Goal: Task Accomplishment & Management: Complete application form

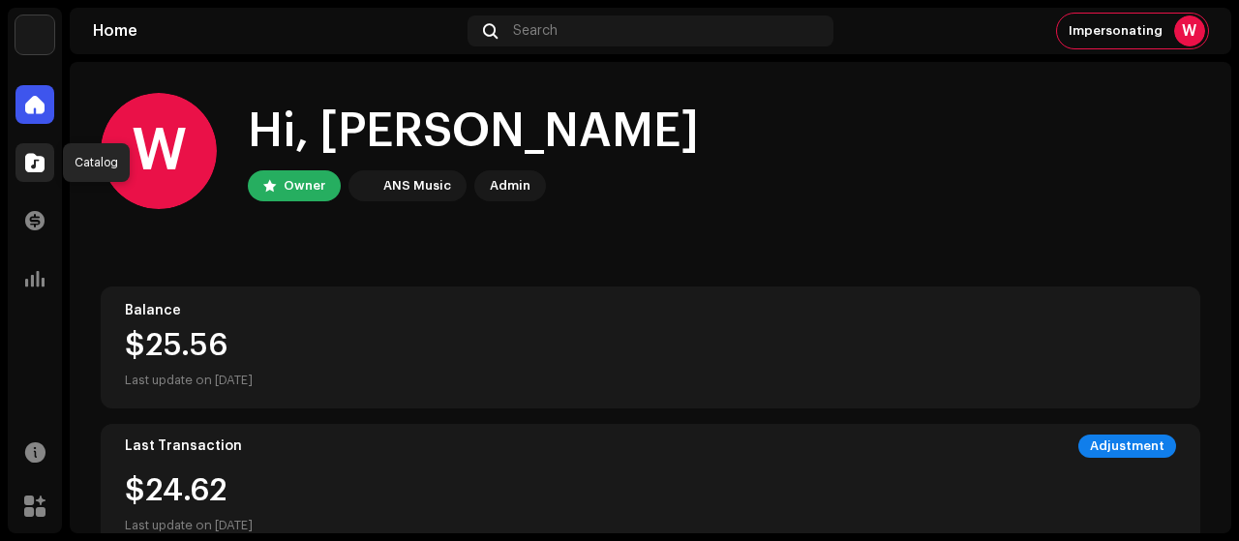
click at [39, 155] on span at bounding box center [34, 162] width 19 height 15
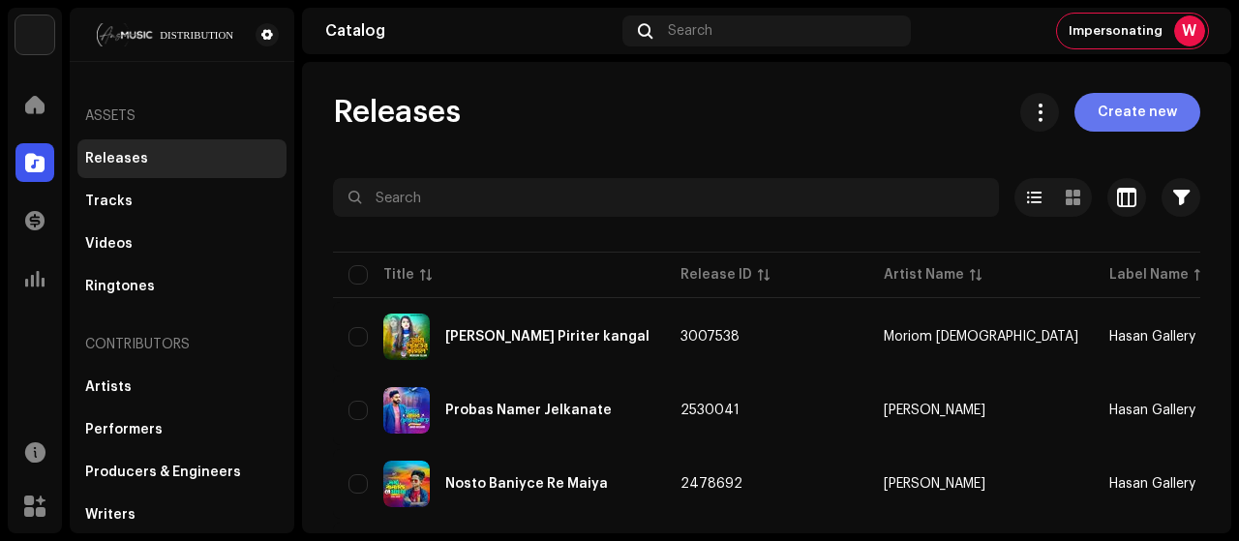
click at [1112, 110] on span "Create new" at bounding box center [1137, 112] width 79 height 39
click at [1101, 129] on span "Create new" at bounding box center [1137, 112] width 79 height 39
drag, startPoint x: 1101, startPoint y: 129, endPoint x: 1111, endPoint y: 105, distance: 25.2
click at [1111, 105] on span "Create new" at bounding box center [1137, 112] width 79 height 39
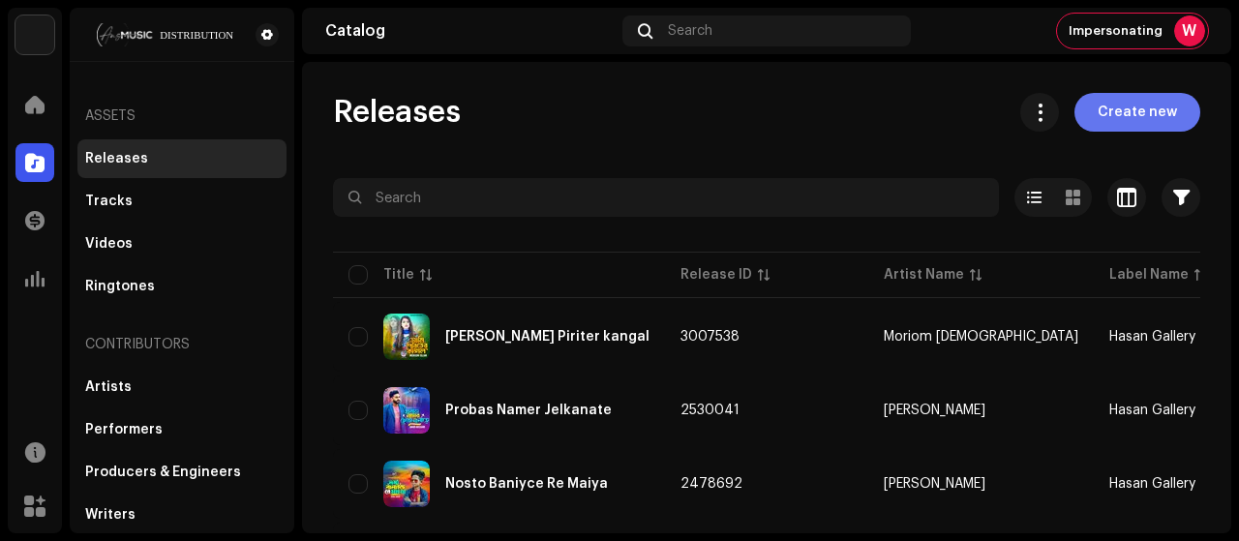
click at [1110, 105] on span "Create new" at bounding box center [1137, 112] width 79 height 39
click at [1136, 109] on span "Create new" at bounding box center [1137, 112] width 79 height 39
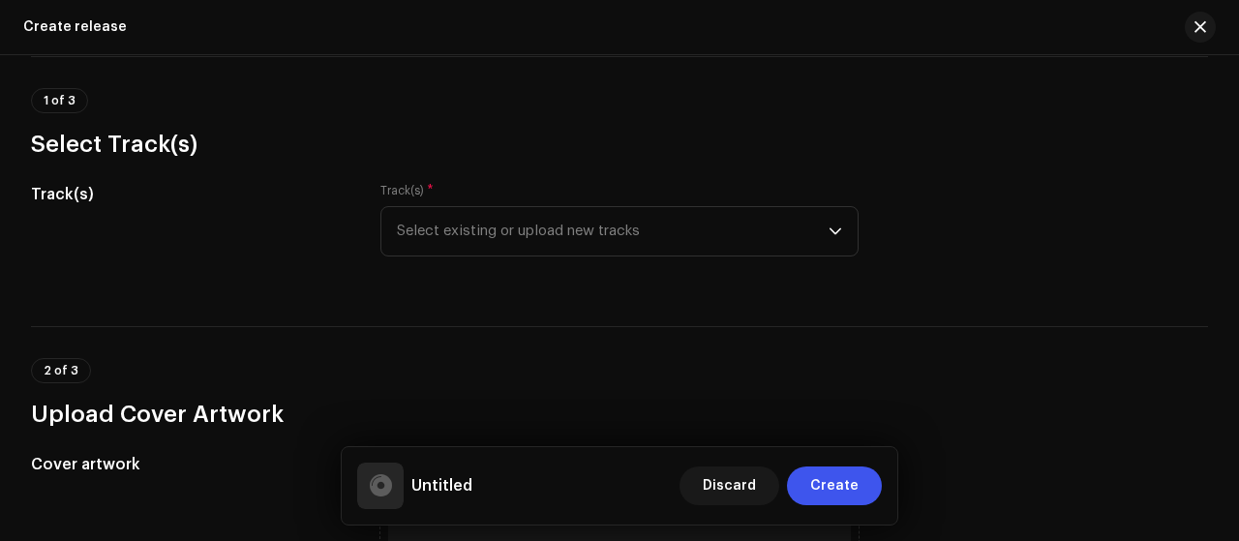
scroll to position [257, 0]
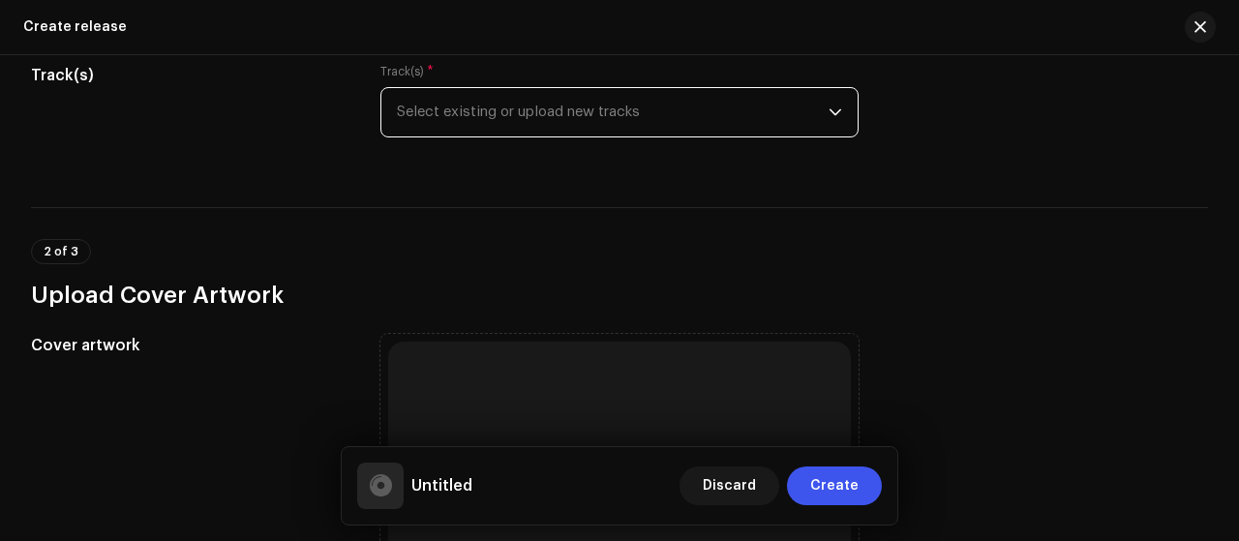
click at [726, 105] on span "Select existing or upload new tracks" at bounding box center [613, 112] width 432 height 48
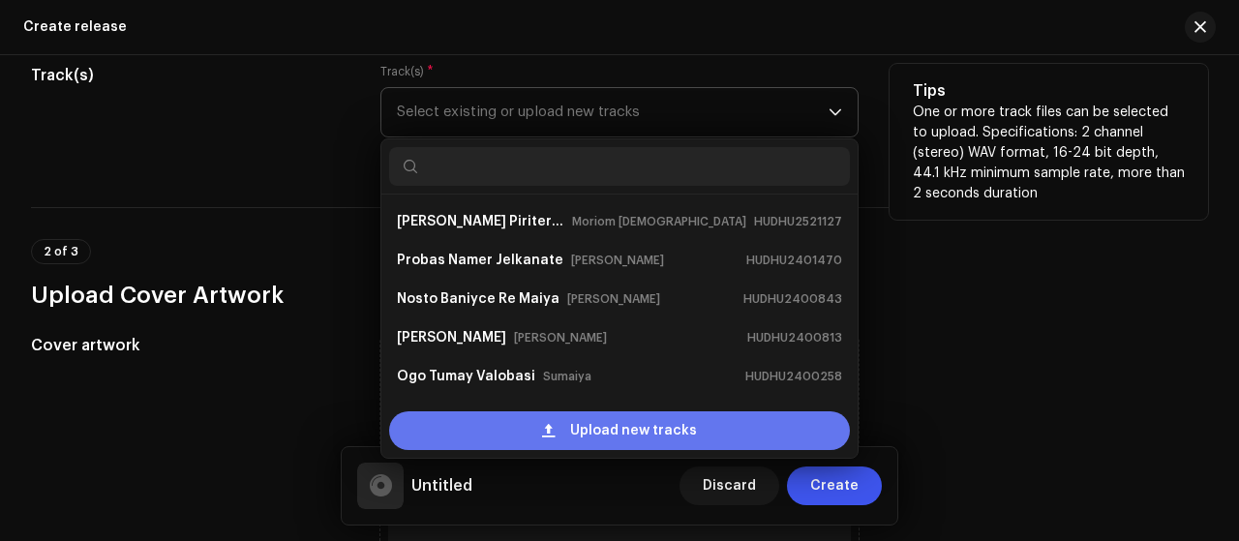
click at [546, 431] on span at bounding box center [548, 430] width 13 height 15
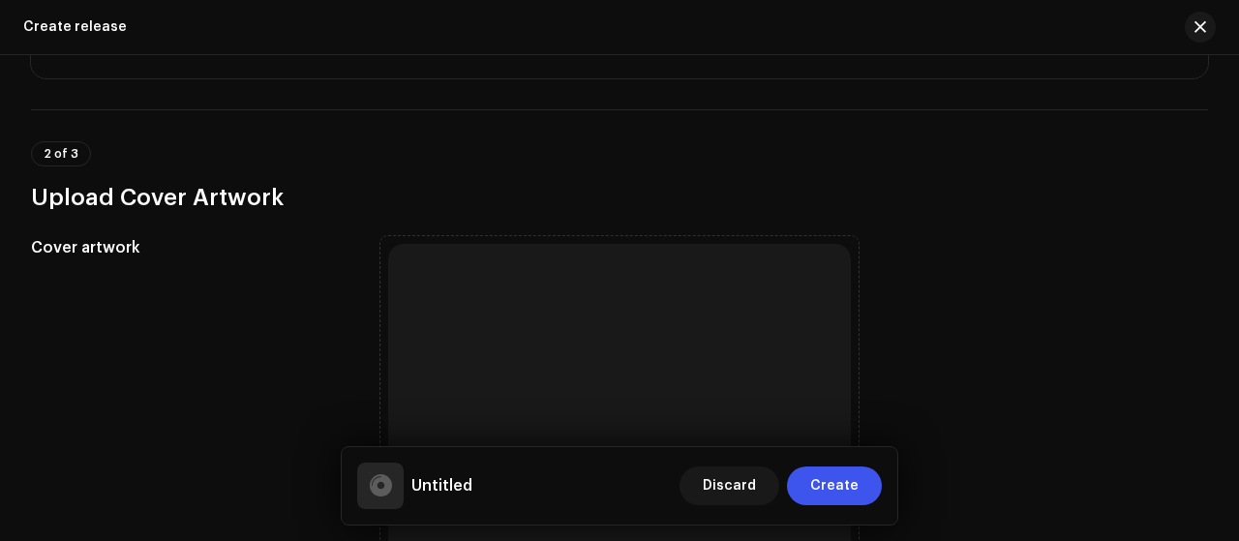
scroll to position [516, 0]
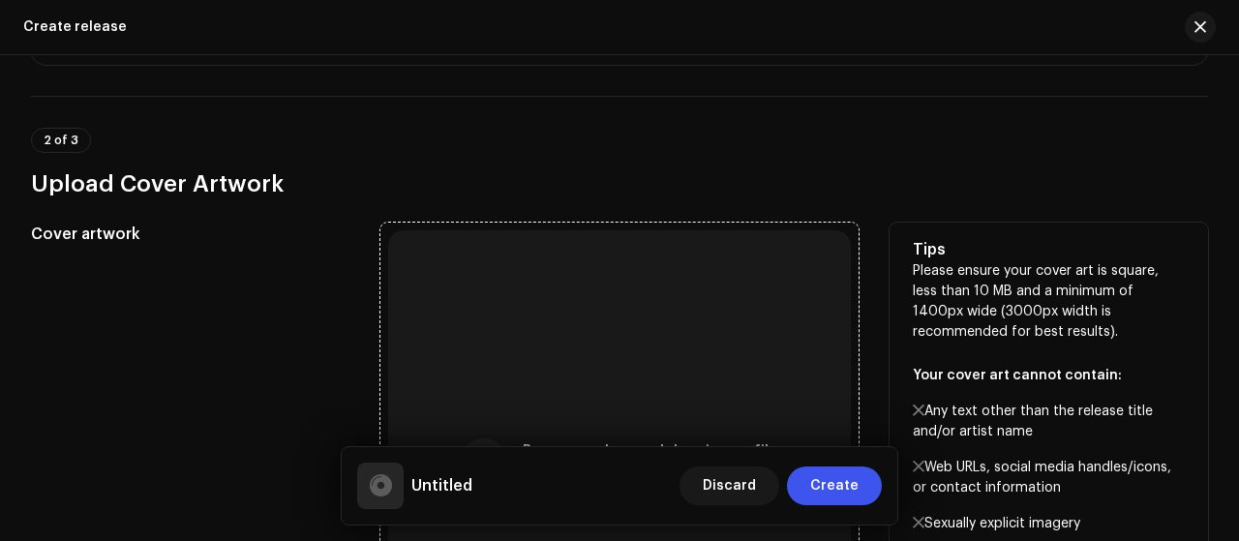
click at [592, 319] on div "Browse or drag and drop image file We support: JPG, JPEG, PNG, JFIF" at bounding box center [619, 461] width 463 height 463
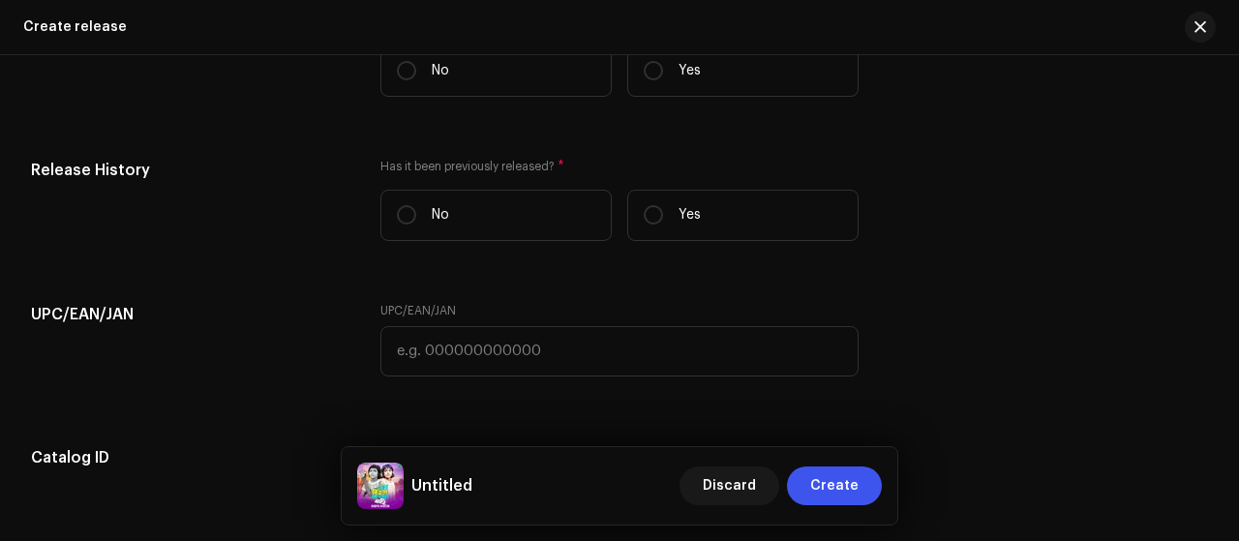
scroll to position [2580, 0]
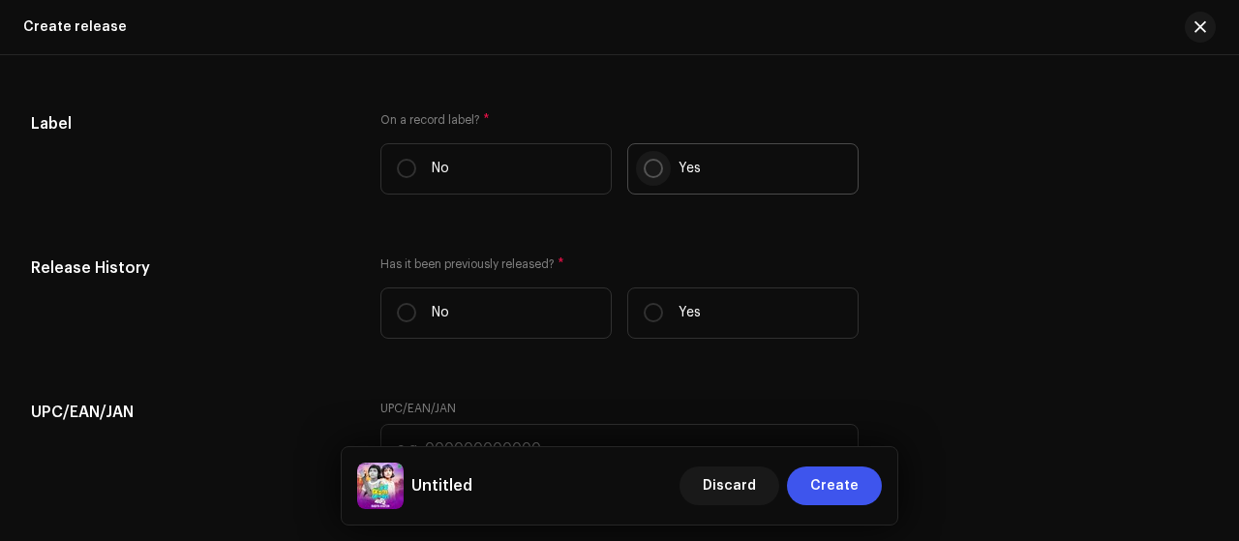
click at [658, 171] on input "Yes" at bounding box center [653, 168] width 19 height 19
radio input "true"
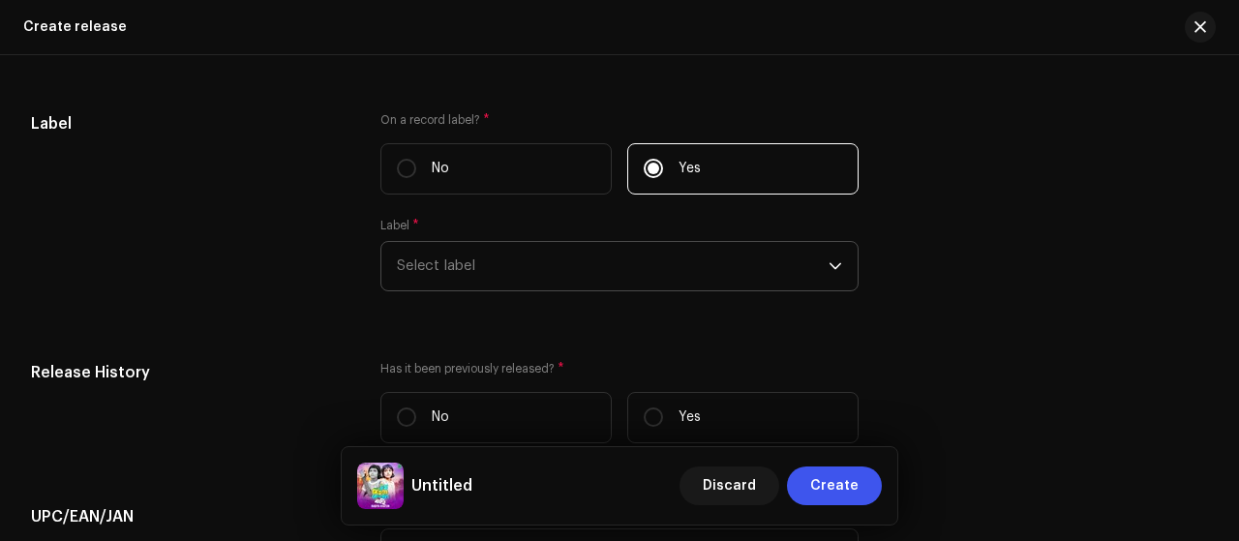
click at [698, 278] on span "Select label" at bounding box center [613, 266] width 432 height 48
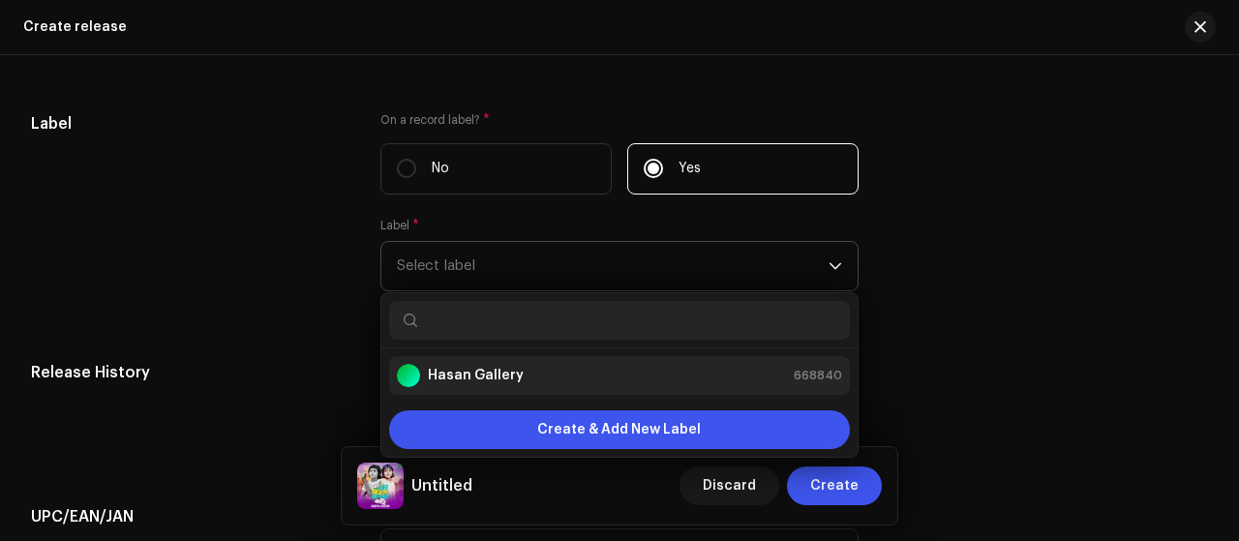
click at [619, 371] on div "Hasan Gallery 668840" at bounding box center [619, 375] width 445 height 23
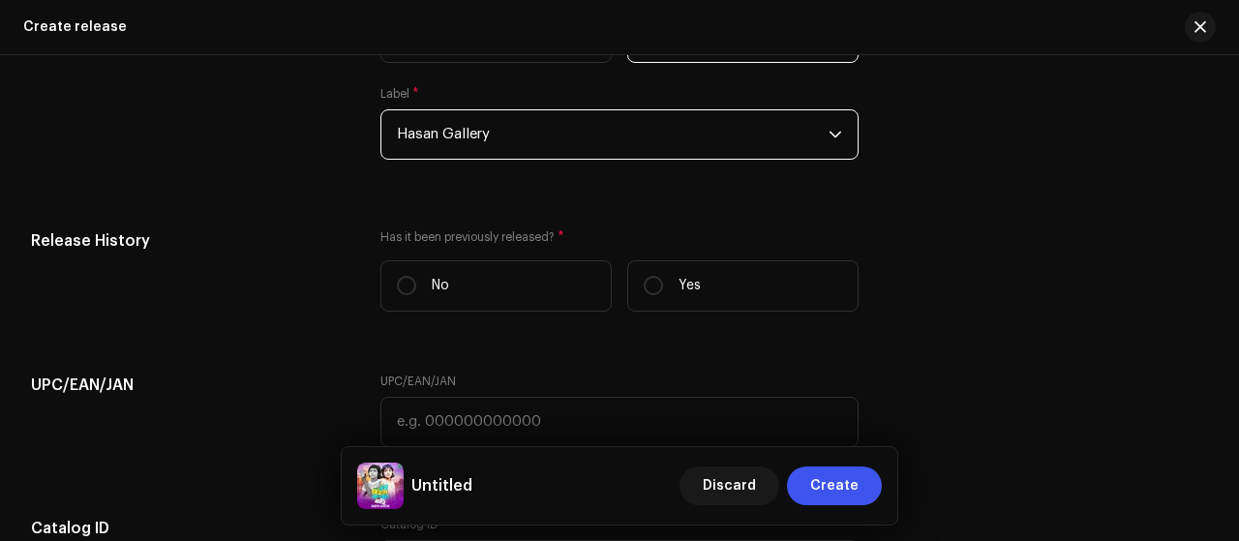
scroll to position [2839, 0]
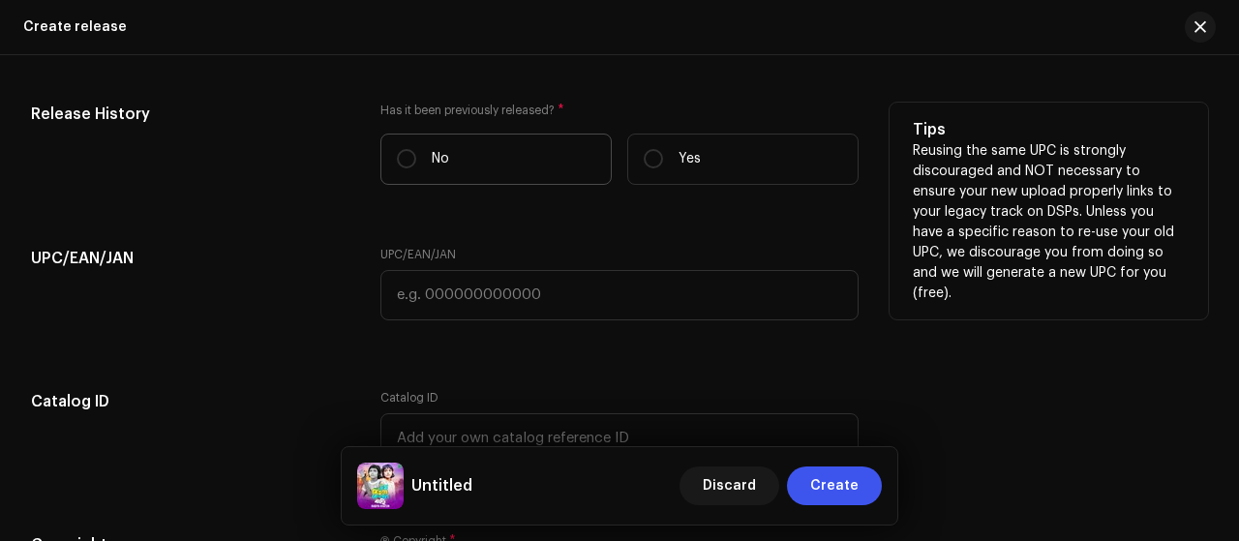
click at [492, 153] on label "No" at bounding box center [495, 159] width 231 height 51
click at [416, 153] on input "No" at bounding box center [406, 158] width 19 height 19
radio input "true"
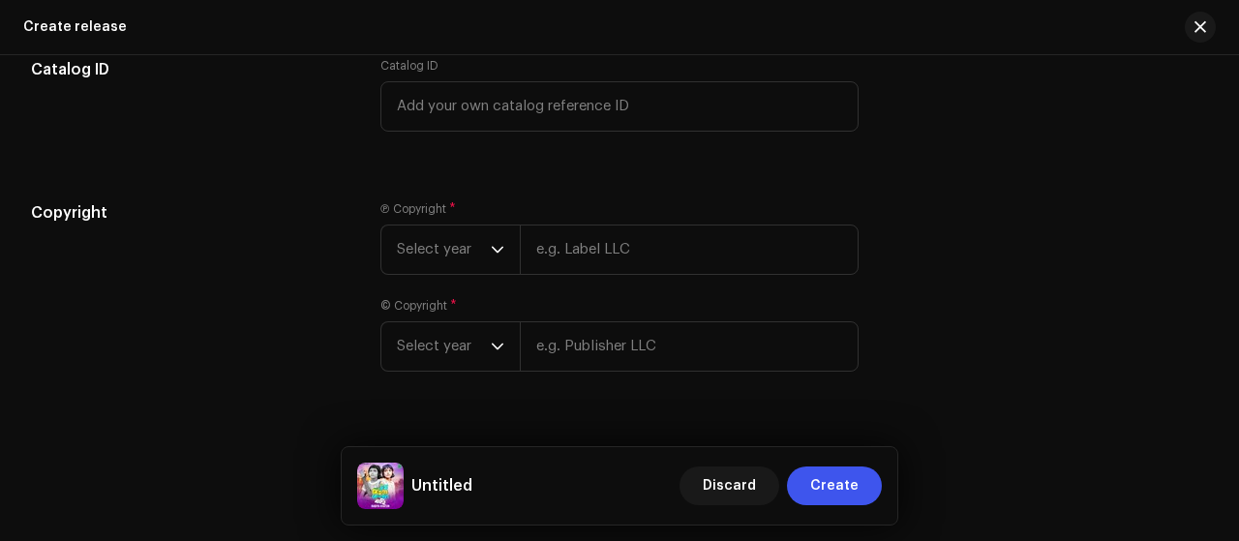
scroll to position [3209, 0]
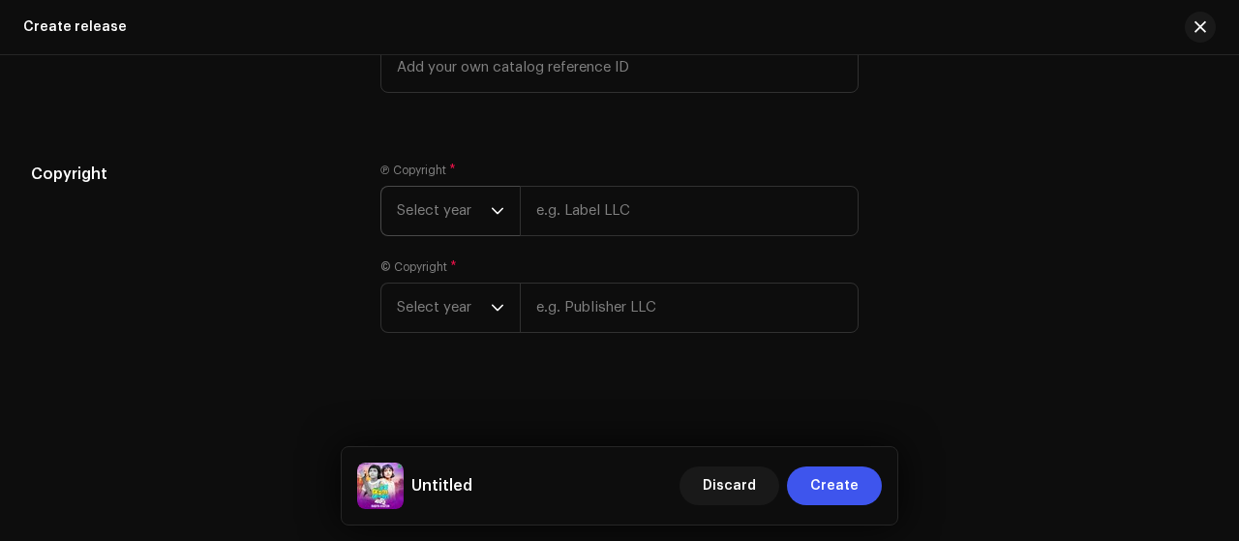
click at [465, 211] on span "Select year" at bounding box center [444, 211] width 94 height 48
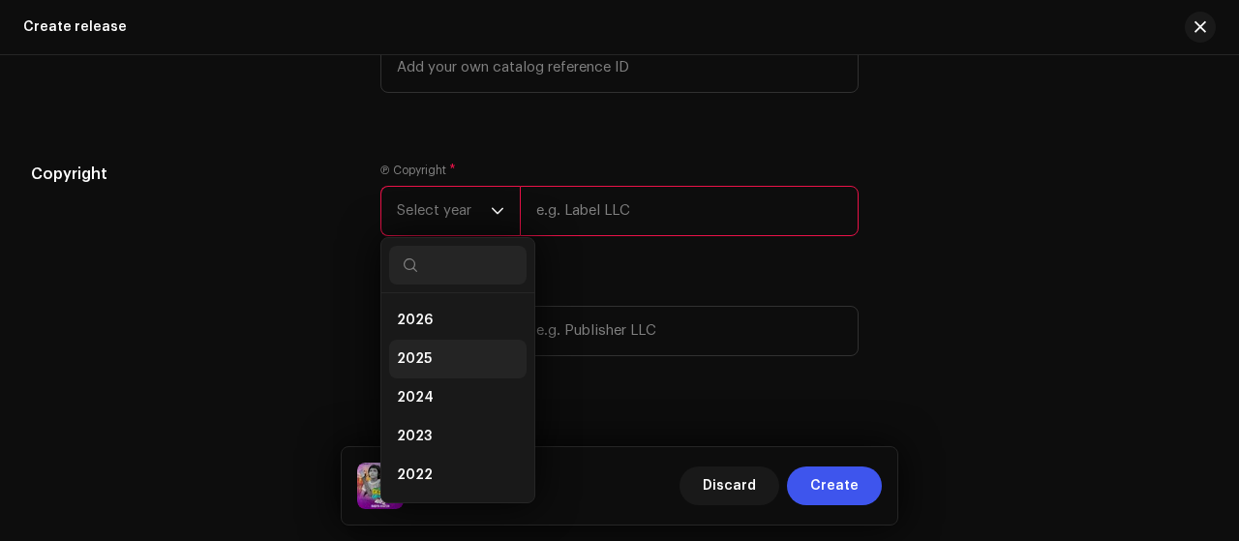
click at [449, 356] on li "2025" at bounding box center [457, 359] width 137 height 39
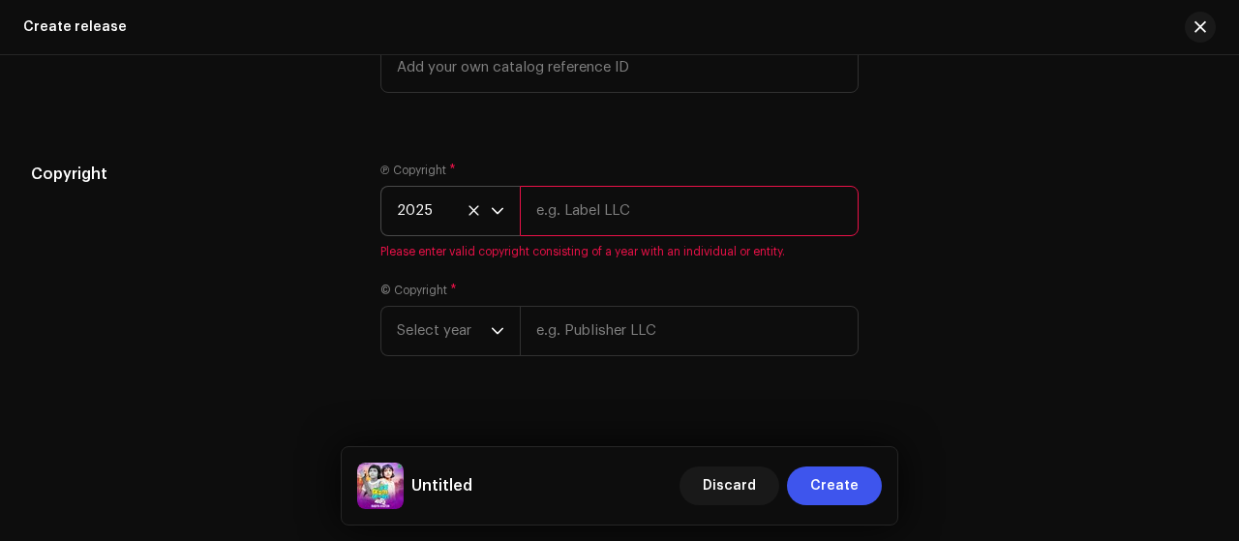
click at [625, 212] on input "text" at bounding box center [689, 211] width 339 height 50
paste input "Hasan Gallery"
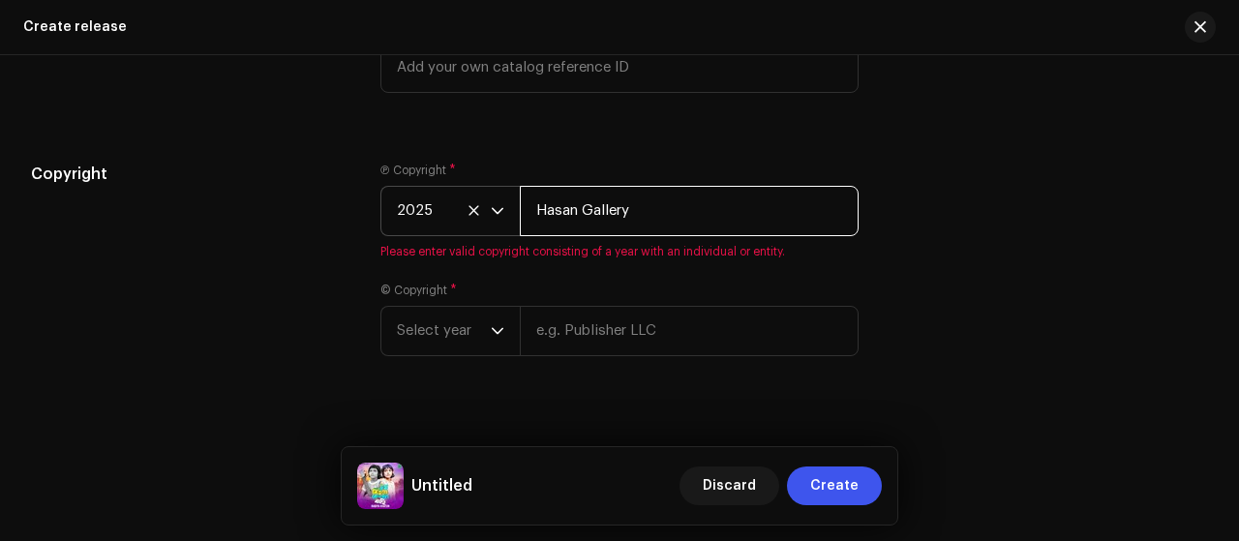
type input "[PERSON_NAME] Gallery, Distribute by ANS Music"
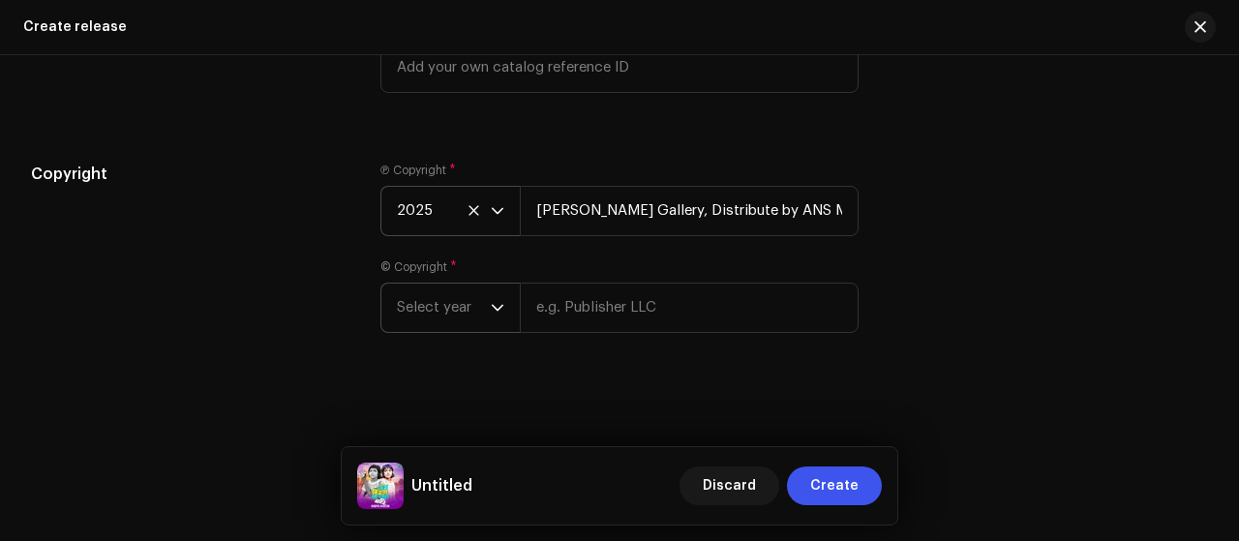
click at [505, 304] on p-select "Select year" at bounding box center [449, 308] width 139 height 50
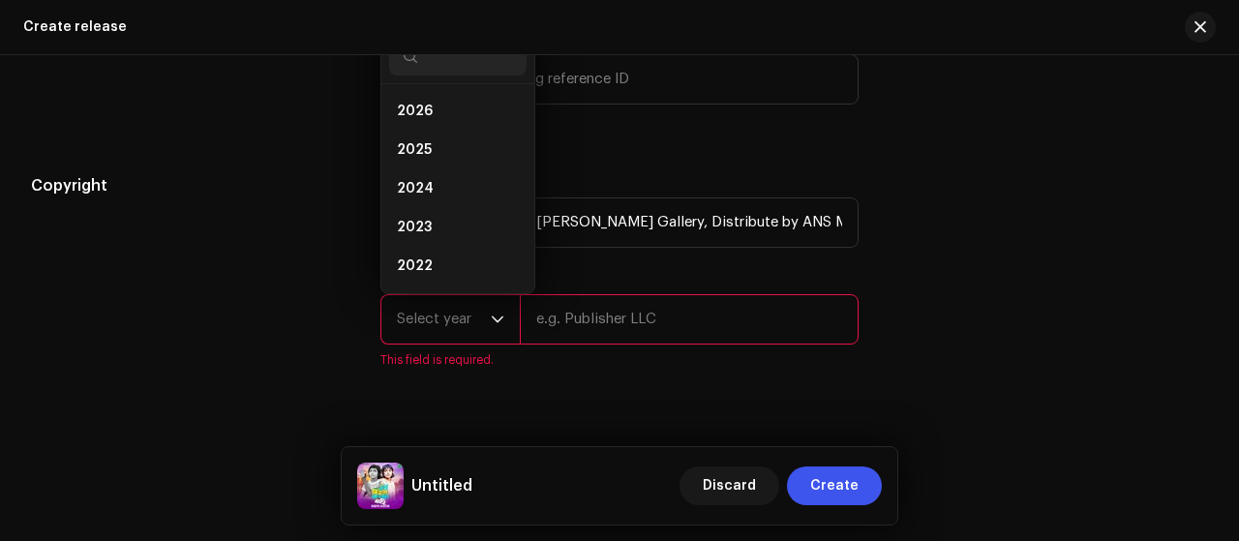
scroll to position [31, 0]
click at [477, 150] on li "2024" at bounding box center [457, 157] width 137 height 39
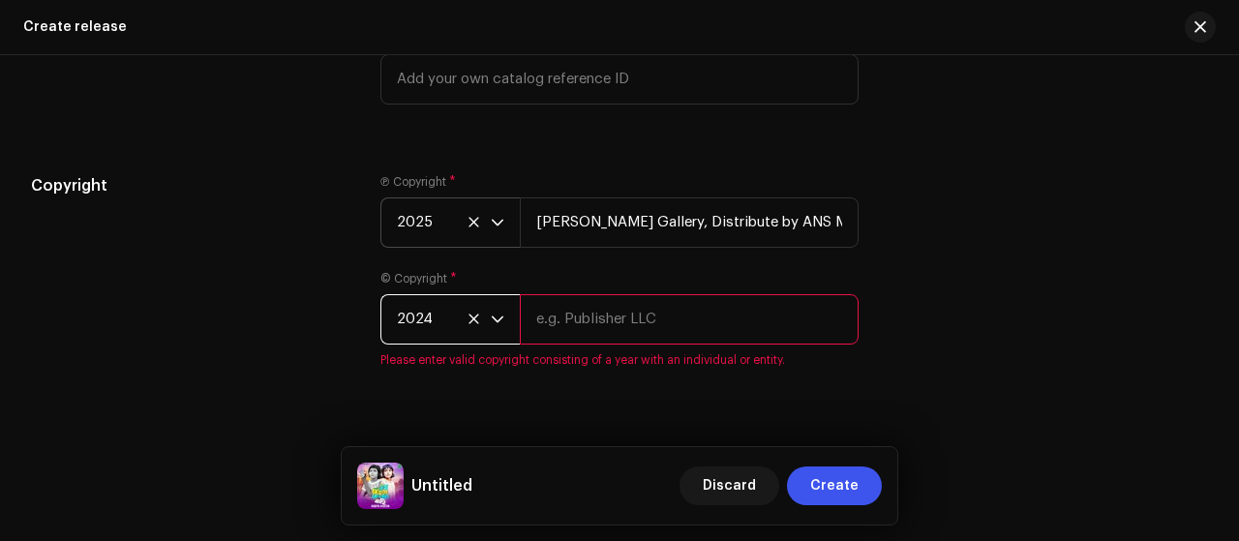
click at [463, 312] on span "2024" at bounding box center [444, 319] width 94 height 48
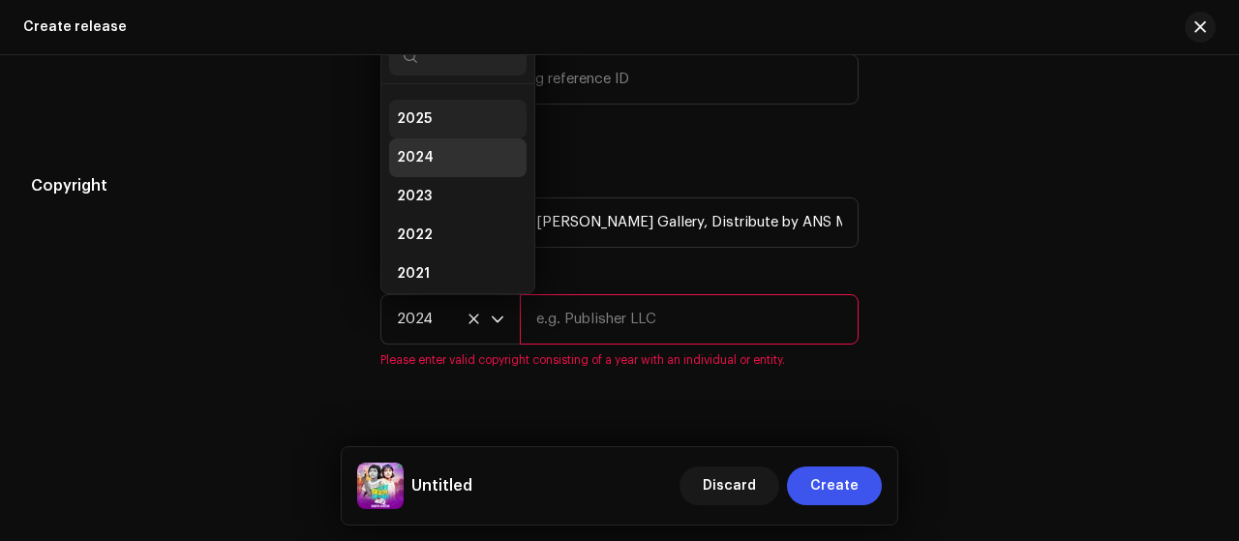
click at [468, 115] on li "2025" at bounding box center [457, 119] width 137 height 39
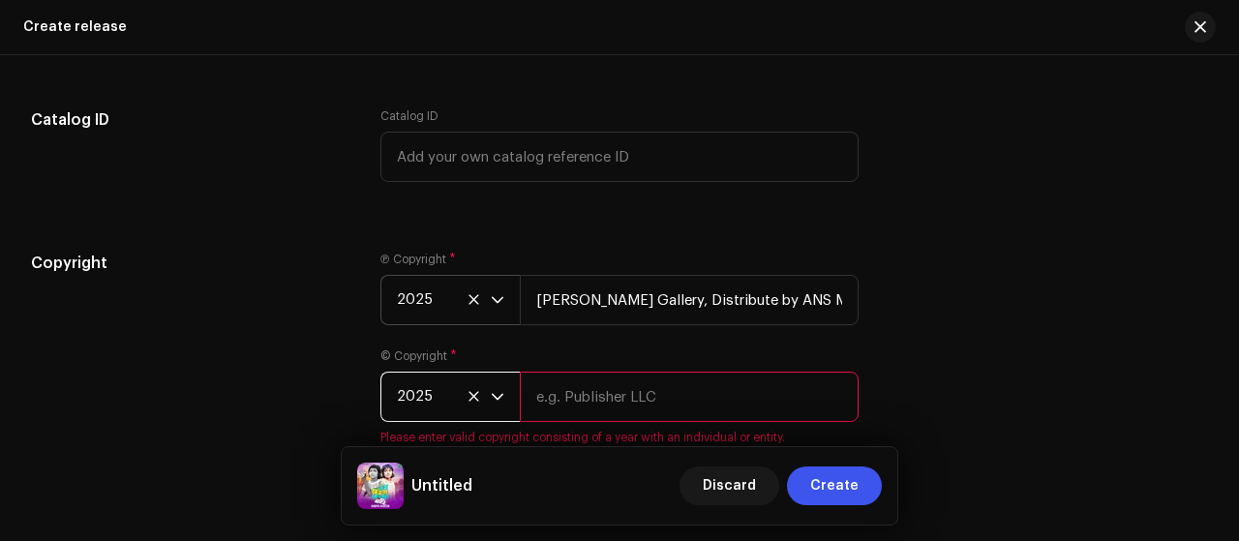
scroll to position [3275, 0]
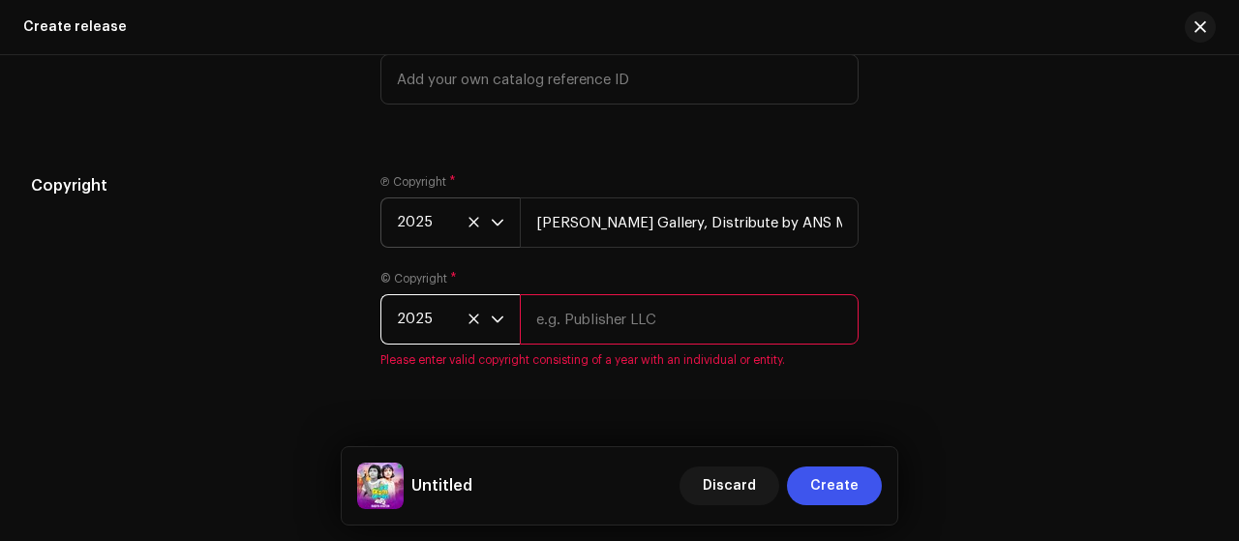
click at [581, 297] on input "text" at bounding box center [689, 319] width 339 height 50
paste input "Hasan Gallery"
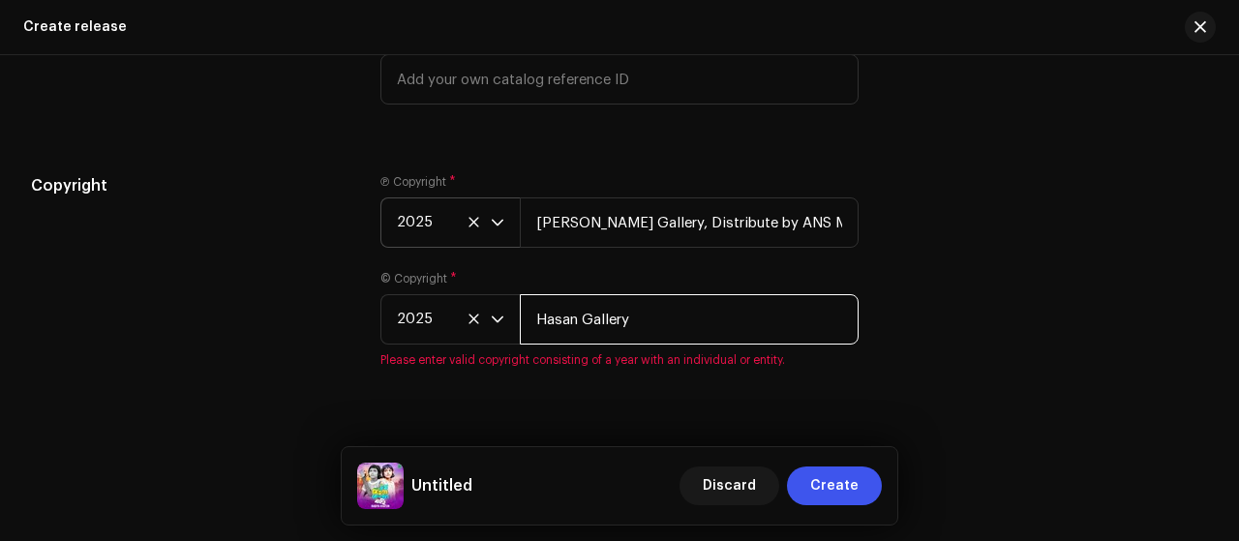
type input "[PERSON_NAME] Gallery, Distribute by ANS Music"
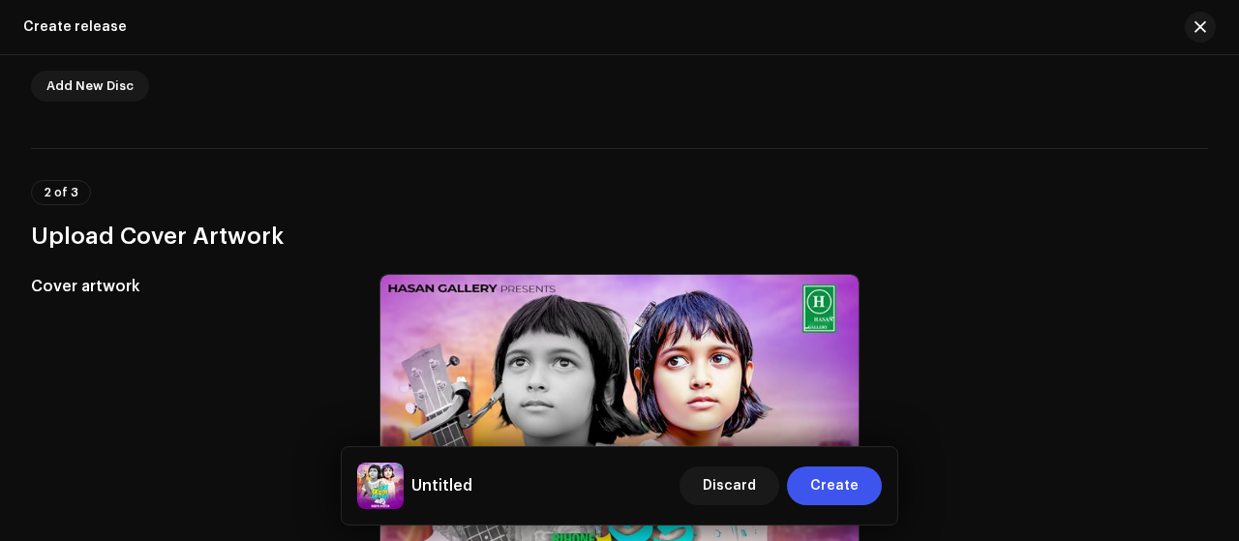
scroll to position [307, 0]
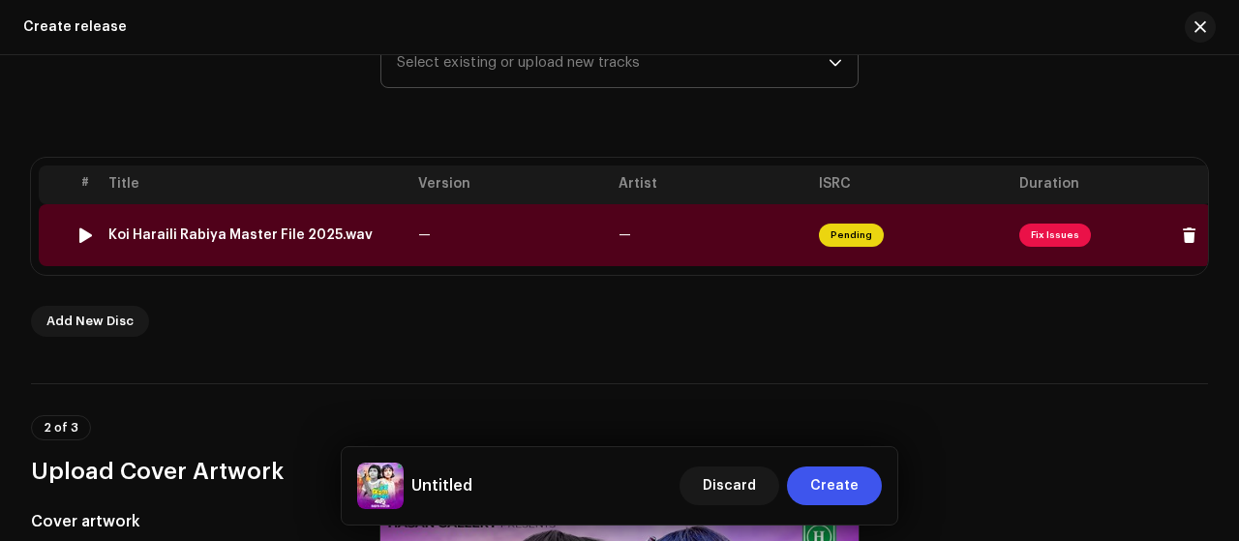
click at [1069, 235] on span "Fix Issues" at bounding box center [1055, 235] width 72 height 23
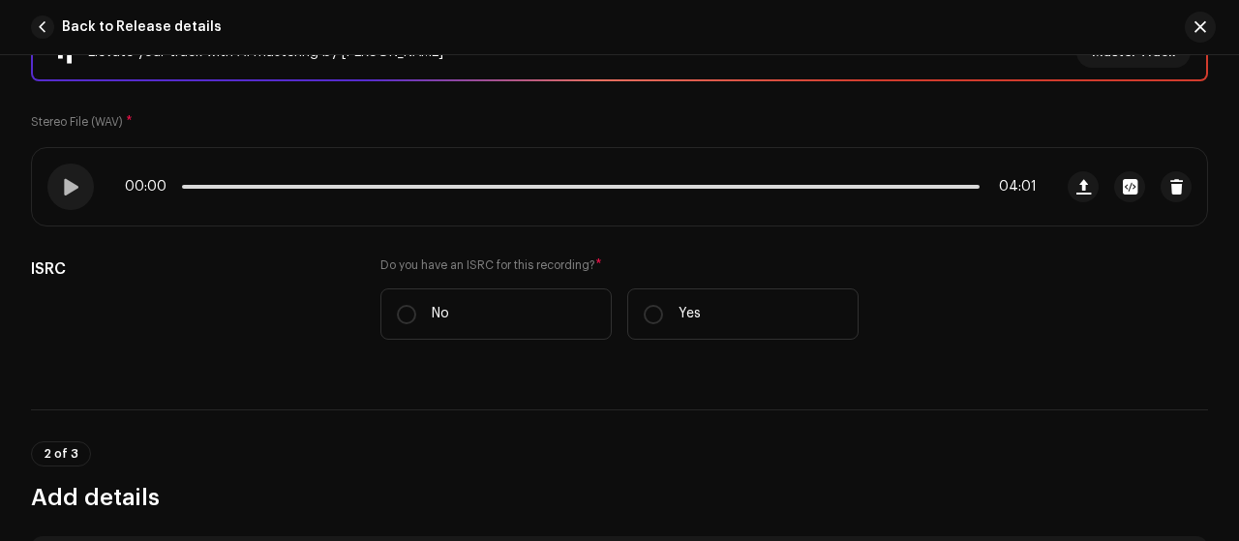
scroll to position [387, 0]
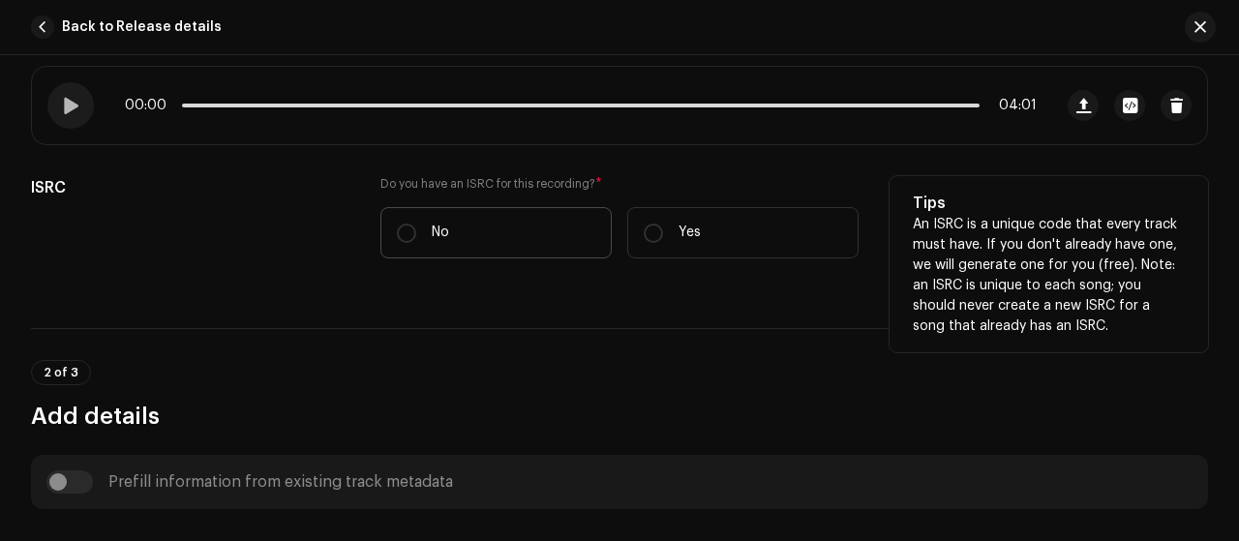
click at [460, 238] on label "No" at bounding box center [495, 232] width 231 height 51
click at [416, 238] on input "No" at bounding box center [406, 233] width 19 height 19
radio input "true"
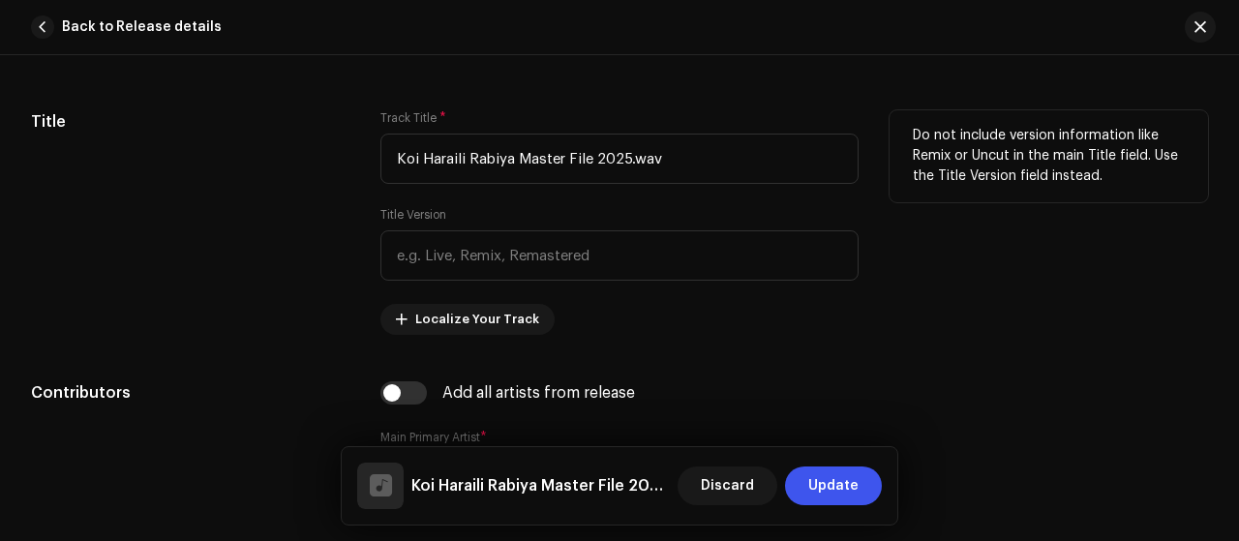
scroll to position [774, 0]
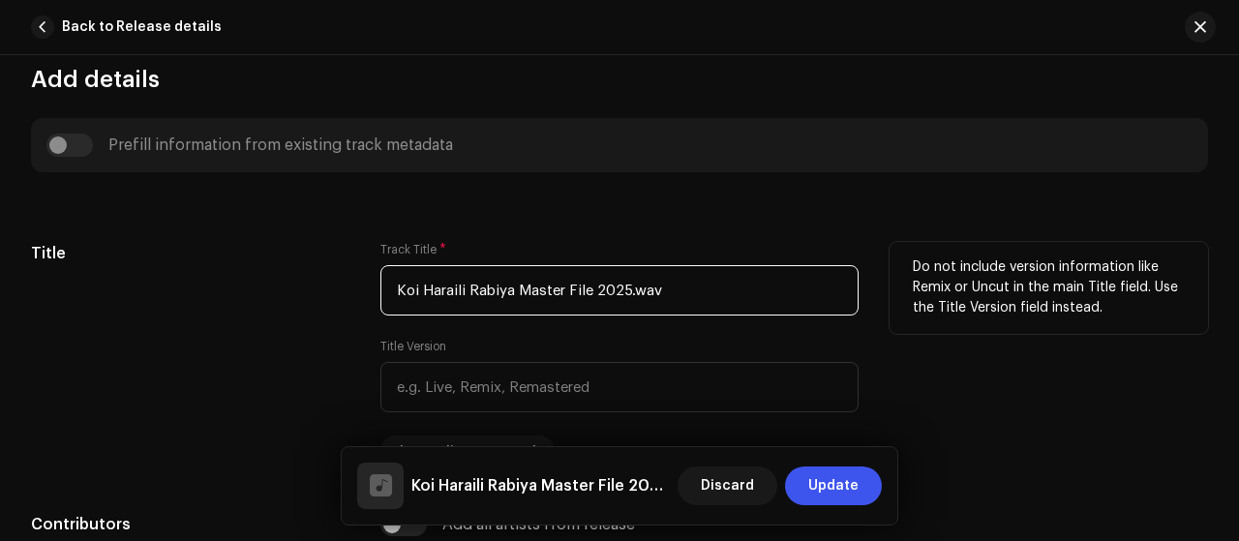
click at [671, 303] on input "Koi Haraili Rabiya Master File 2025.wav" at bounding box center [619, 290] width 478 height 50
click at [672, 299] on input "Koi Haraili Rabiya Master File 2025.wav" at bounding box center [619, 290] width 478 height 50
paste input "Tui Bihone [PERSON_NAME]"
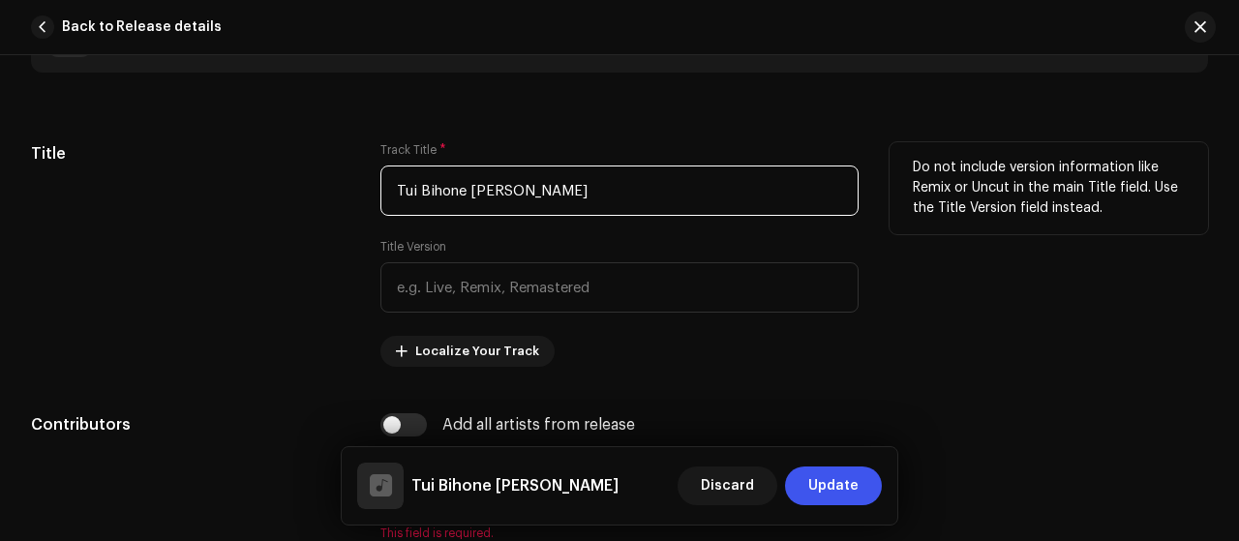
scroll to position [1032, 0]
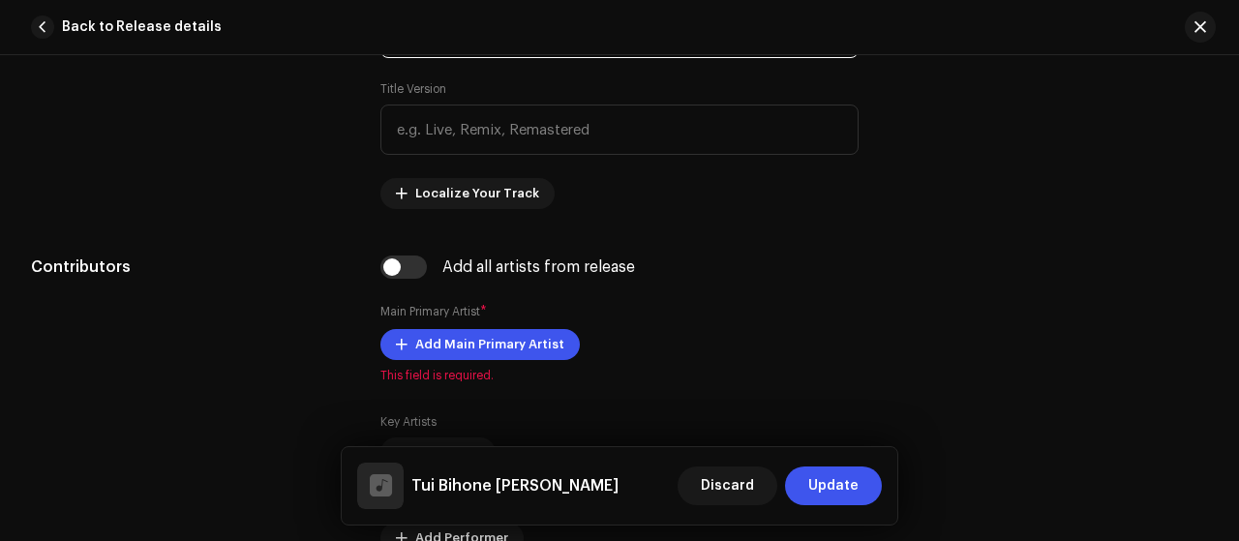
type input "Tui Bihone [PERSON_NAME]"
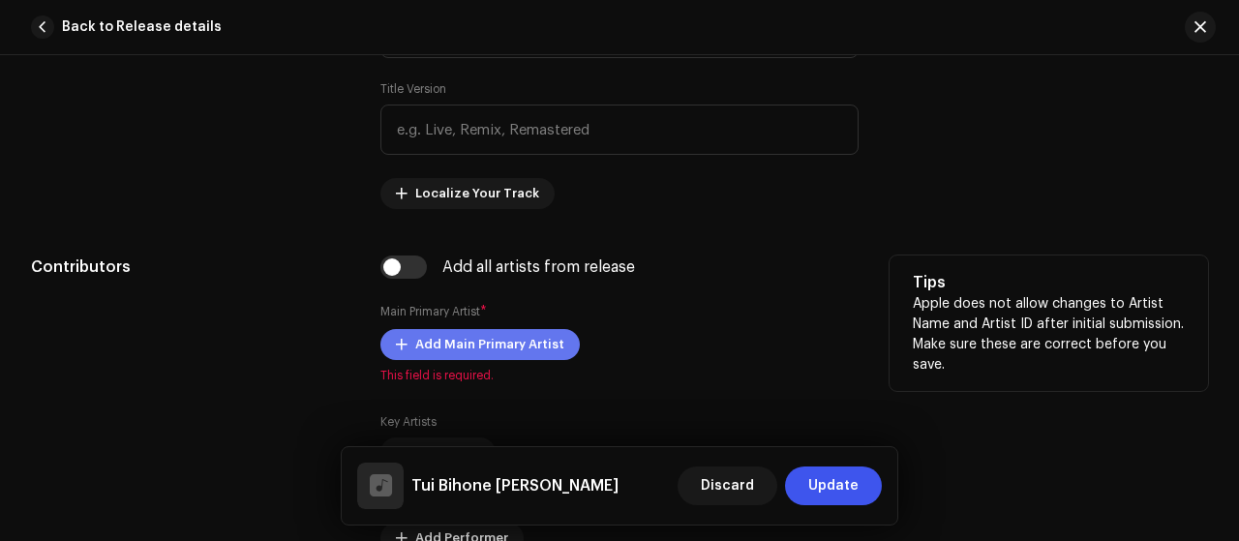
click at [527, 347] on span "Add Main Primary Artist" at bounding box center [489, 344] width 149 height 39
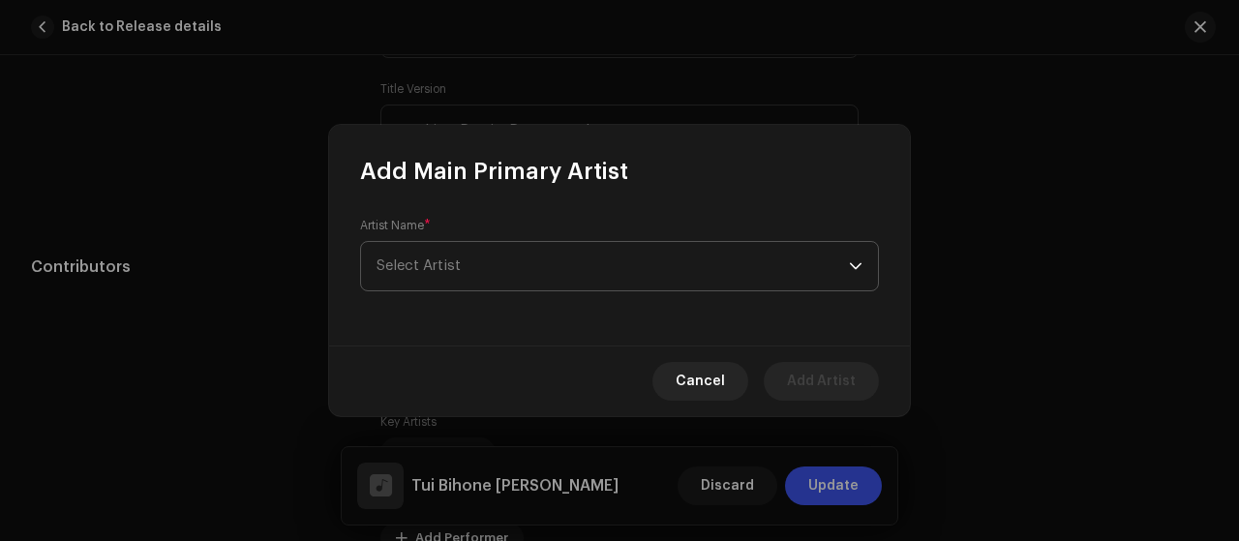
click at [609, 272] on span "Select Artist" at bounding box center [612, 266] width 472 height 48
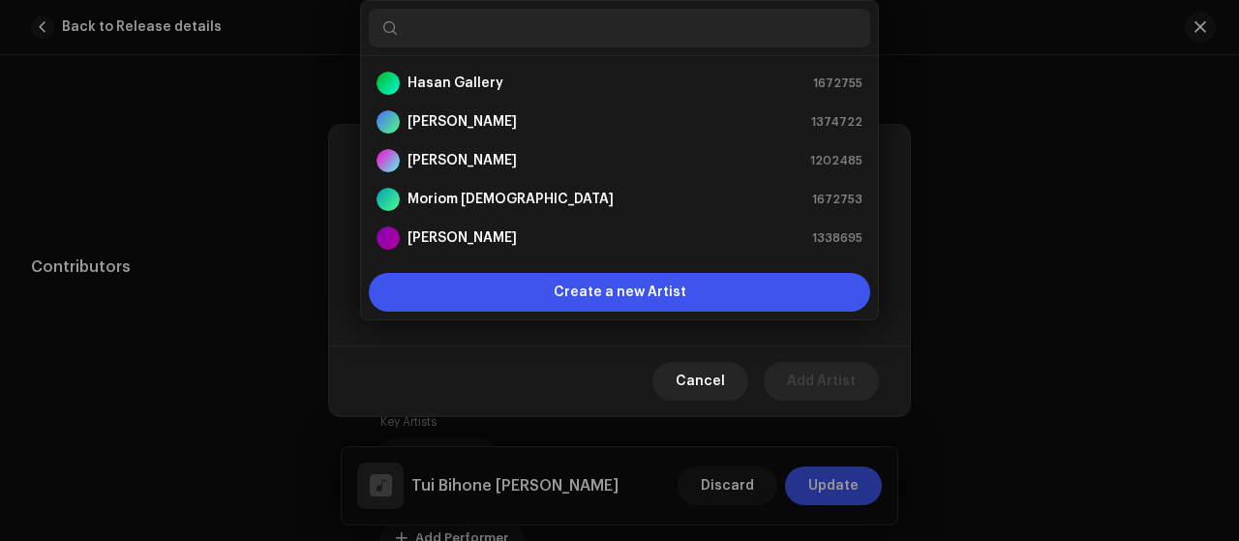
type input "[PERSON_NAME]"
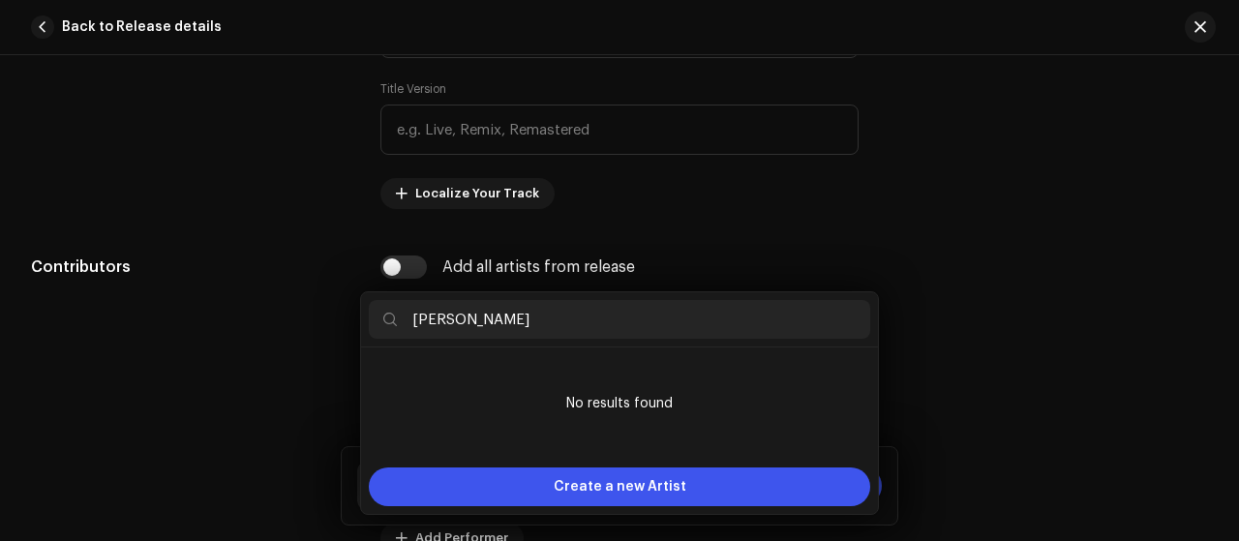
click at [912, 356] on div "Add Main Primary Artist Artist Name * [PERSON_NAME] Cancel Add Artist" at bounding box center [619, 270] width 1239 height 541
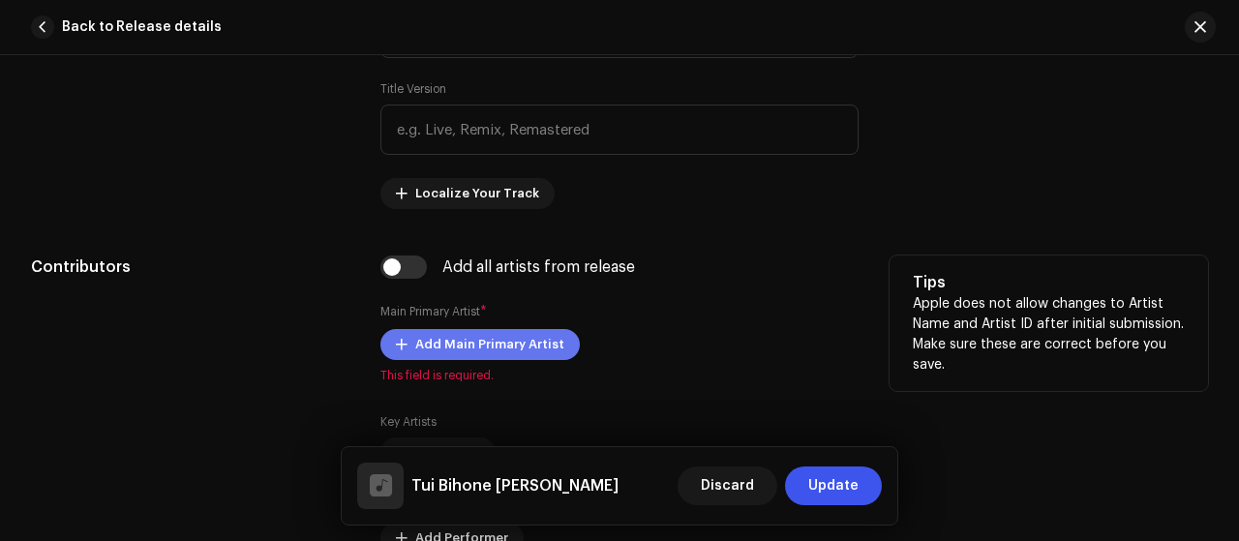
click at [494, 325] on span "Add Main Primary Artist" at bounding box center [489, 344] width 149 height 39
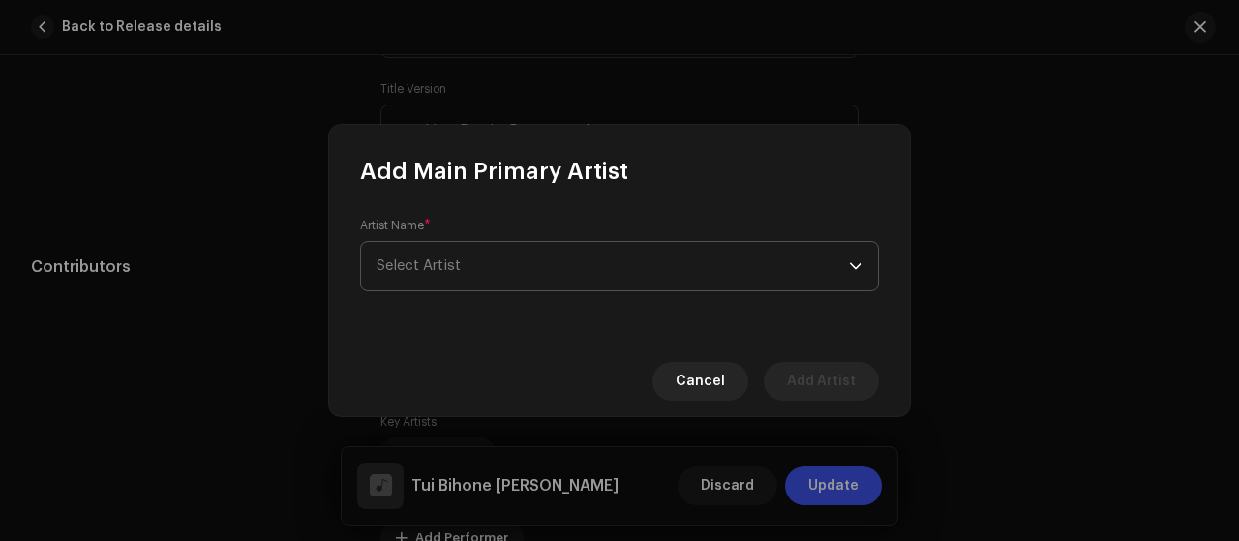
click at [457, 249] on span "Select Artist" at bounding box center [612, 266] width 472 height 48
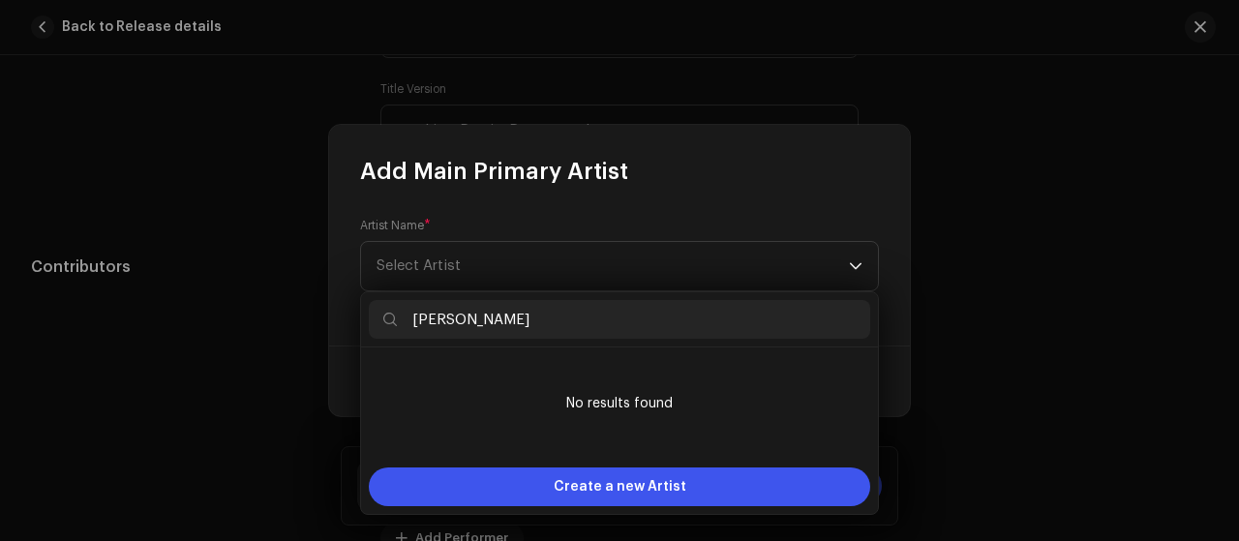
type input "[PERSON_NAME]"
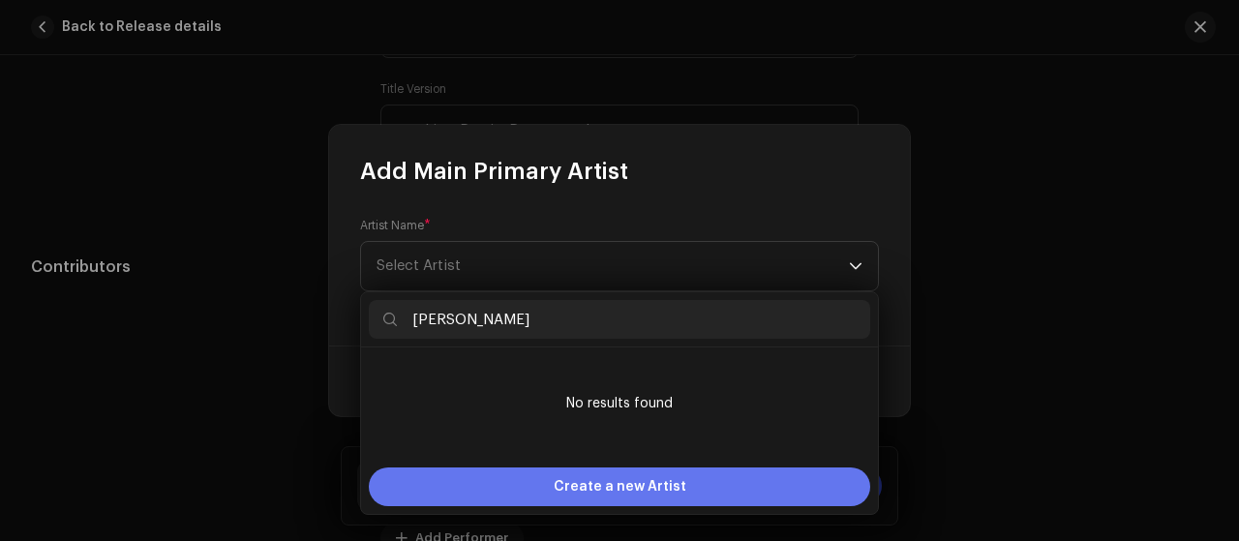
click at [616, 484] on span "Create a new Artist" at bounding box center [620, 486] width 133 height 39
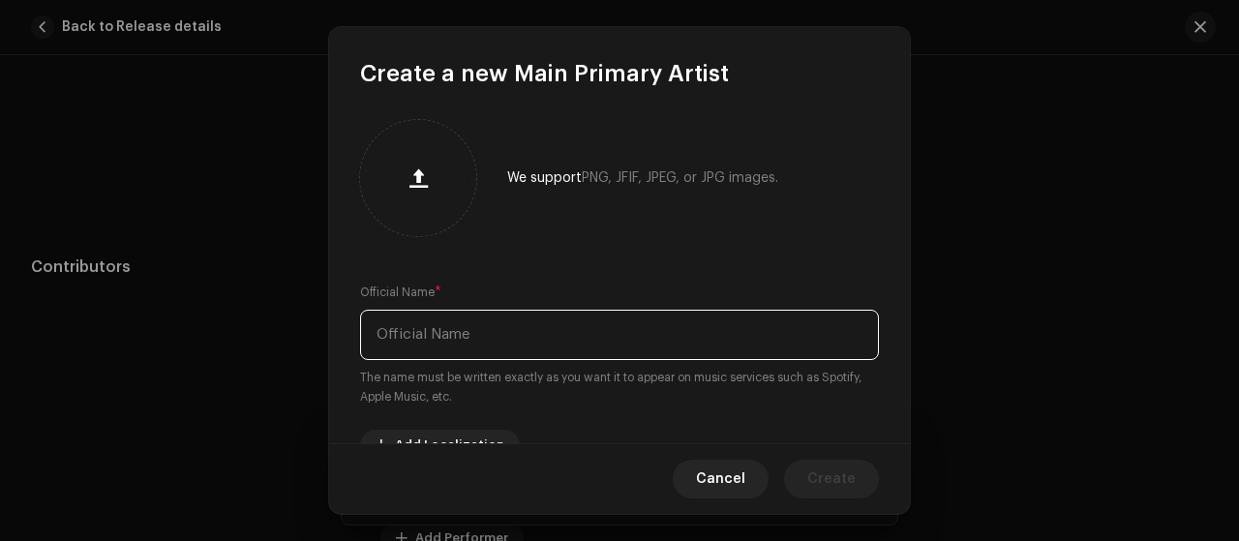
click at [588, 328] on input "text" at bounding box center [619, 335] width 519 height 50
paste input "[PERSON_NAME]"
type input "[PERSON_NAME]"
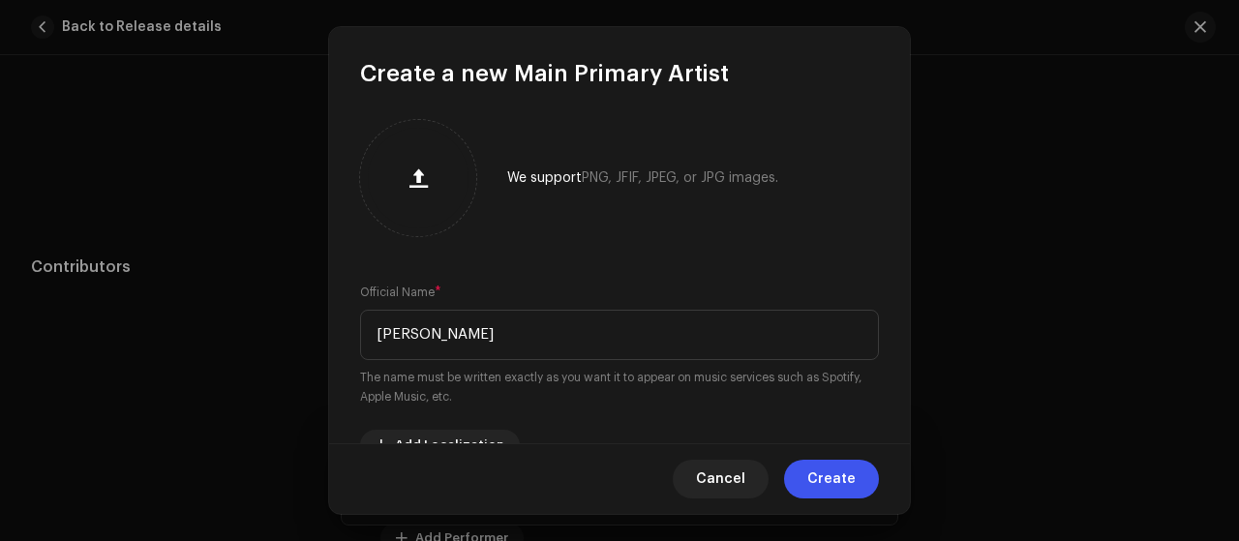
click at [832, 471] on span "Create" at bounding box center [831, 479] width 48 height 39
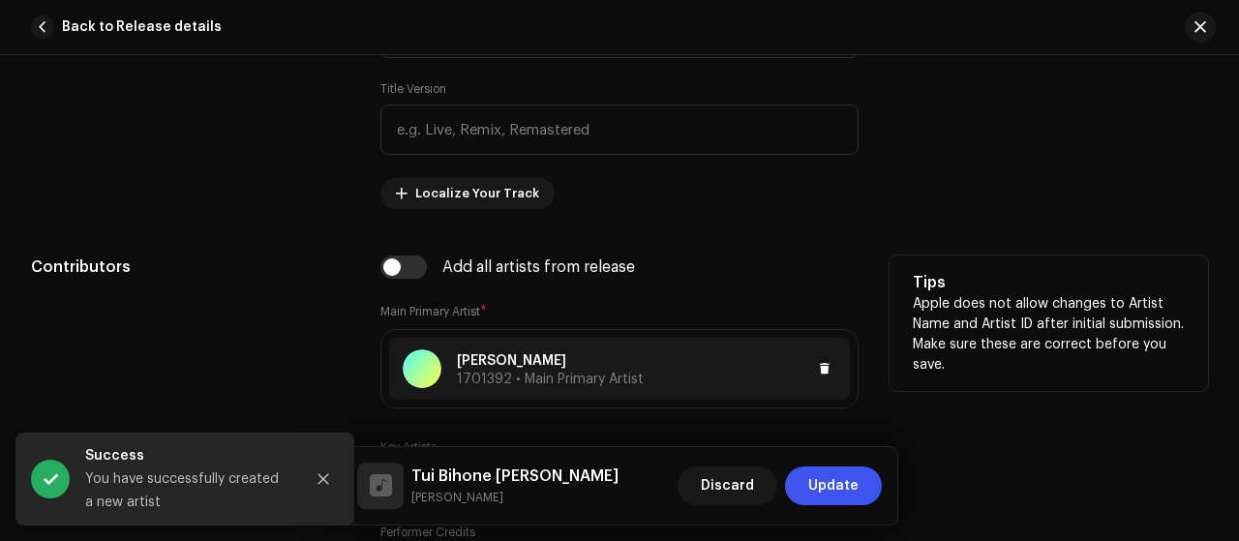
click at [723, 376] on div "[PERSON_NAME] 1701392 • Main Primary Artist" at bounding box center [619, 369] width 461 height 62
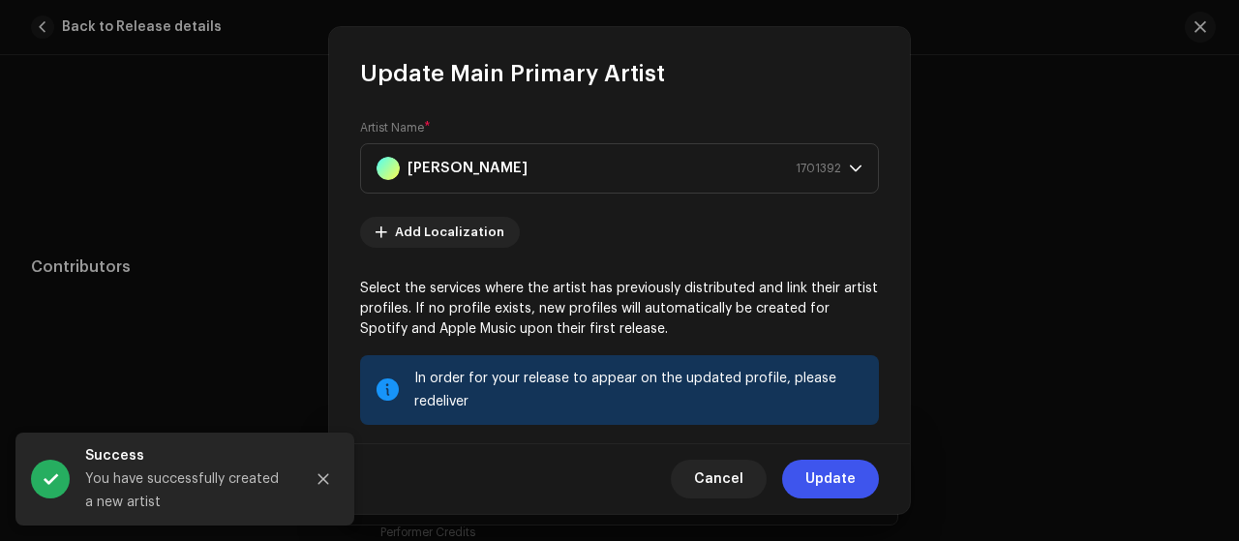
scroll to position [272, 0]
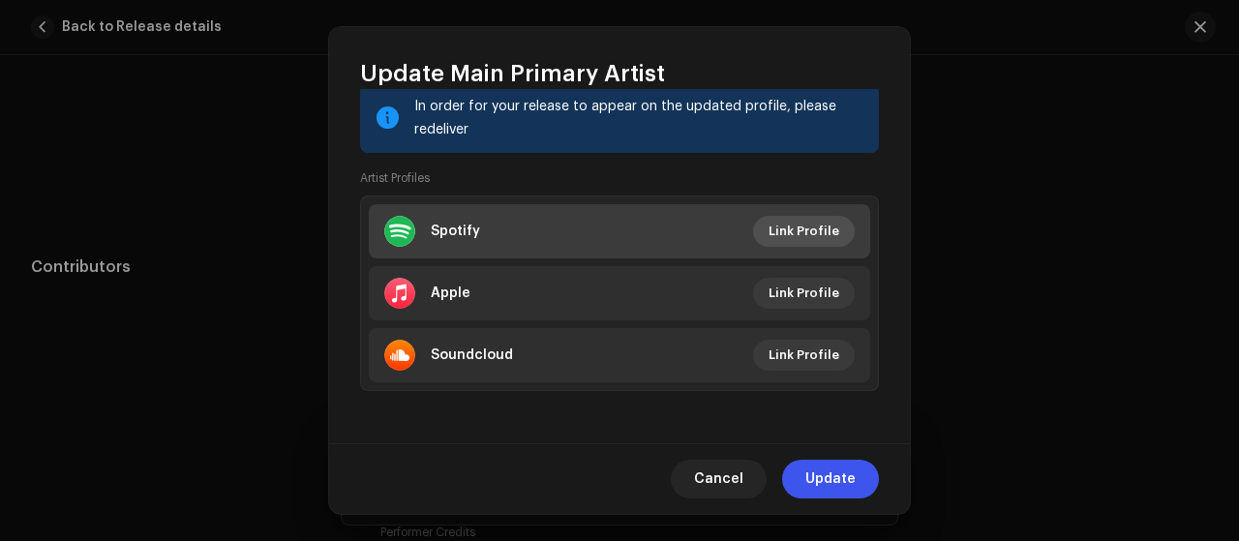
click at [773, 227] on span "Link Profile" at bounding box center [803, 231] width 71 height 39
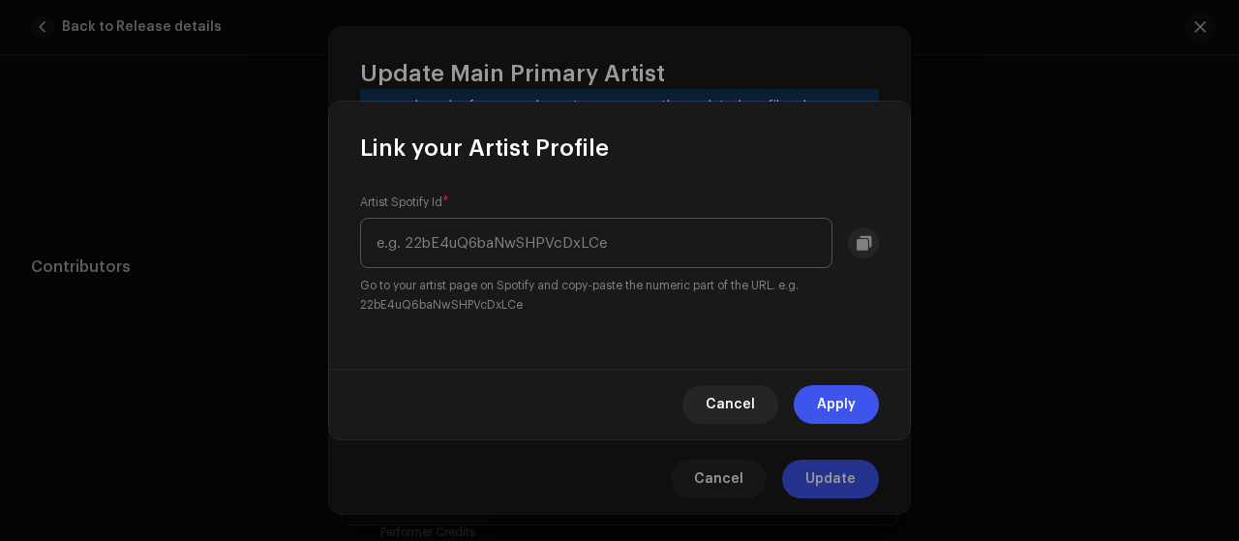
click at [652, 255] on input "text" at bounding box center [596, 243] width 472 height 50
type input "7faa3scFZEujtdYZyZI6C1"
click at [834, 405] on span "Apply" at bounding box center [836, 404] width 39 height 39
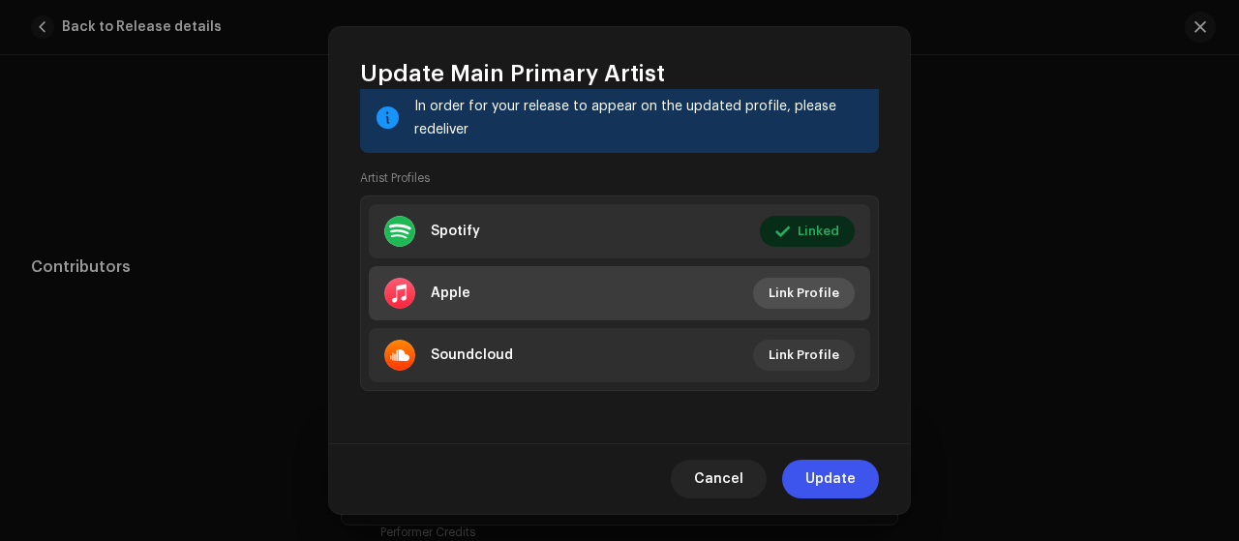
click at [794, 291] on span "Link Profile" at bounding box center [803, 293] width 71 height 39
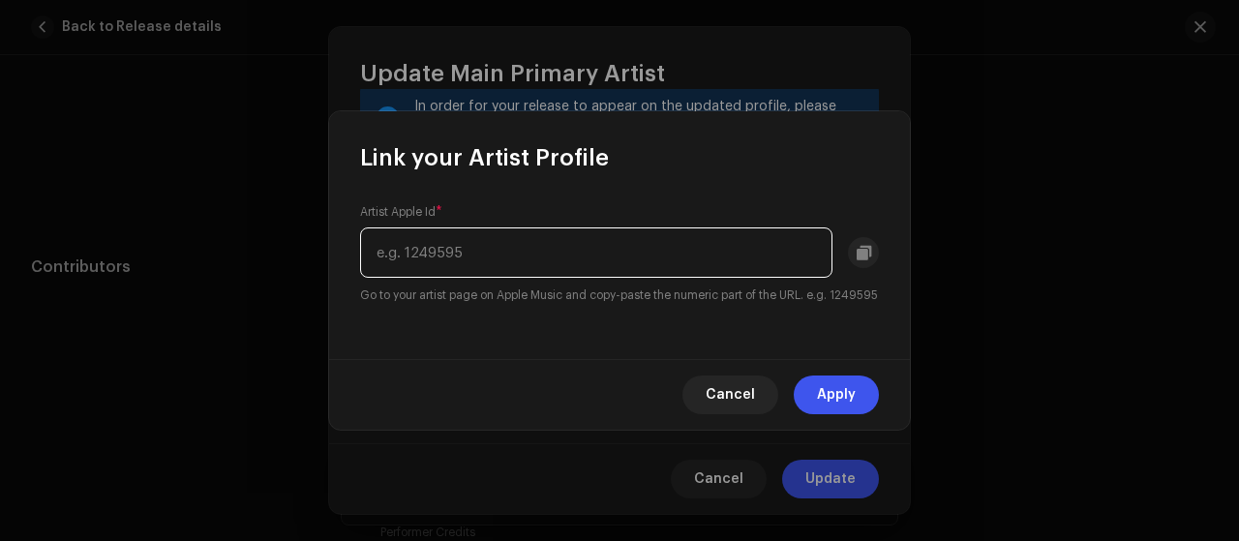
click at [643, 256] on input "text" at bounding box center [596, 252] width 472 height 50
paste input "1737894878"
type input "1737894878"
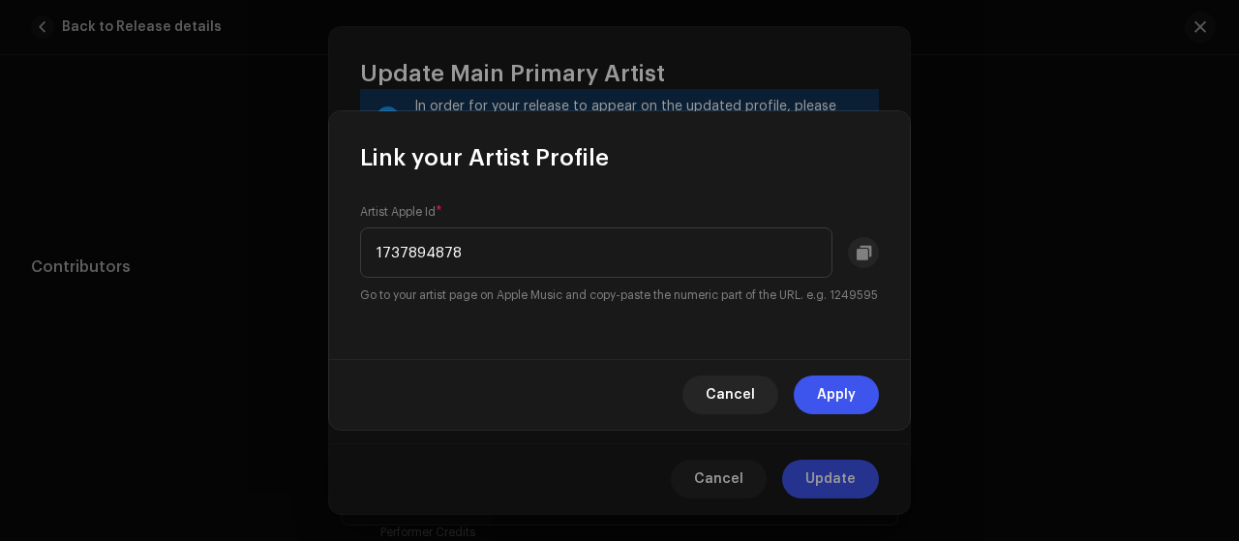
click at [835, 398] on span "Apply" at bounding box center [836, 395] width 39 height 39
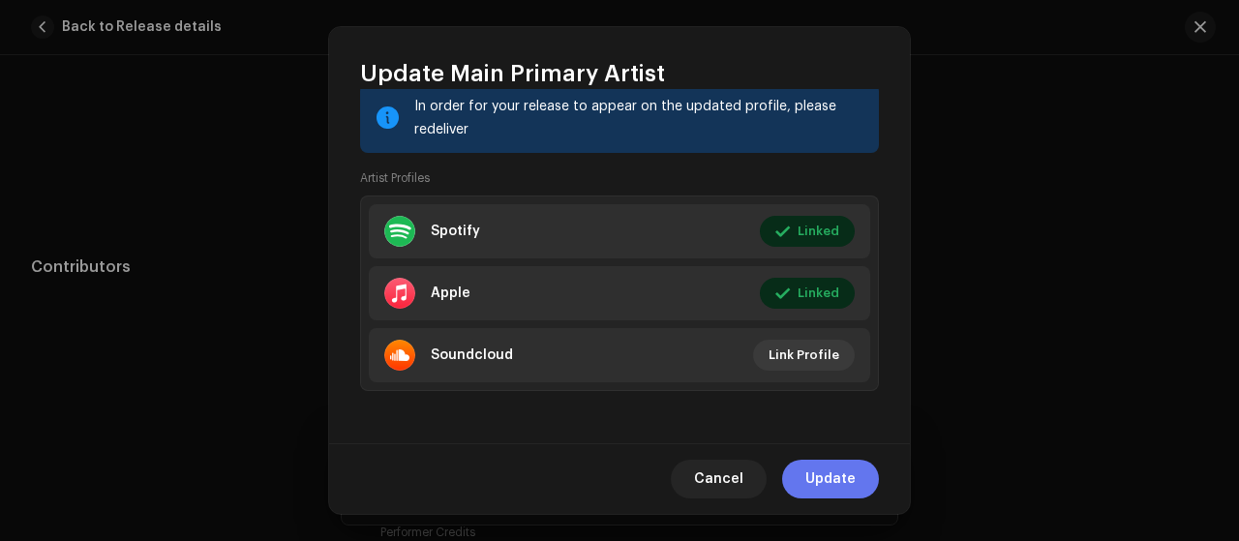
click at [824, 479] on span "Update" at bounding box center [830, 479] width 50 height 39
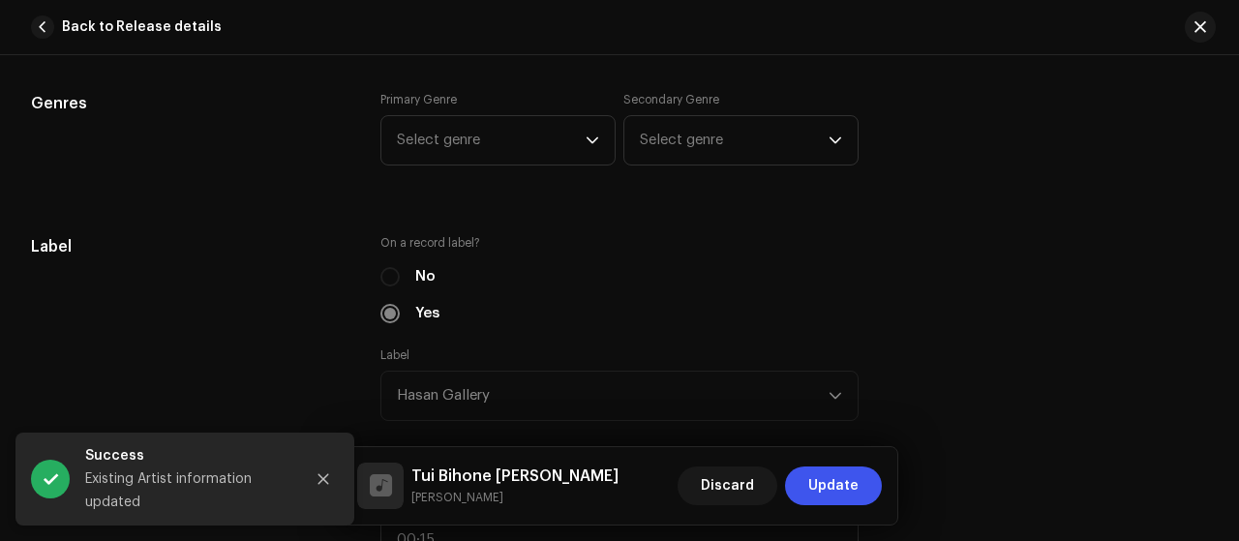
scroll to position [1419, 0]
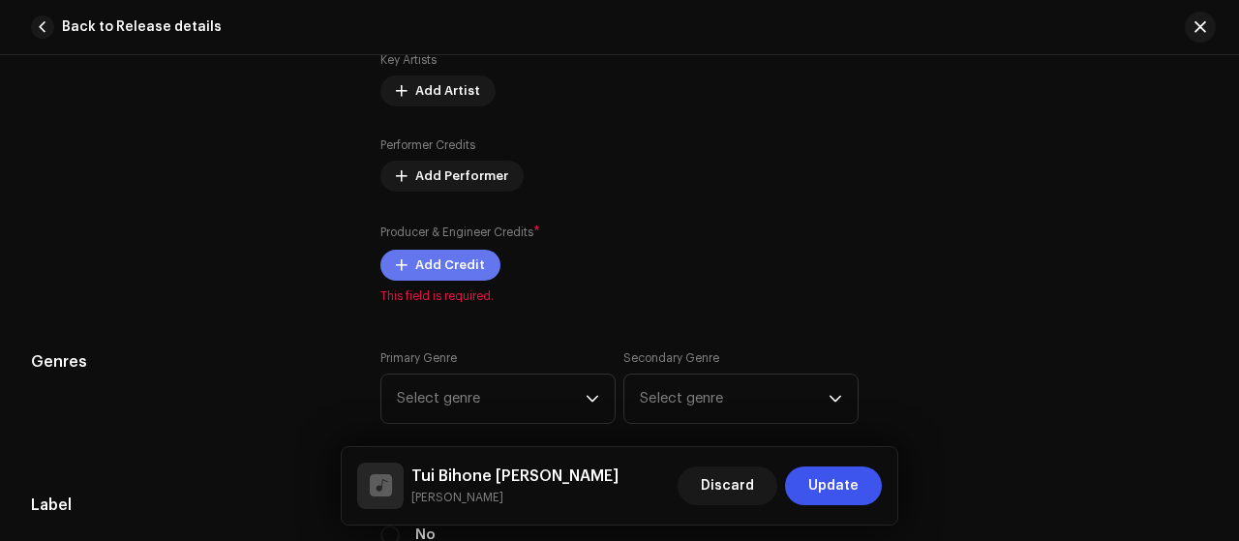
click at [443, 259] on span "Add Credit" at bounding box center [450, 265] width 70 height 39
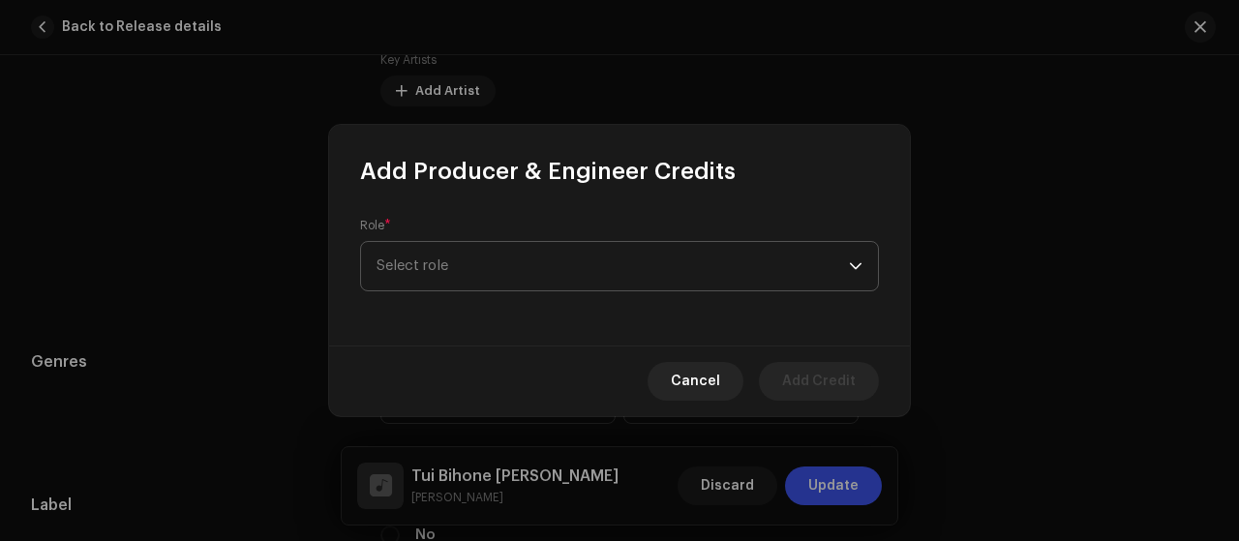
click at [654, 274] on span "Select role" at bounding box center [612, 266] width 472 height 48
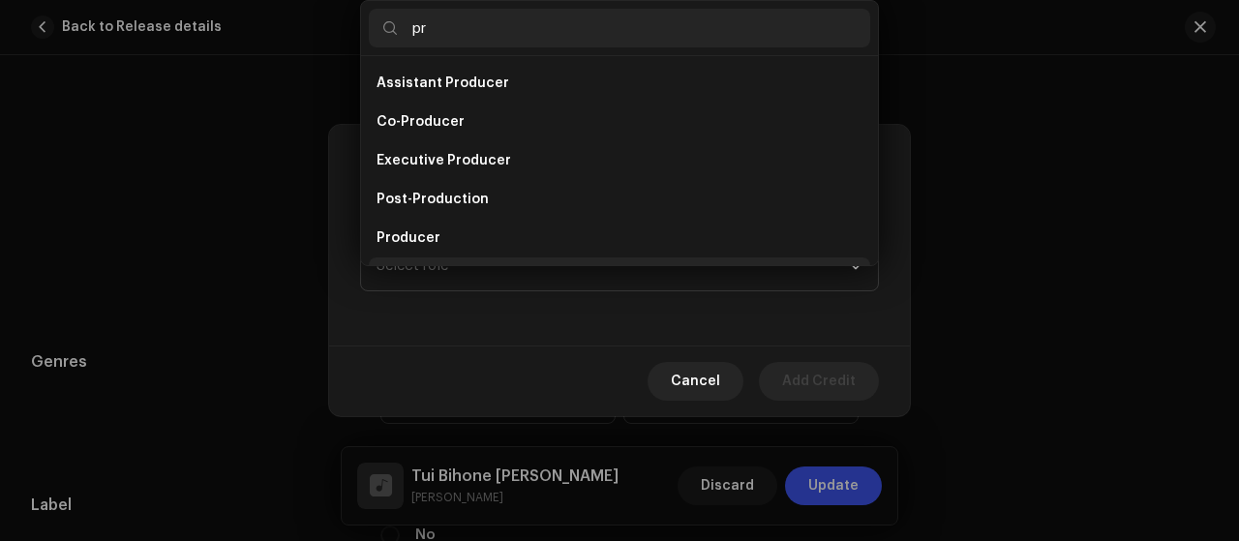
scroll to position [31, 0]
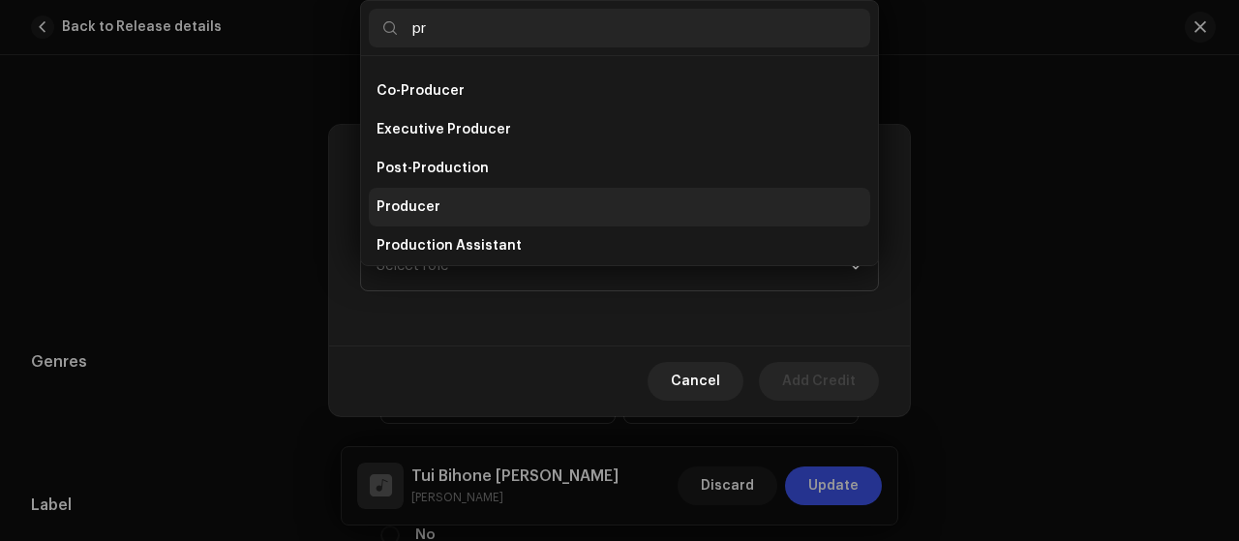
type input "pr"
click at [528, 202] on li "Producer" at bounding box center [619, 207] width 501 height 39
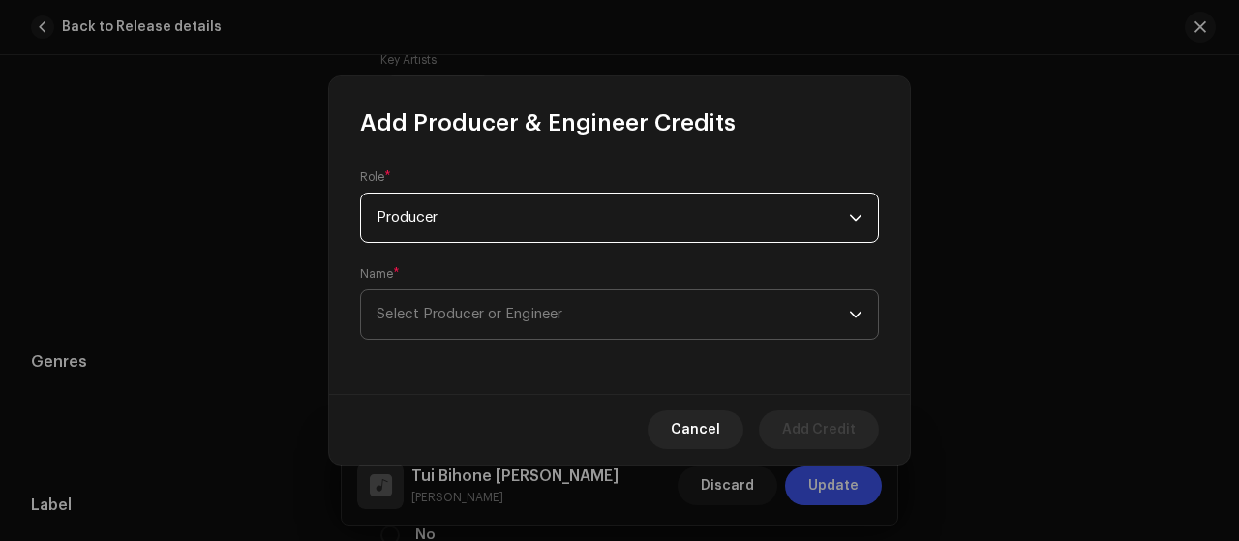
click at [548, 336] on span "Select Producer or Engineer" at bounding box center [612, 314] width 472 height 48
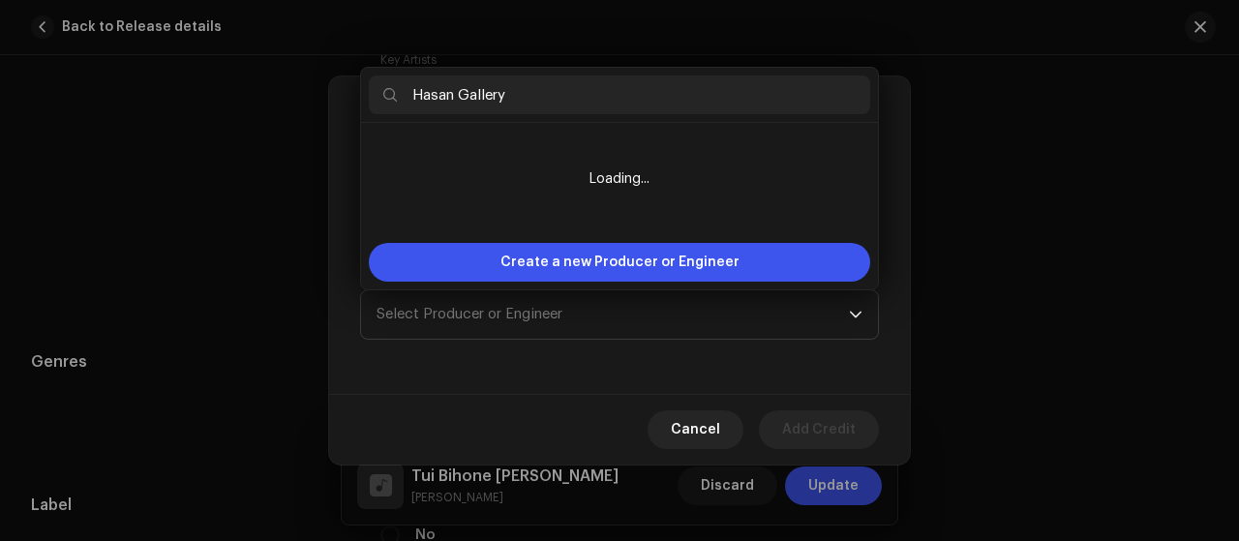
type input "Hasan Gallery"
click at [778, 195] on li "Loading..." at bounding box center [619, 179] width 501 height 97
click at [705, 364] on div "Role * Producer Name * Select Producer or Engineer" at bounding box center [619, 266] width 581 height 256
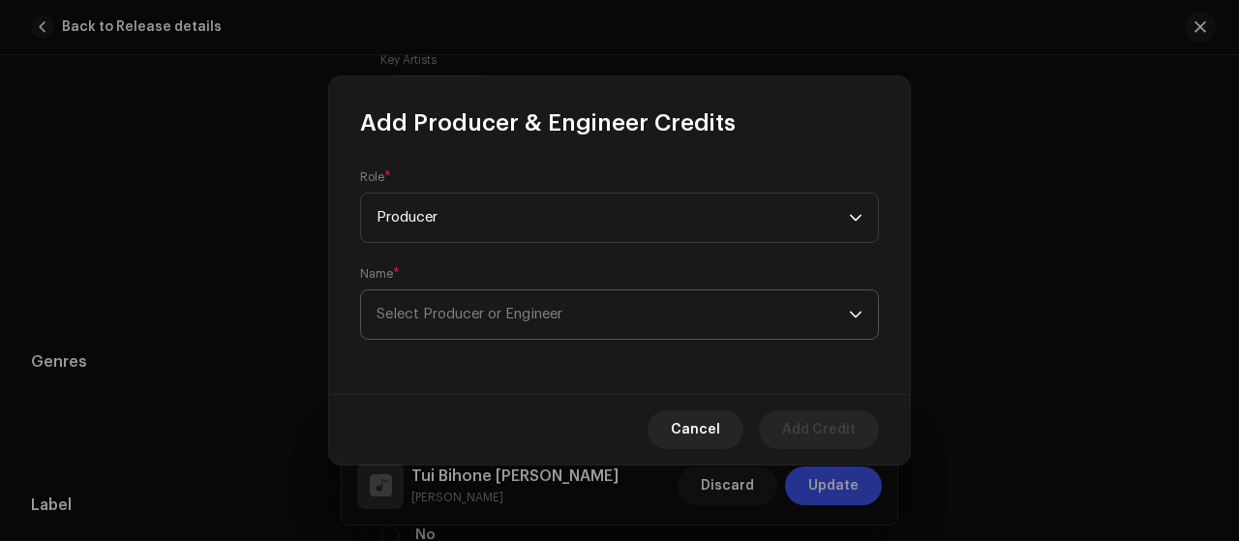
click at [579, 310] on span "Select Producer or Engineer" at bounding box center [612, 314] width 472 height 48
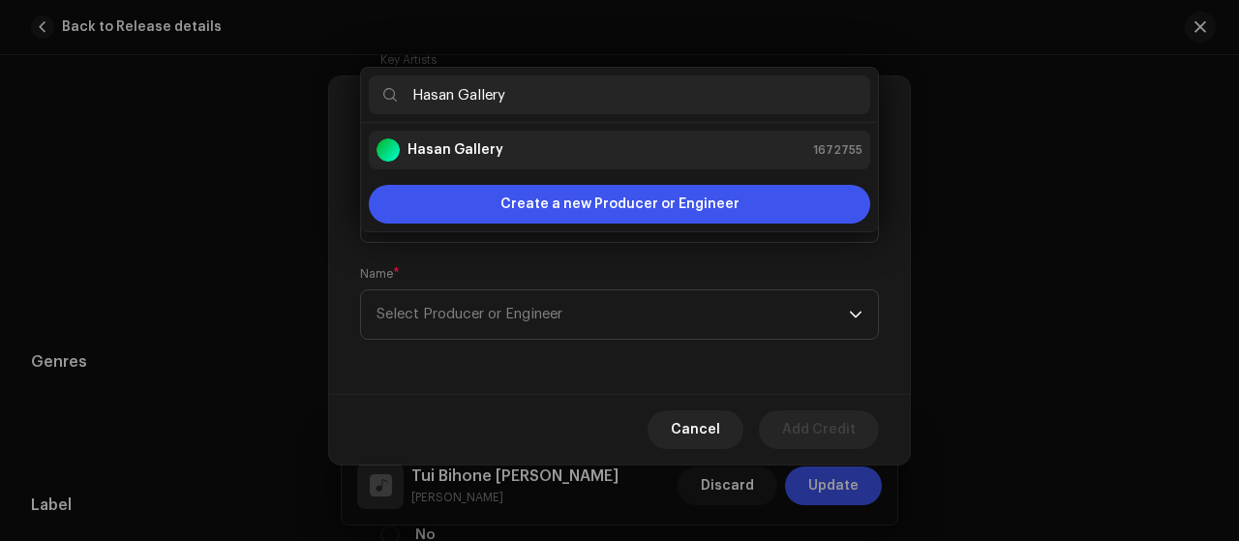
click at [588, 155] on div "[PERSON_NAME] Gallery 1672755" at bounding box center [619, 149] width 486 height 23
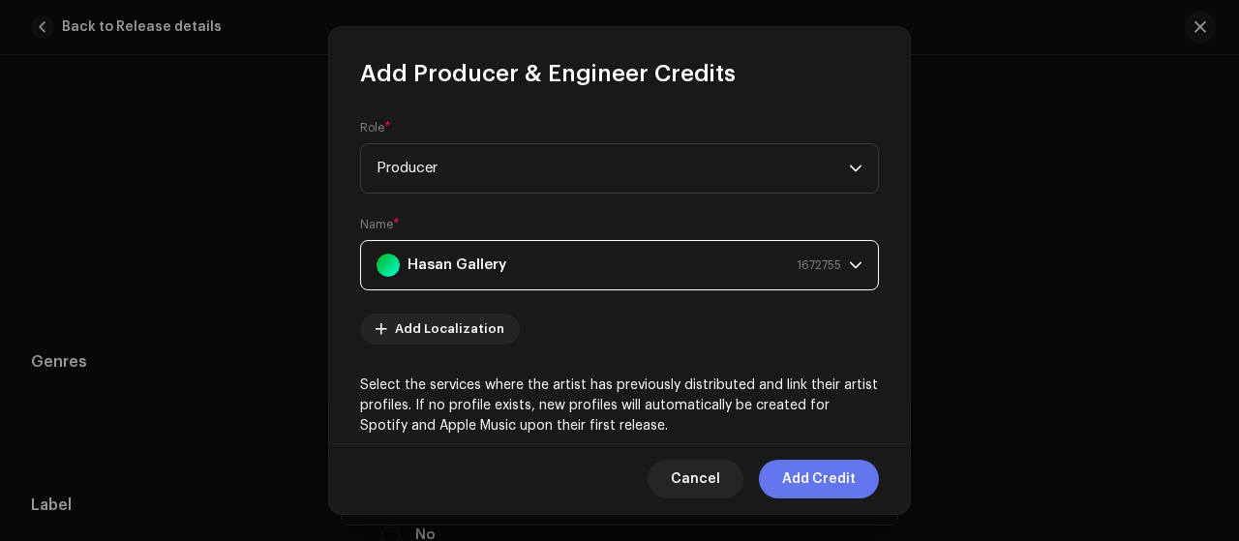
click at [854, 485] on span "Add Credit" at bounding box center [819, 479] width 74 height 39
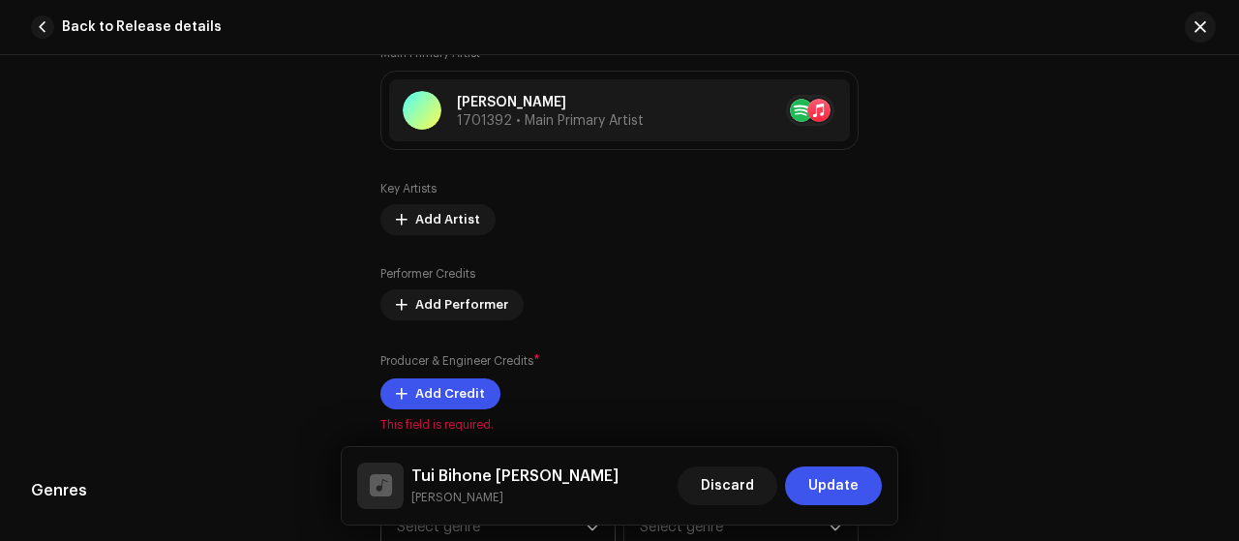
scroll to position [1549, 0]
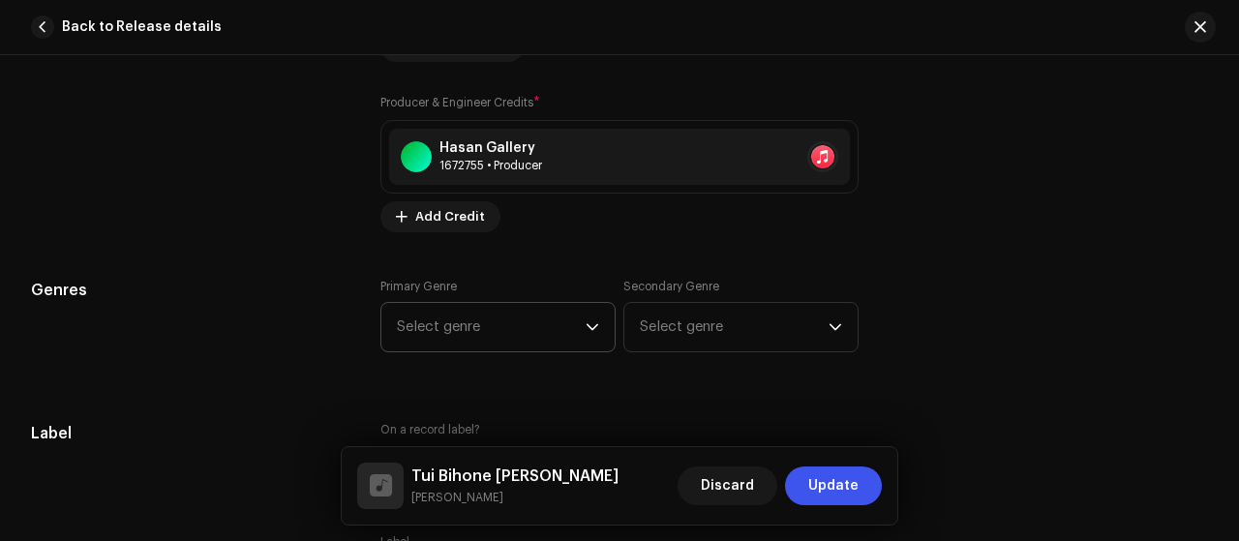
click at [540, 327] on span "Select genre" at bounding box center [491, 327] width 189 height 48
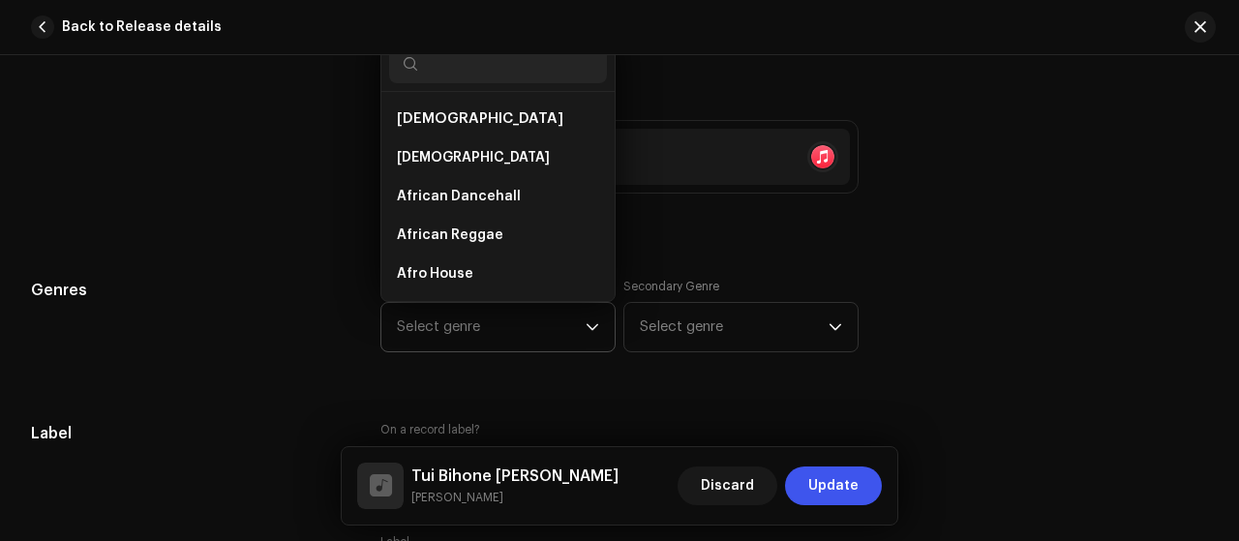
scroll to position [1546, 0]
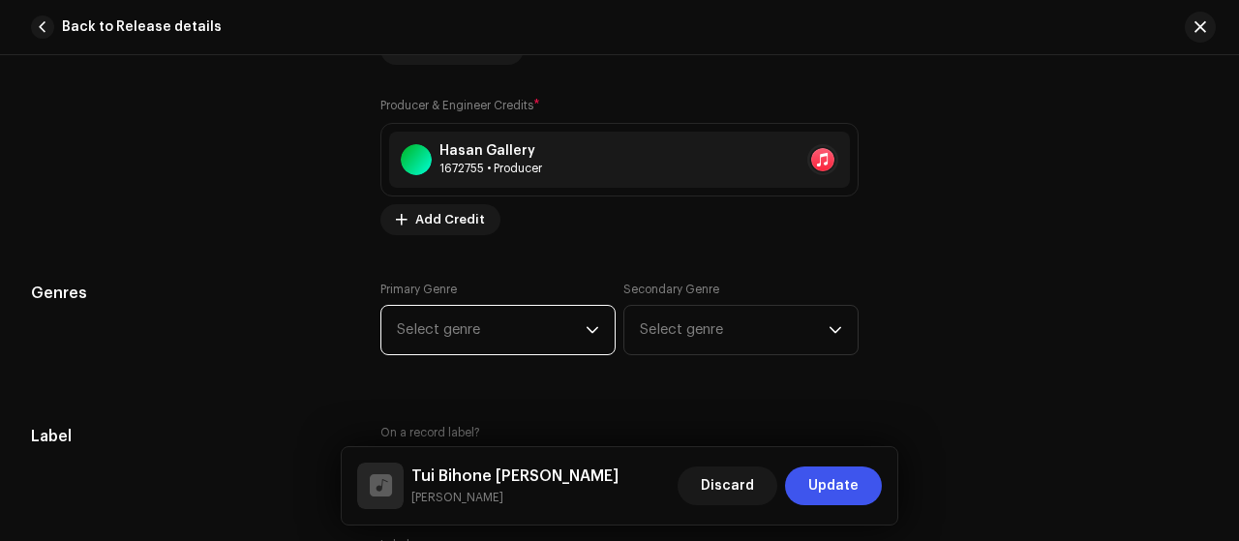
click at [496, 335] on span "Select genre" at bounding box center [491, 330] width 189 height 48
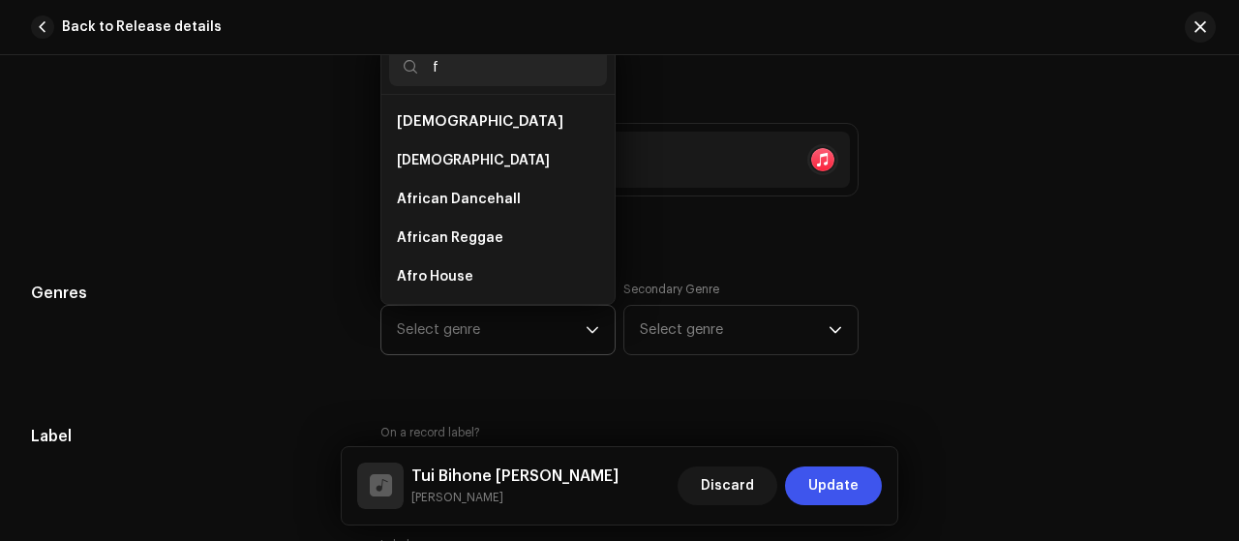
type input "fo"
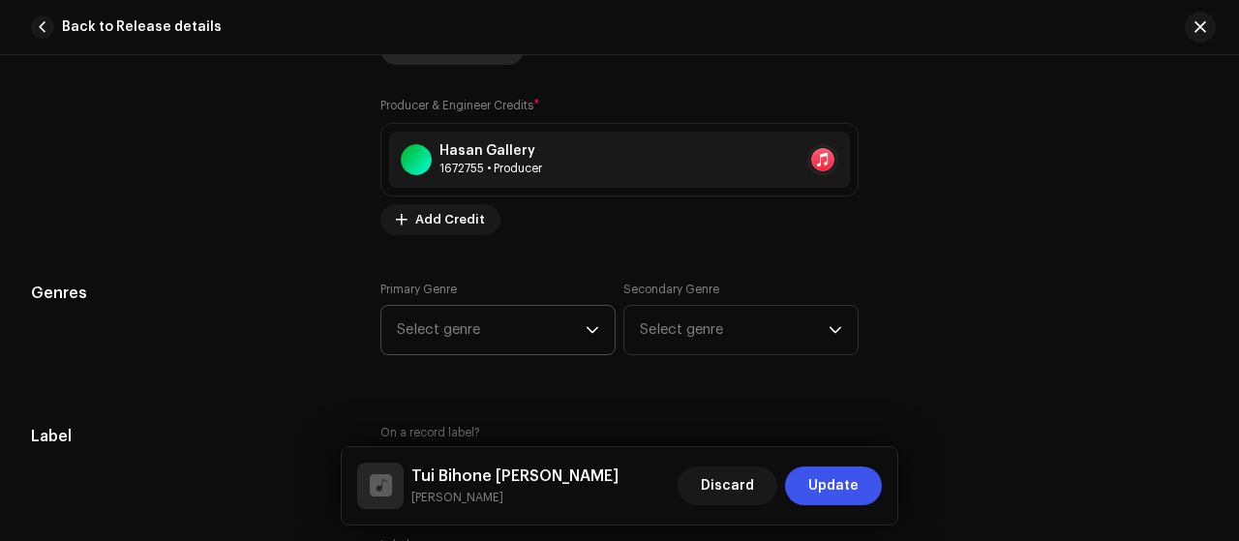
scroll to position [1417, 0]
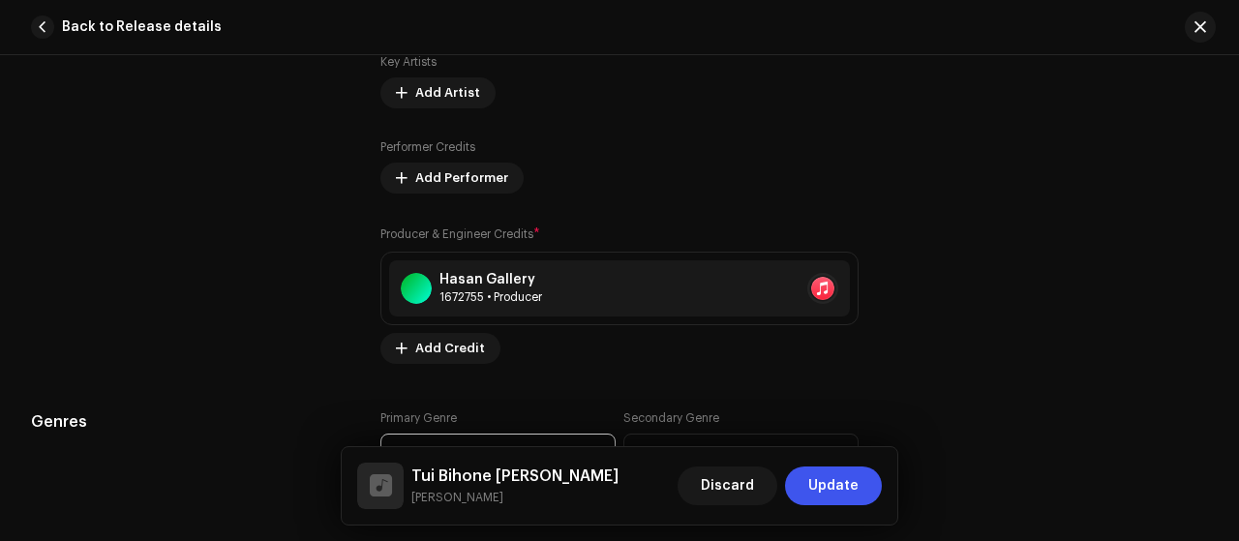
click at [485, 438] on span "Select genre" at bounding box center [491, 459] width 189 height 48
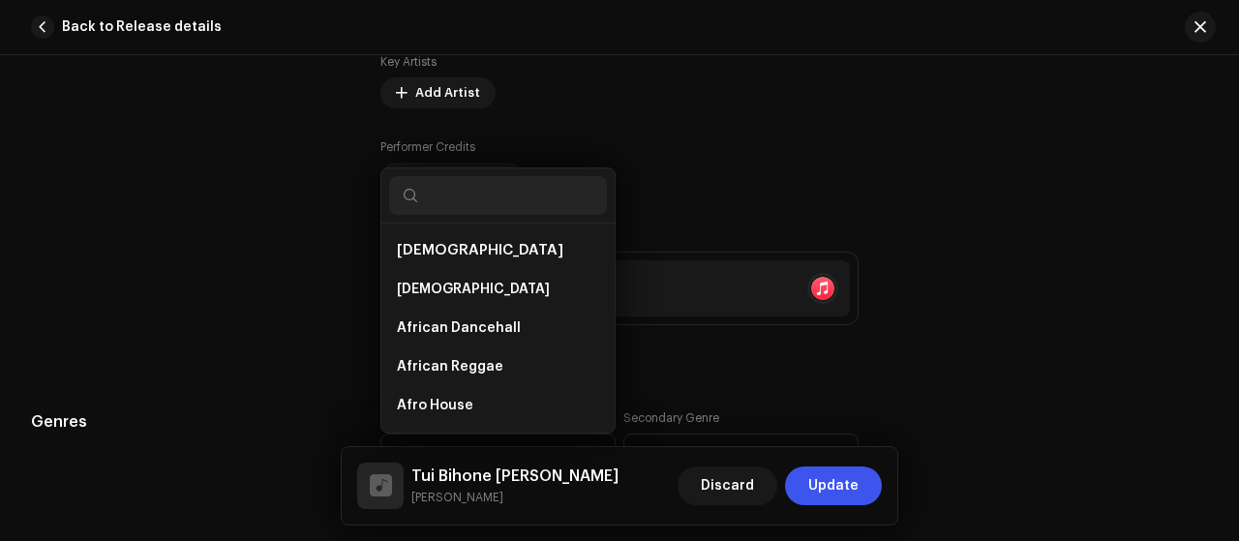
click at [523, 195] on input "text" at bounding box center [498, 195] width 218 height 39
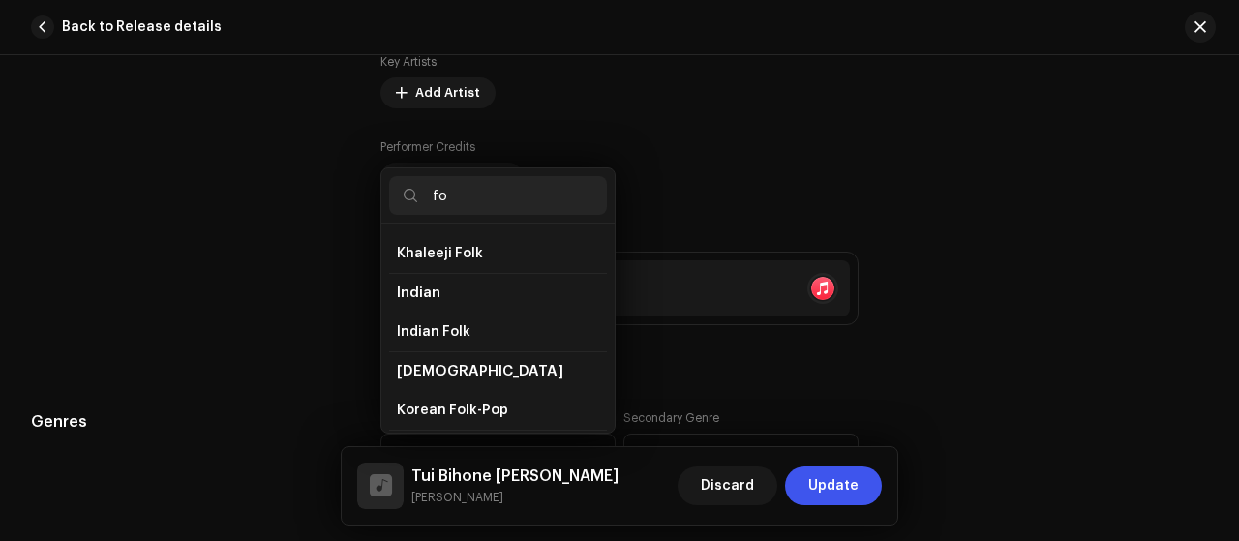
scroll to position [257, 0]
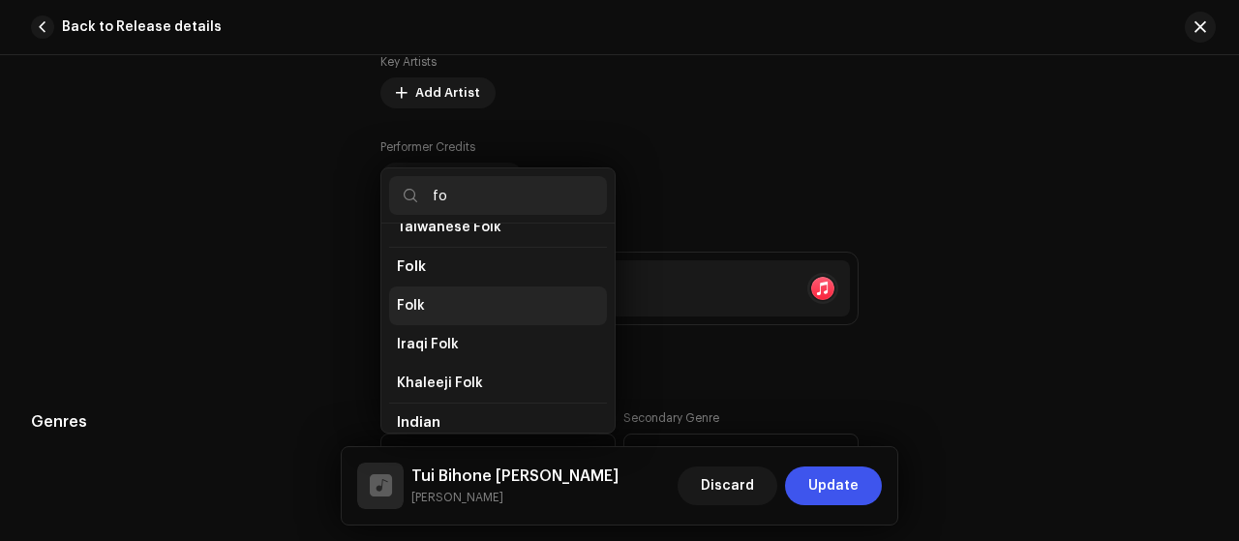
type input "fo"
click at [466, 290] on li "Folk" at bounding box center [498, 305] width 218 height 39
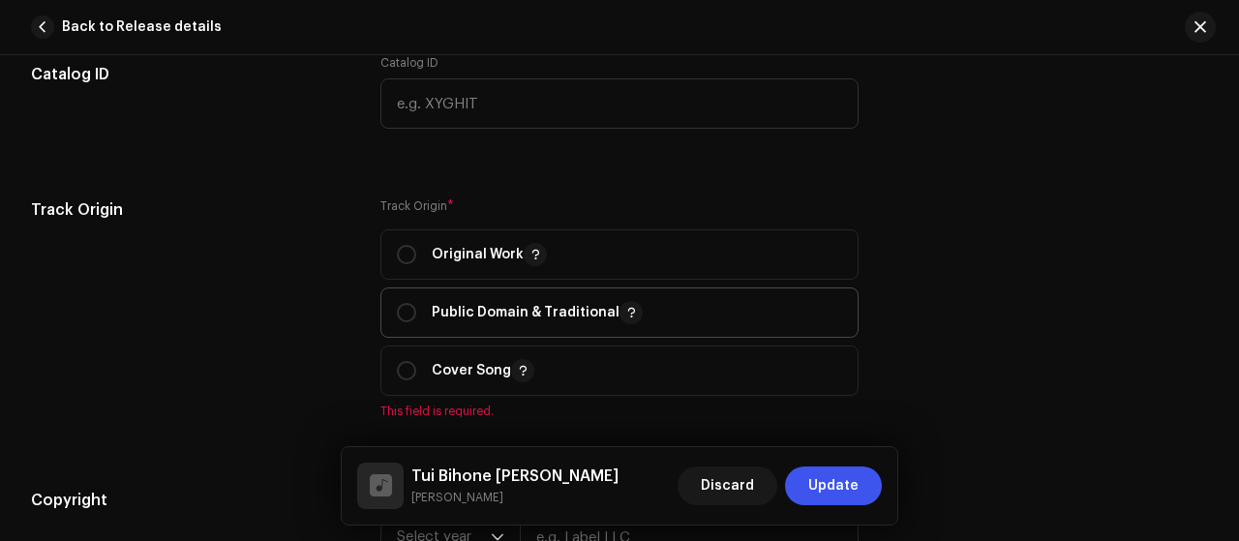
scroll to position [2320, 0]
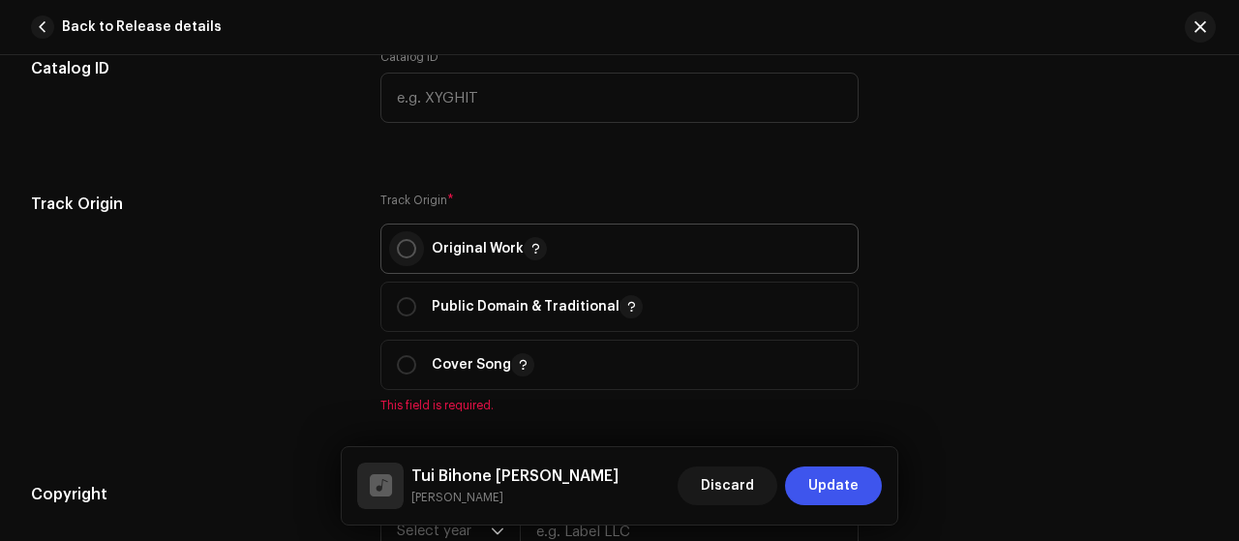
click at [397, 243] on input "radio" at bounding box center [406, 248] width 19 height 19
radio input "true"
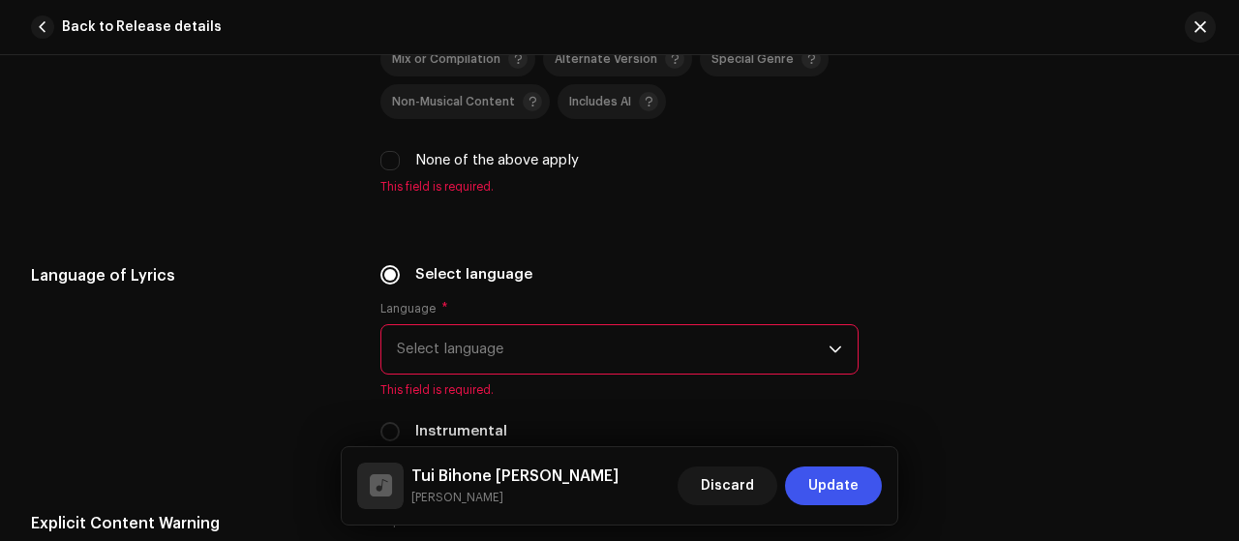
scroll to position [2966, 0]
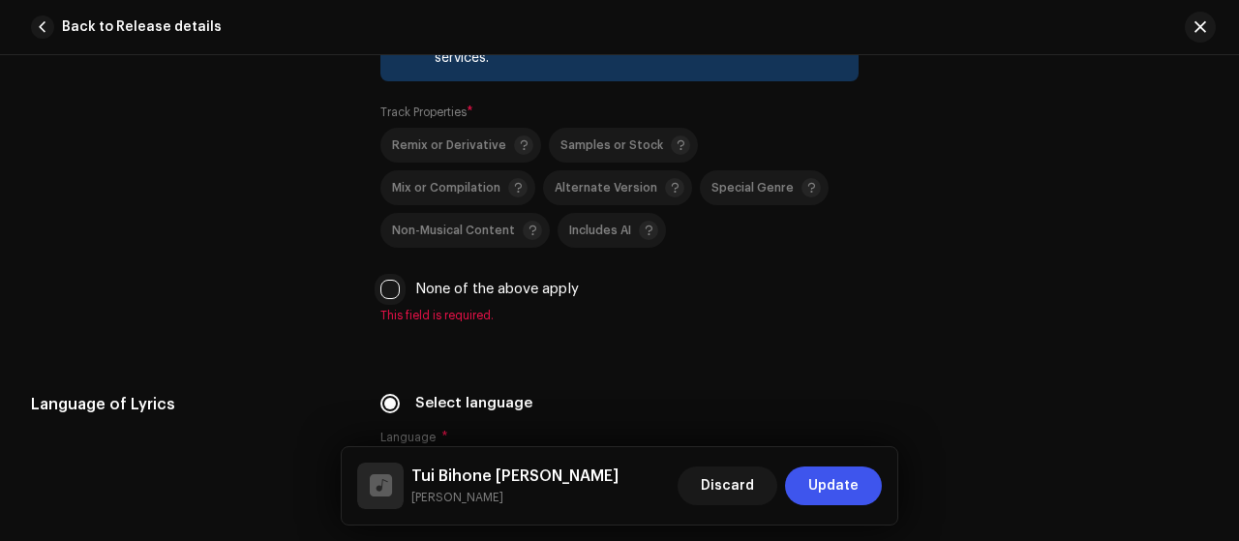
click at [386, 280] on input "None of the above apply" at bounding box center [389, 289] width 19 height 19
checkbox input "true"
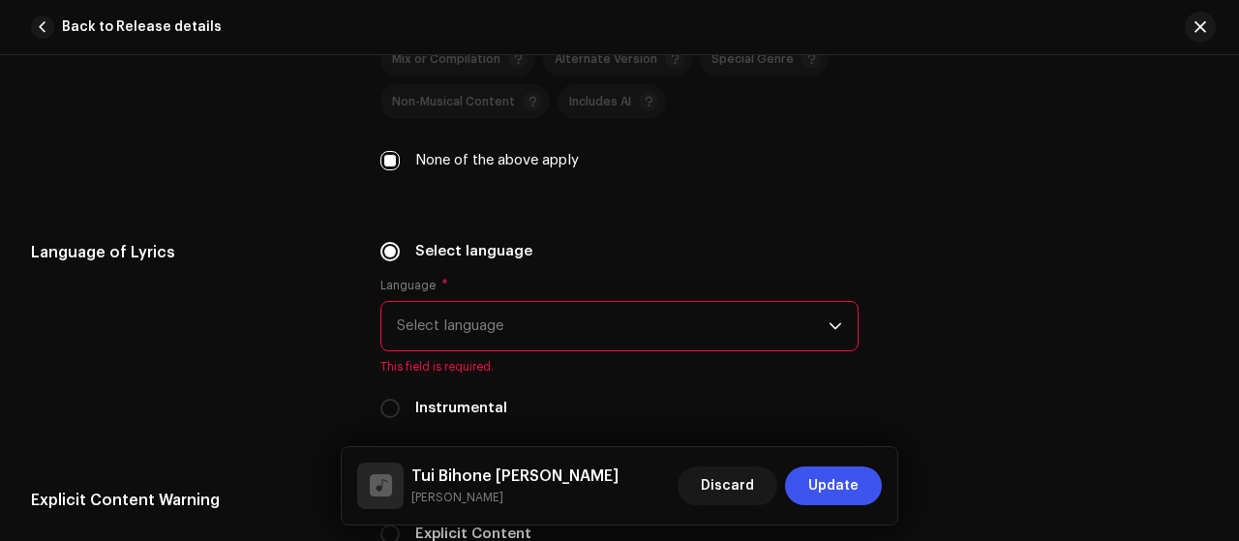
click at [562, 302] on span "Select language" at bounding box center [613, 326] width 432 height 48
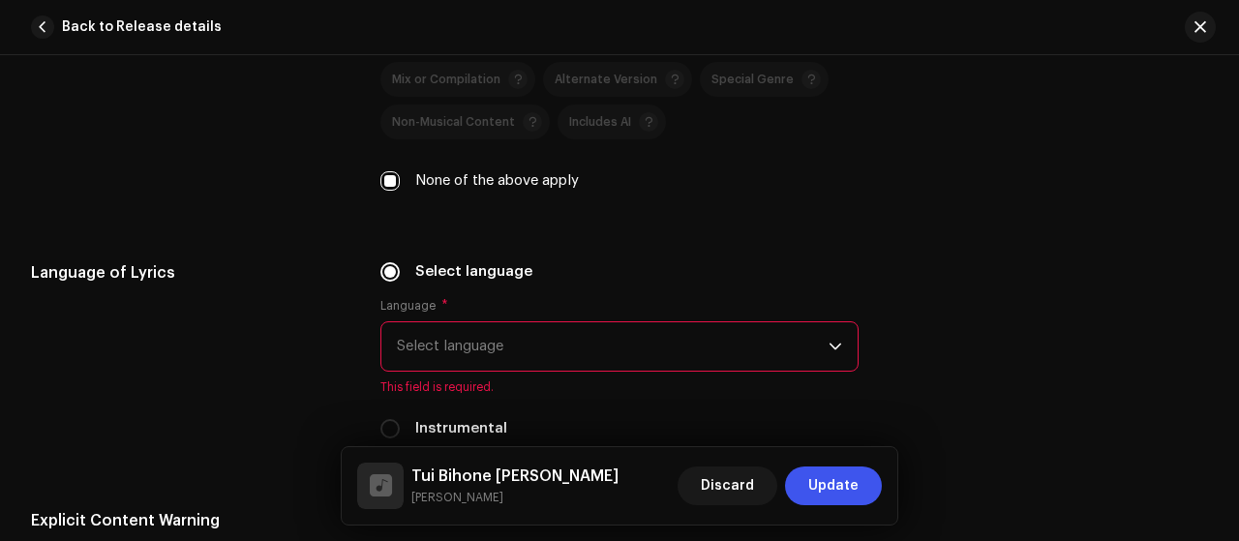
scroll to position [3067, 0]
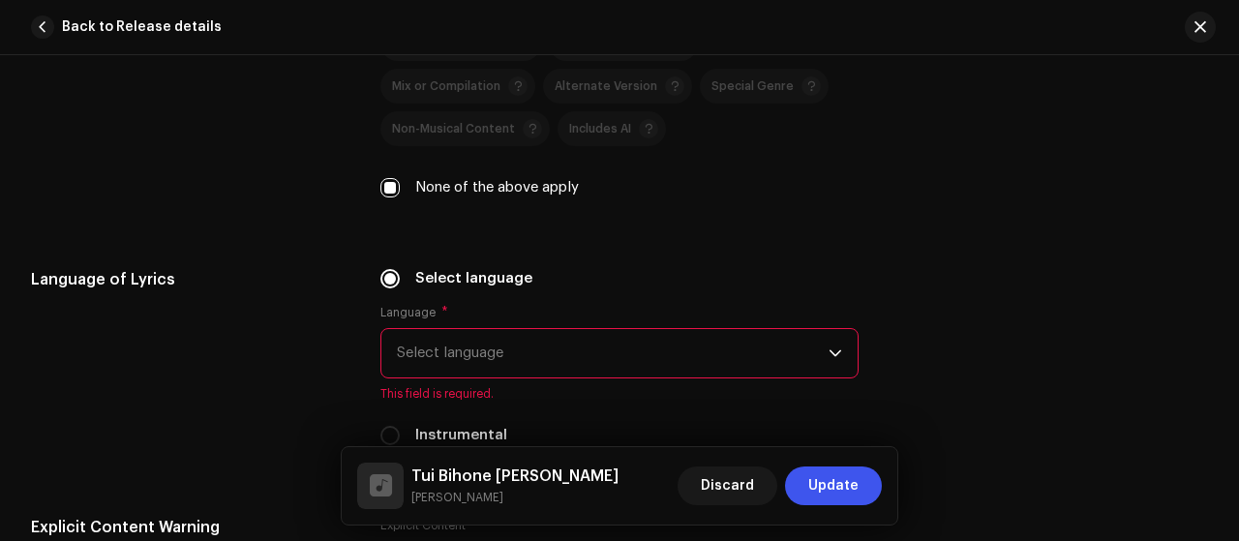
click at [547, 332] on span "Select language" at bounding box center [613, 353] width 432 height 48
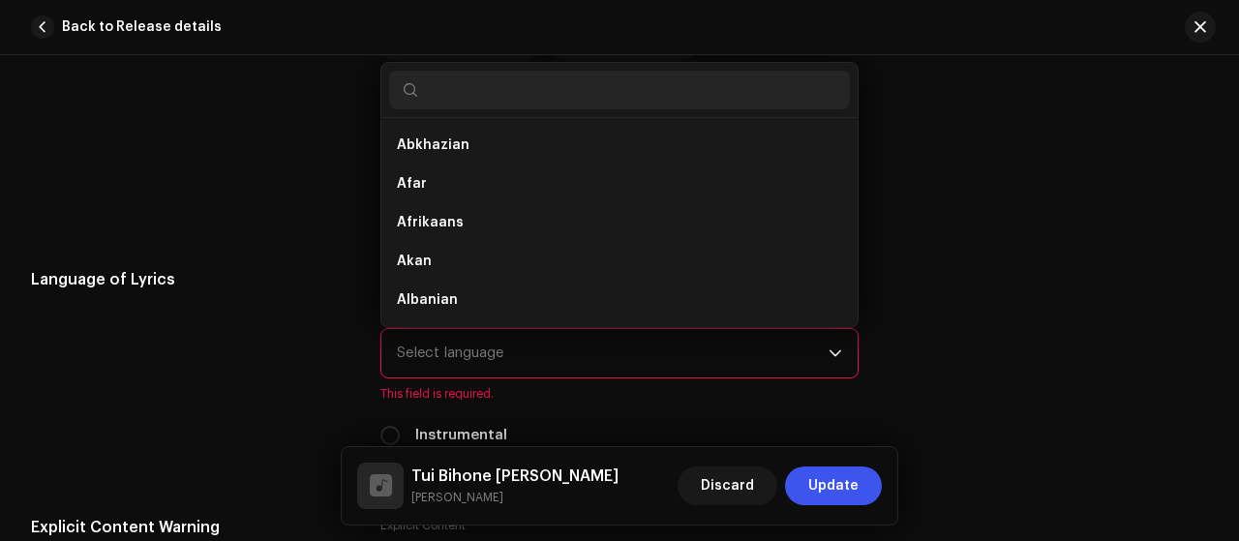
click at [583, 71] on input "text" at bounding box center [619, 90] width 461 height 39
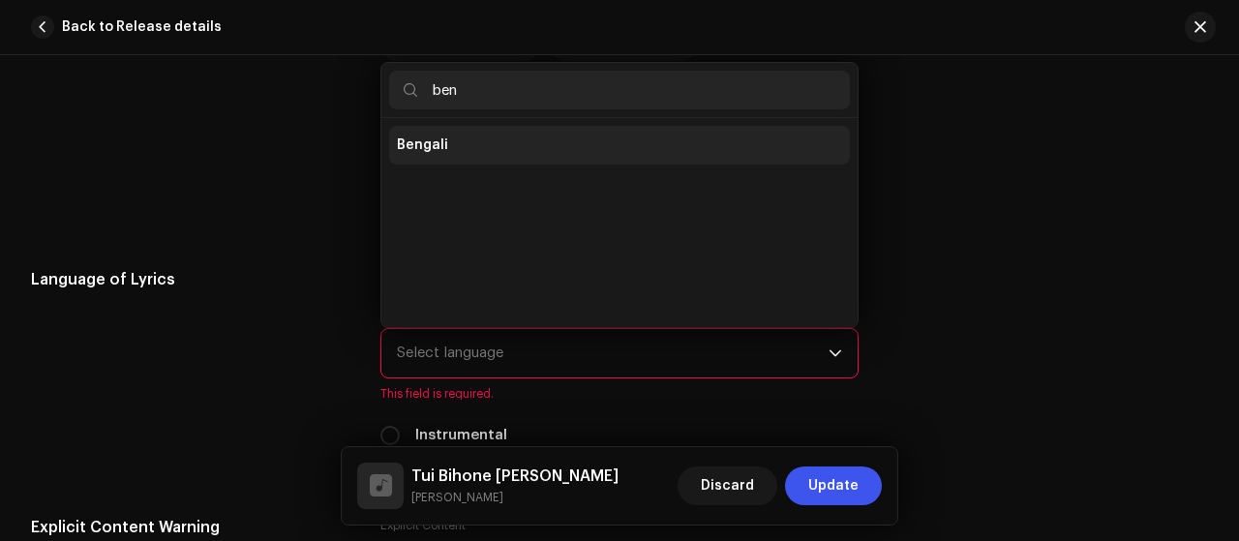
type input "ben"
click at [459, 126] on li "Bengali" at bounding box center [619, 145] width 461 height 39
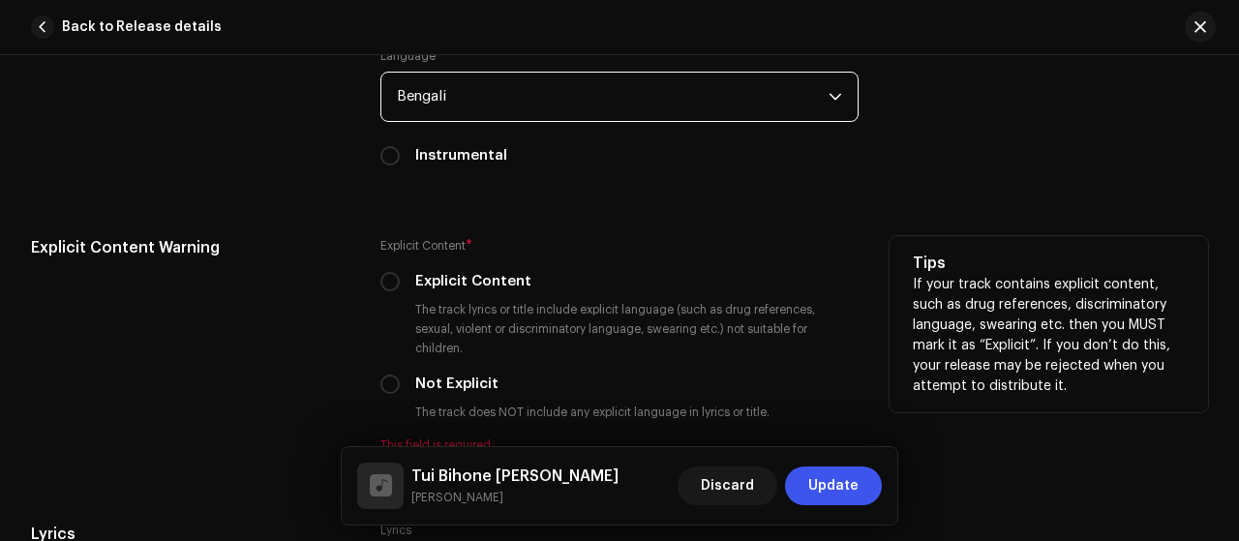
scroll to position [3326, 0]
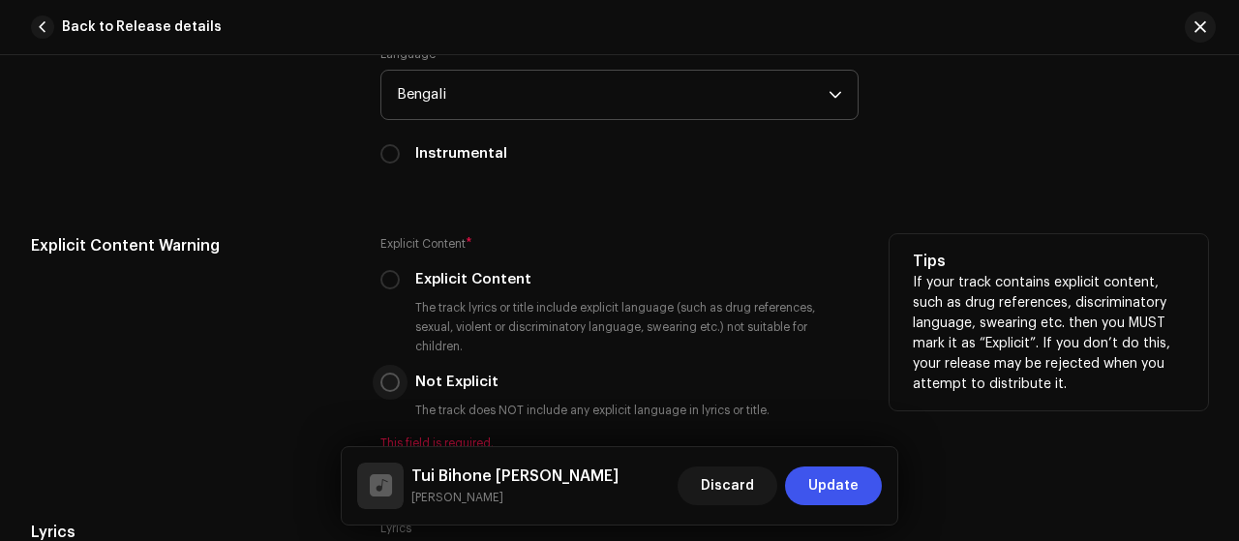
click at [380, 373] on p-radiobutton at bounding box center [389, 382] width 19 height 19
click at [383, 373] on input "Not Explicit" at bounding box center [389, 382] width 19 height 19
radio input "true"
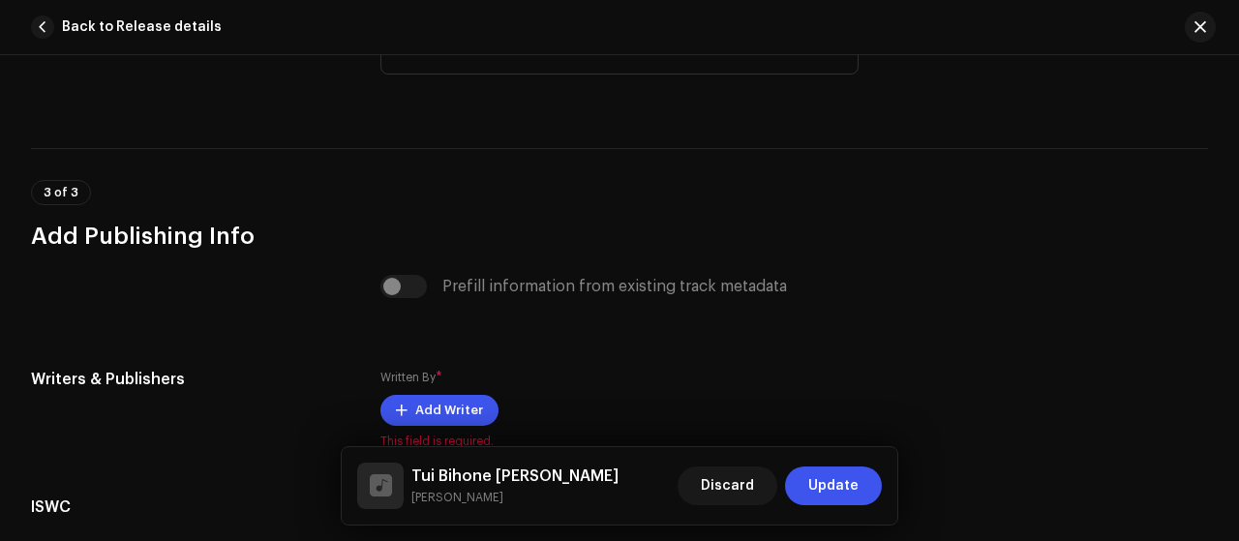
scroll to position [3970, 0]
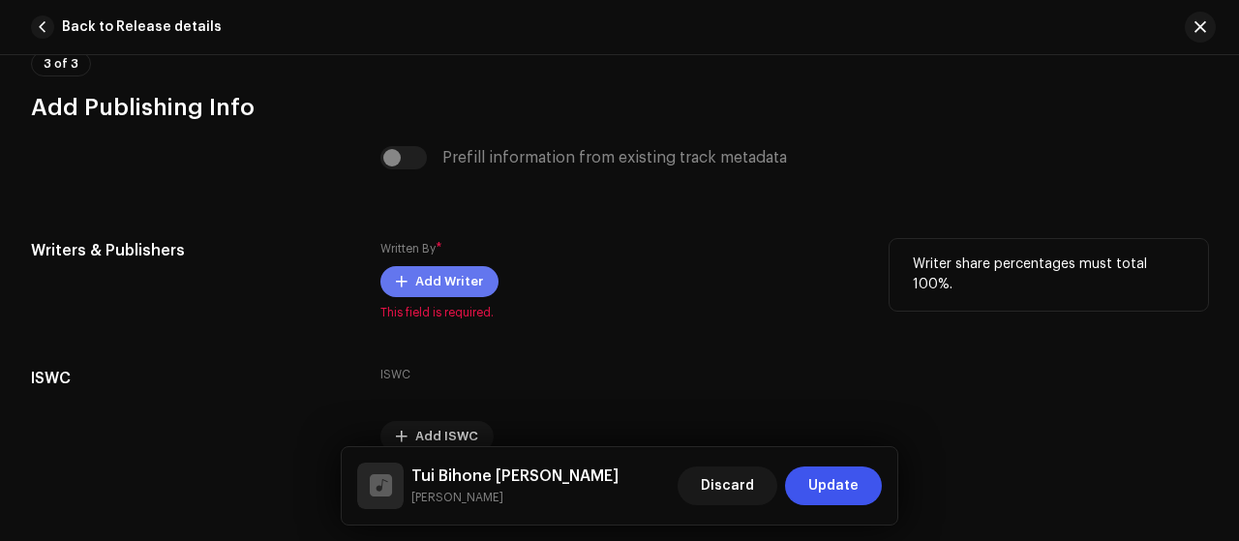
click at [467, 262] on span "Add Writer" at bounding box center [449, 281] width 68 height 39
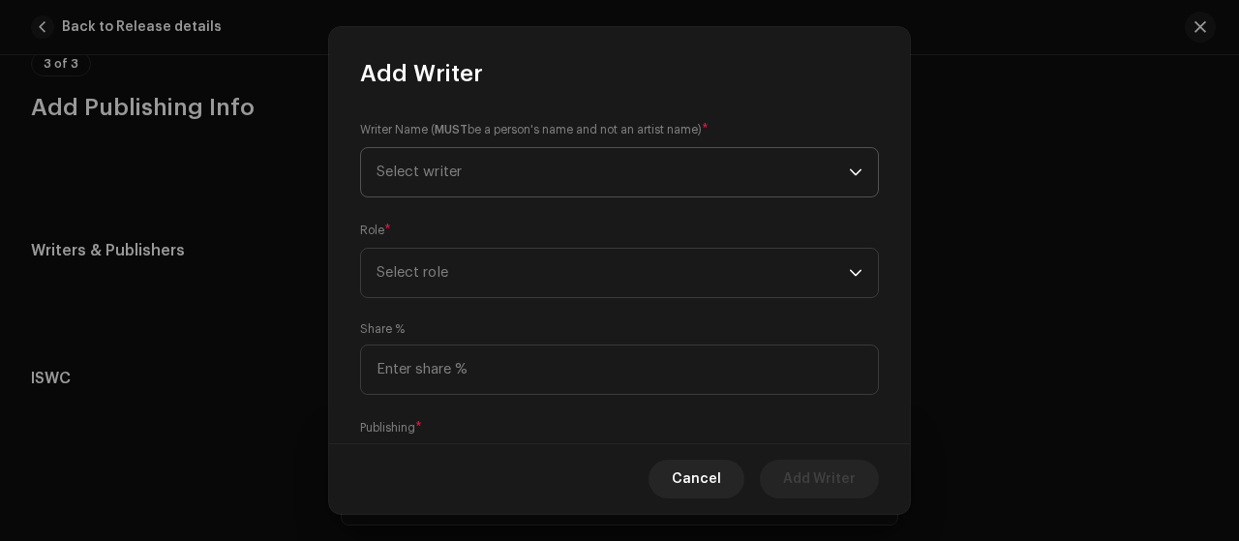
click at [627, 193] on span "Select writer" at bounding box center [612, 172] width 472 height 48
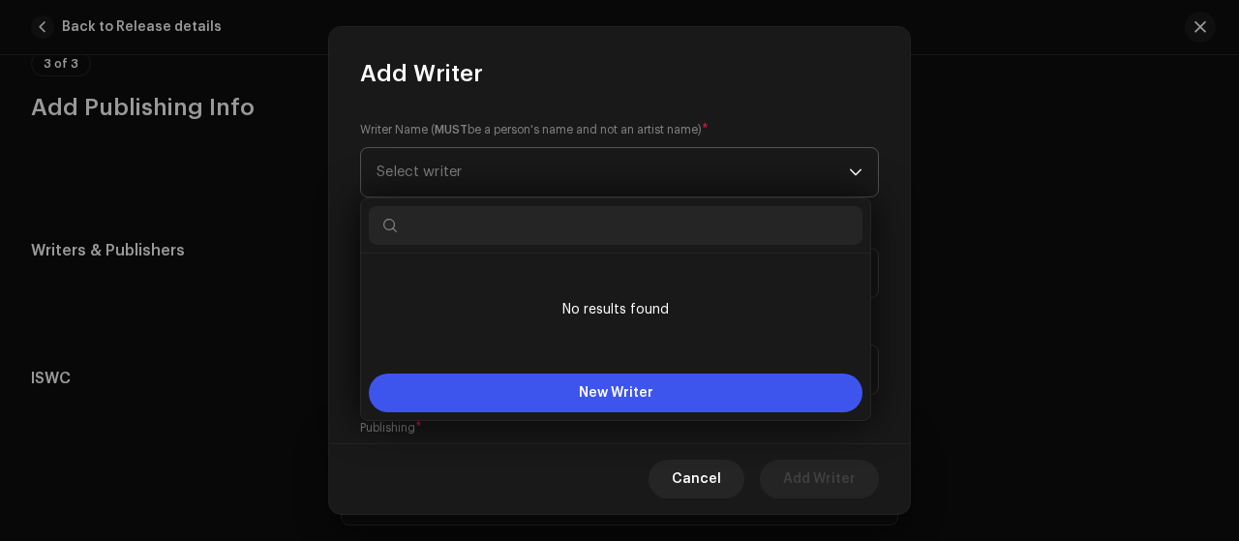
click at [565, 183] on span "Select writer" at bounding box center [612, 172] width 472 height 48
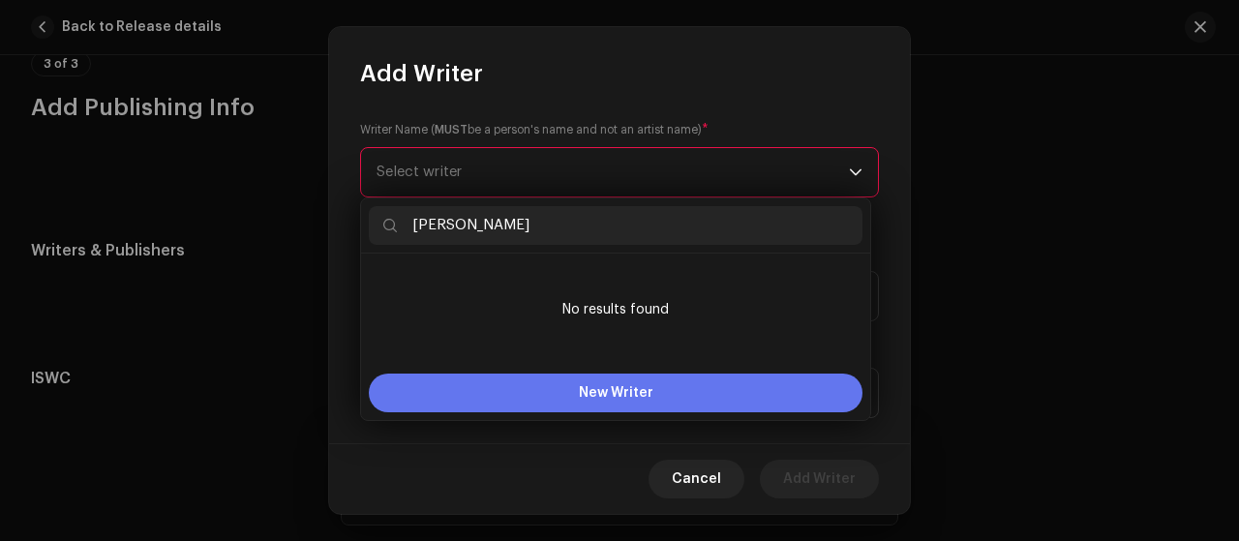
type input "[PERSON_NAME]"
click at [583, 397] on span "New Writer" at bounding box center [616, 393] width 75 height 14
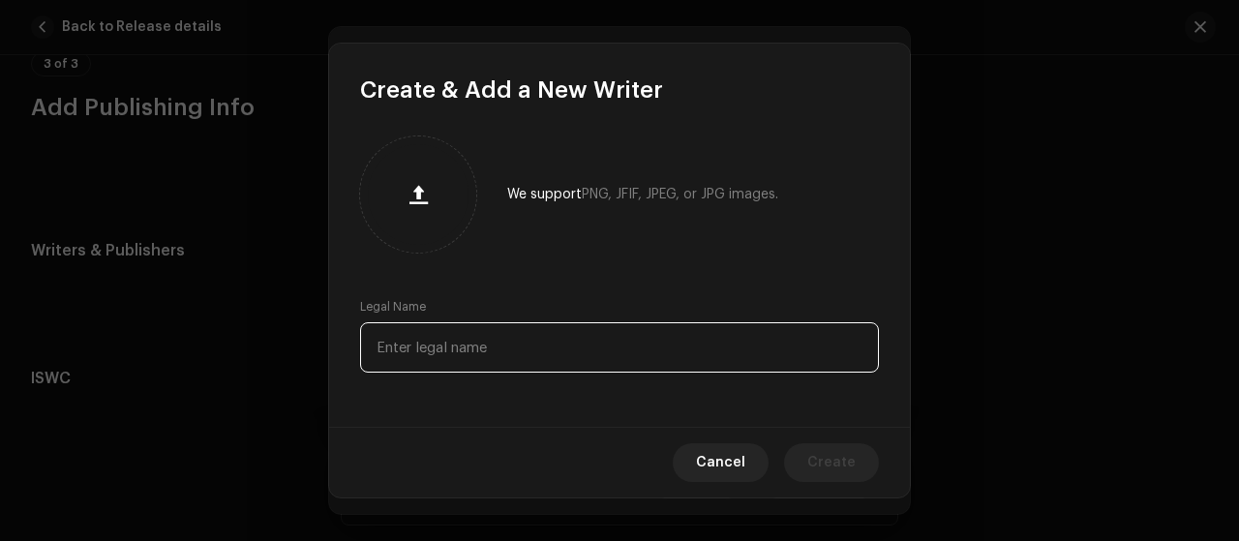
click at [526, 353] on input "text" at bounding box center [619, 347] width 519 height 50
paste input "[PERSON_NAME]"
type input "[PERSON_NAME]"
click at [831, 459] on span "Create" at bounding box center [831, 462] width 48 height 39
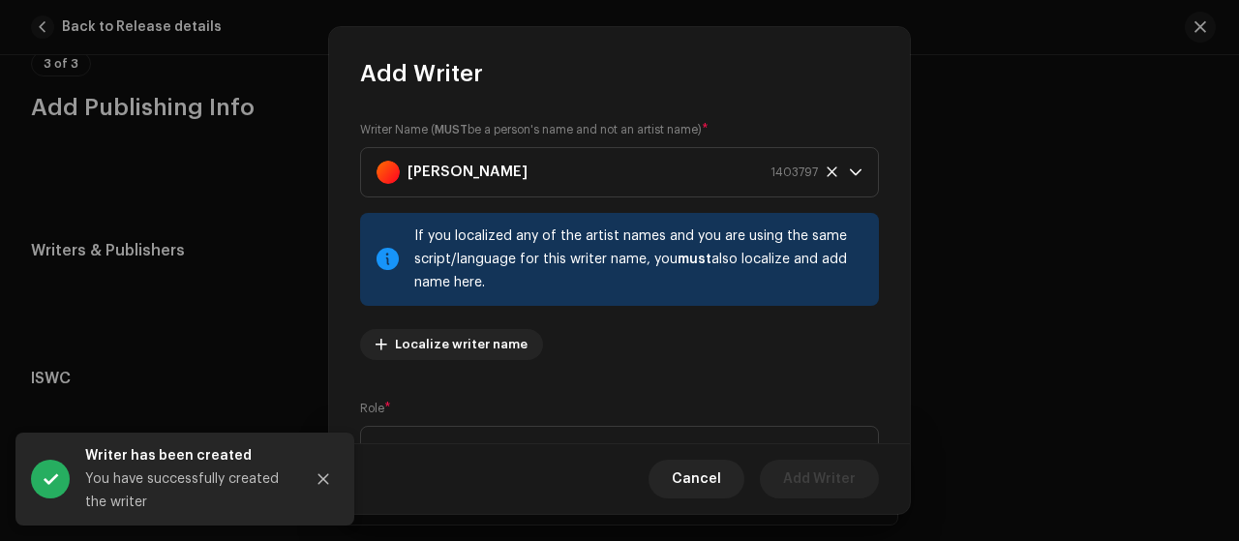
scroll to position [257, 0]
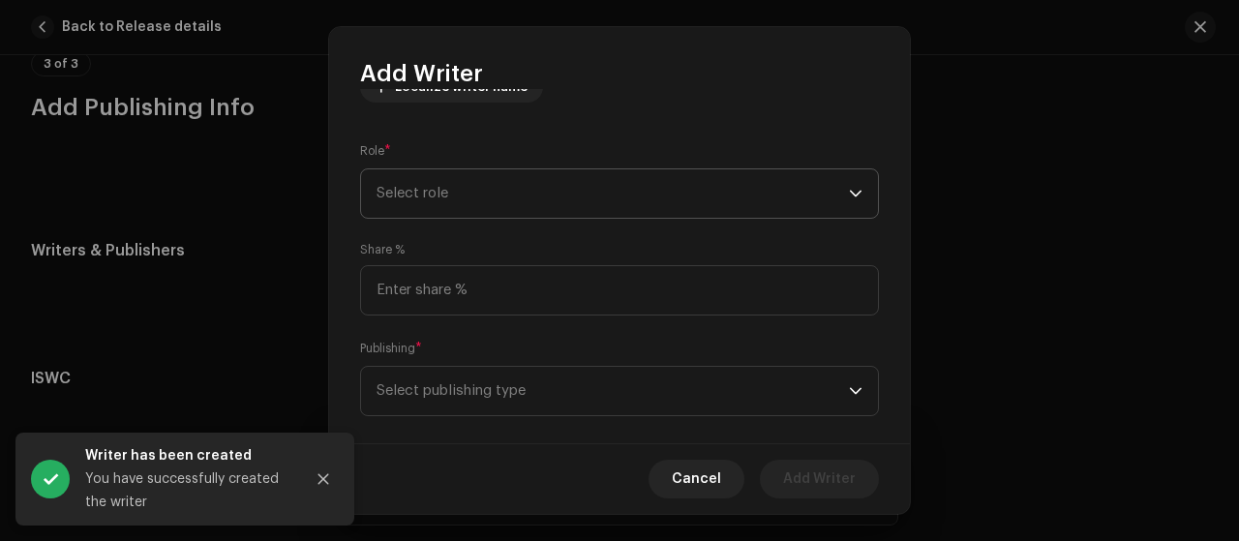
click at [818, 198] on span "Select role" at bounding box center [612, 193] width 472 height 48
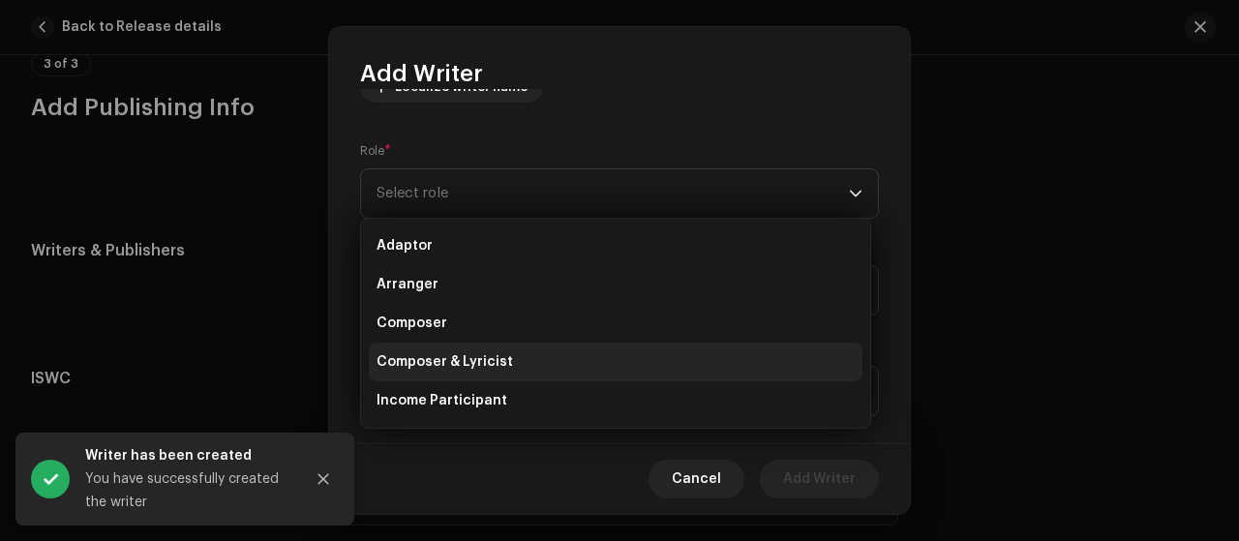
click at [544, 371] on li "Composer & Lyricist" at bounding box center [616, 362] width 494 height 39
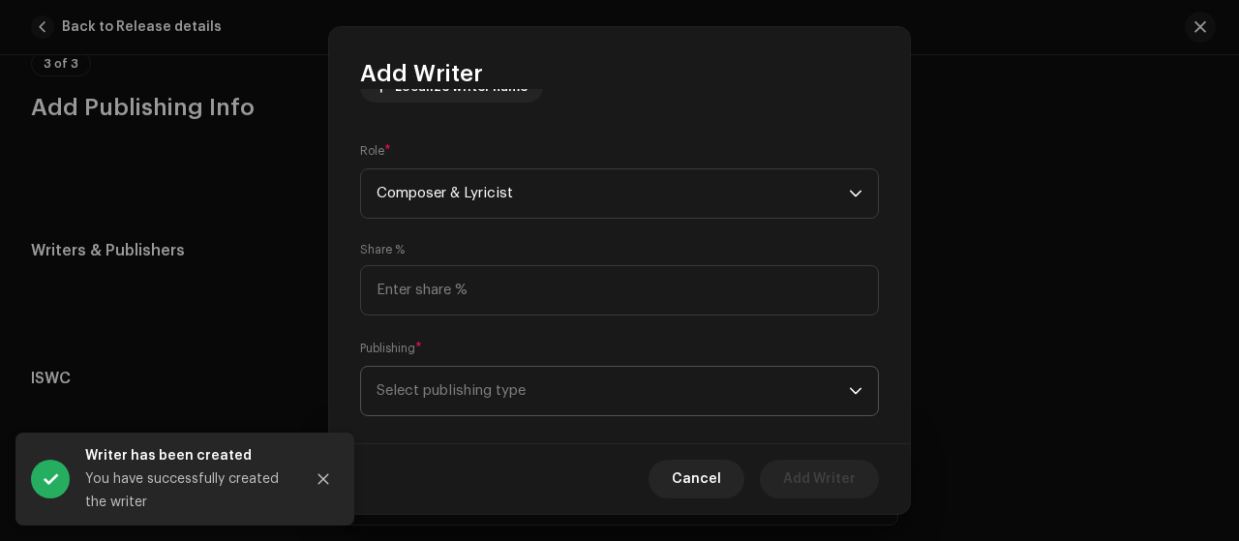
click at [604, 367] on span "Select publishing type" at bounding box center [612, 391] width 472 height 48
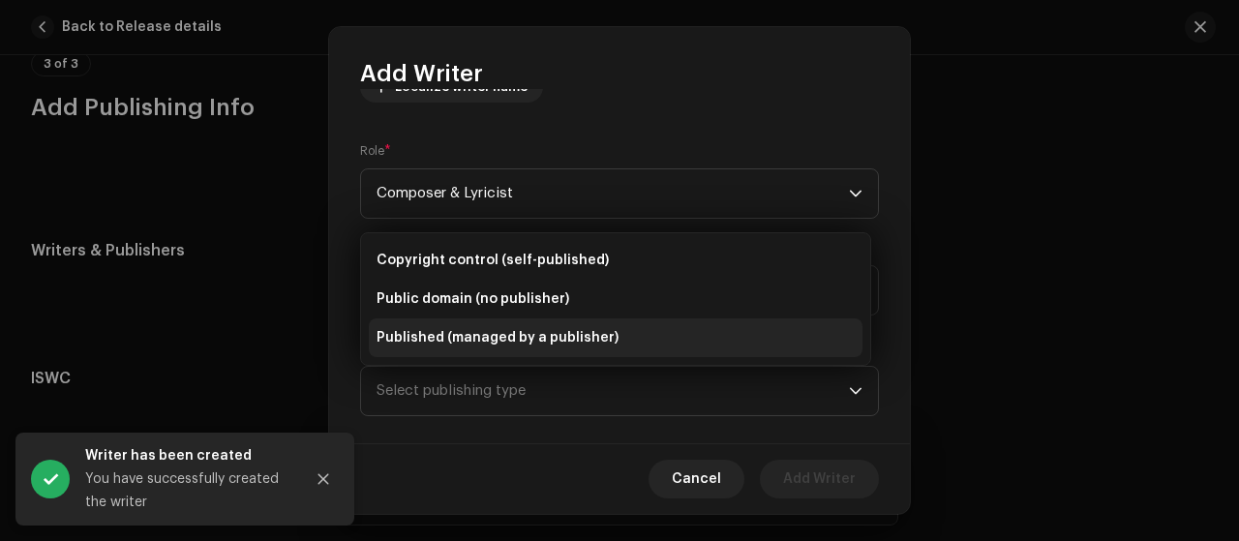
click at [600, 326] on li "Published (managed by a publisher)" at bounding box center [616, 337] width 494 height 39
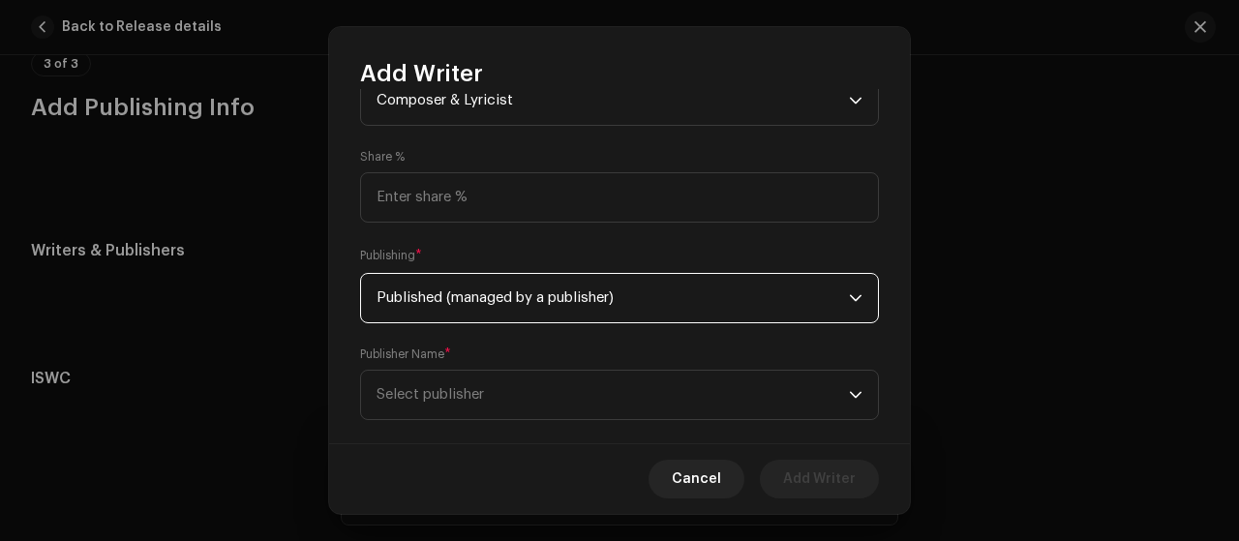
scroll to position [380, 0]
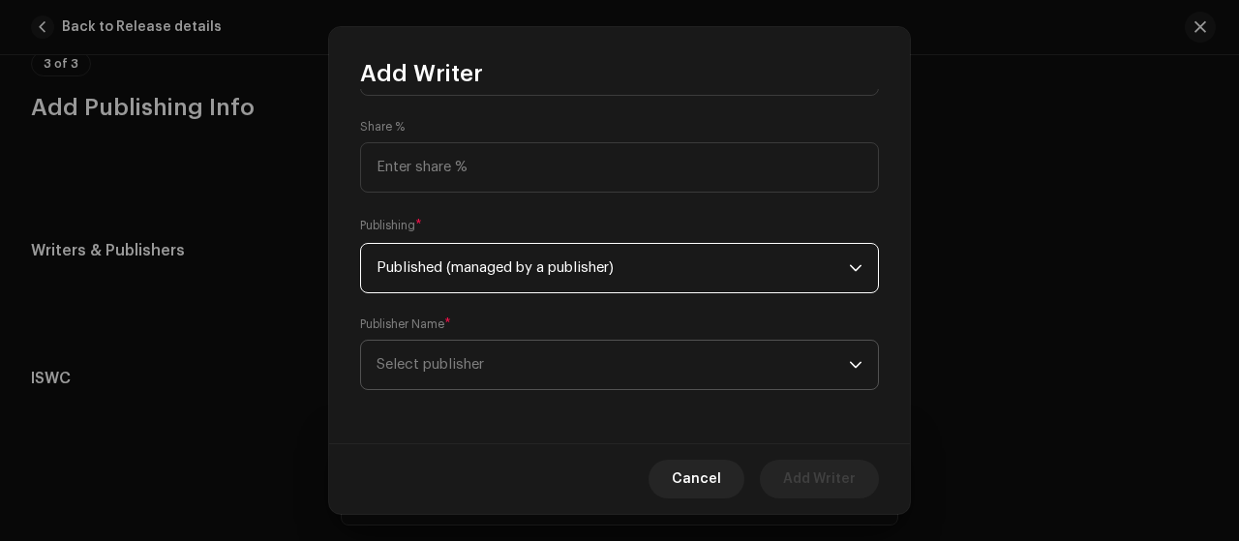
click at [610, 365] on span "Select publisher" at bounding box center [612, 365] width 472 height 48
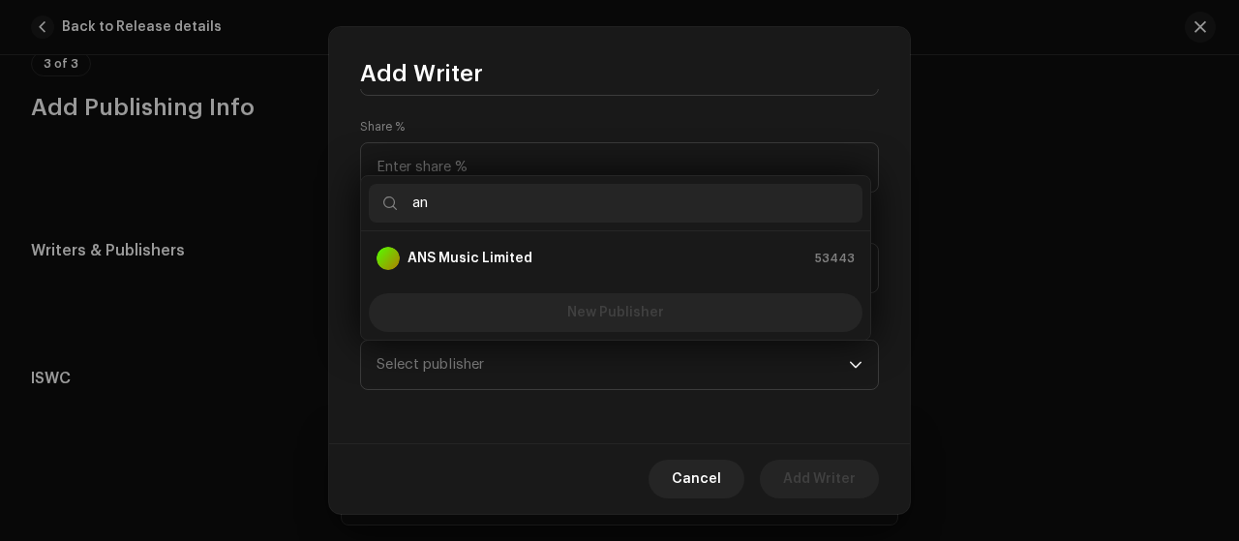
type input "a"
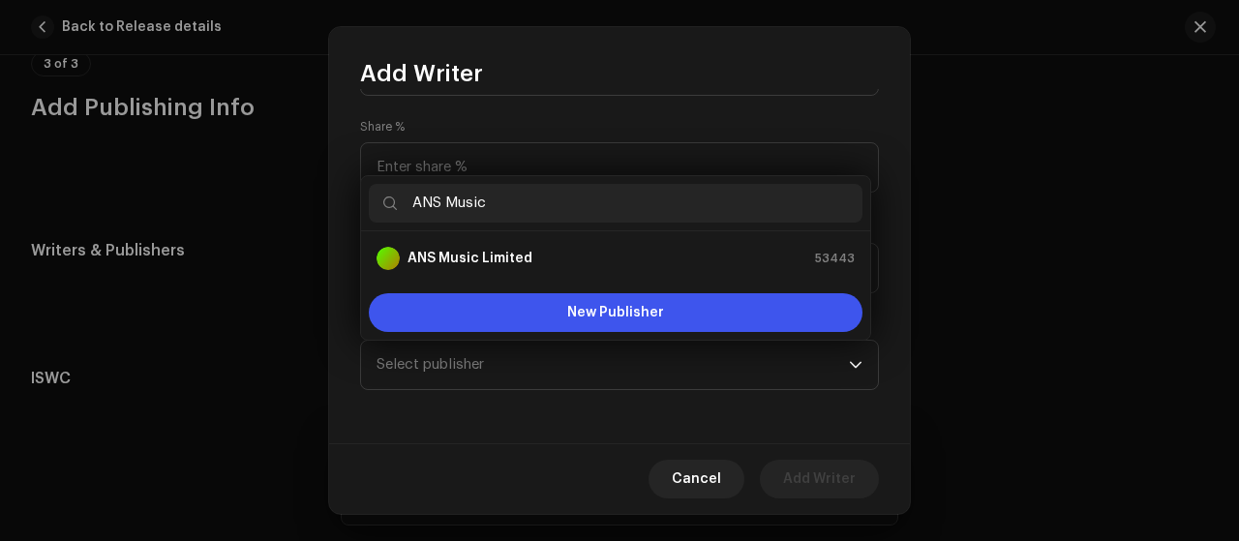
click at [594, 200] on input "ANS Music" at bounding box center [616, 203] width 494 height 39
click at [593, 200] on input "ANS Music" at bounding box center [616, 203] width 494 height 39
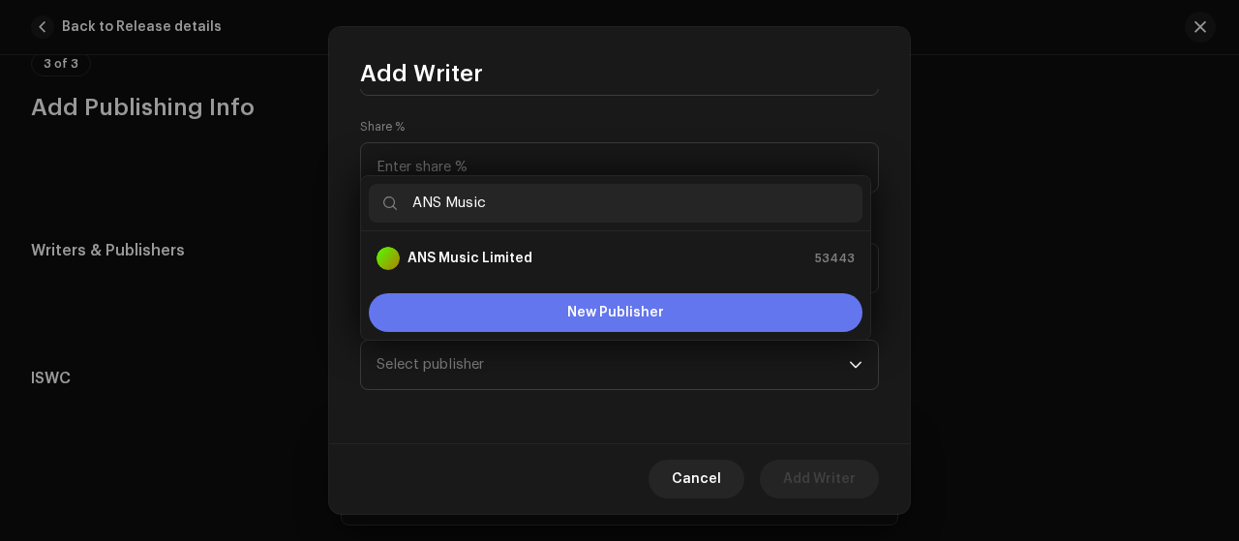
type input "ANS Music"
click at [629, 316] on span "New Publisher" at bounding box center [615, 313] width 97 height 14
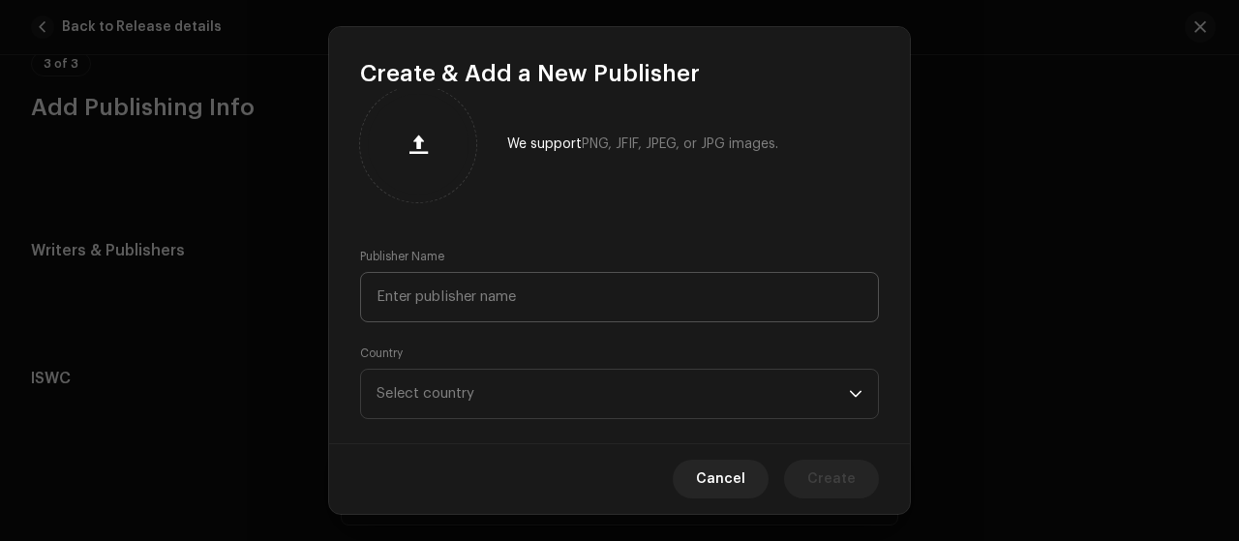
scroll to position [63, 0]
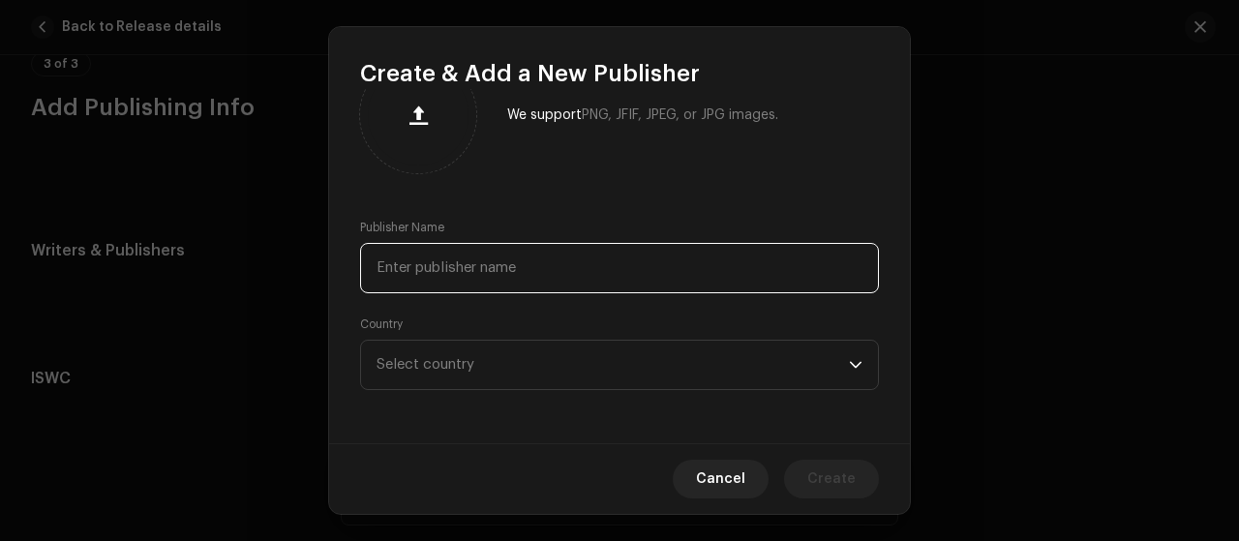
click at [636, 272] on input "text" at bounding box center [619, 268] width 519 height 50
paste input "ANS Music"
type input "ANS Music"
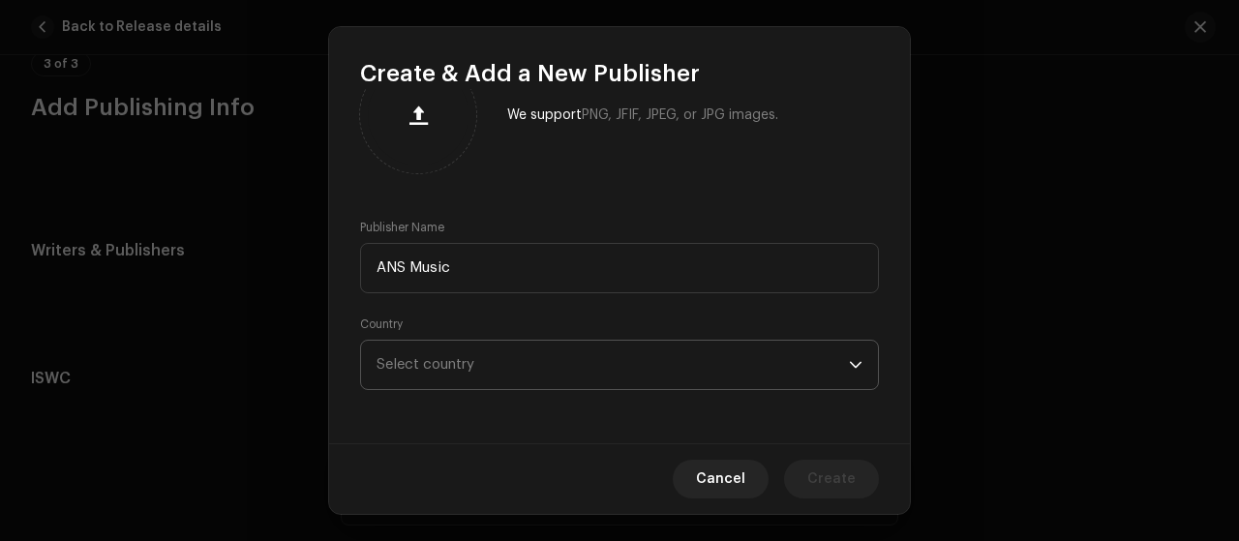
click at [689, 375] on span "Select country" at bounding box center [612, 365] width 472 height 48
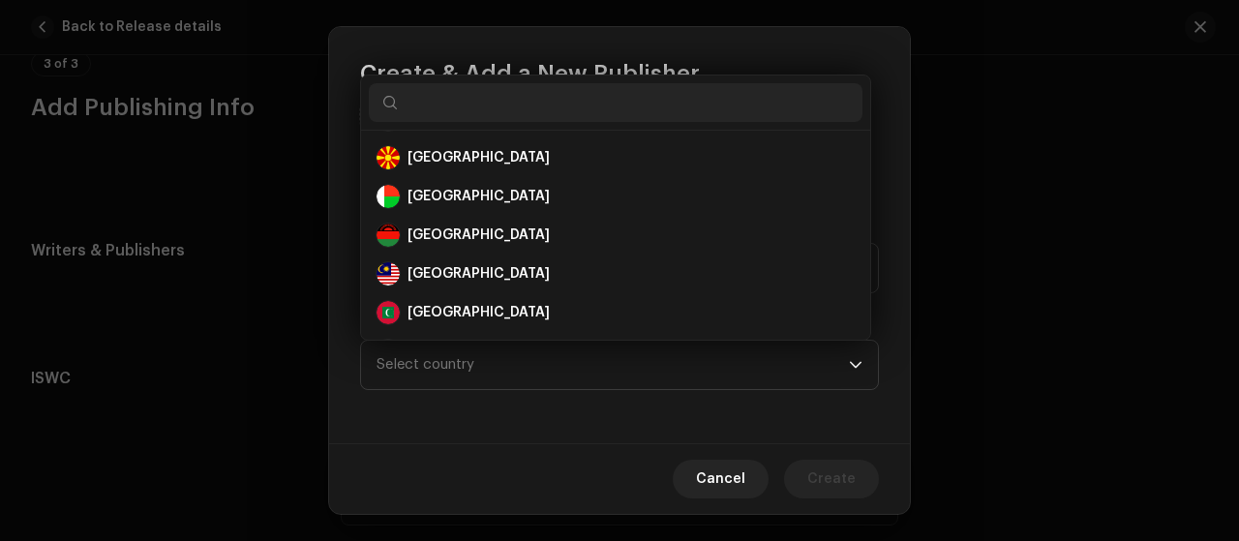
scroll to position [5064, 0]
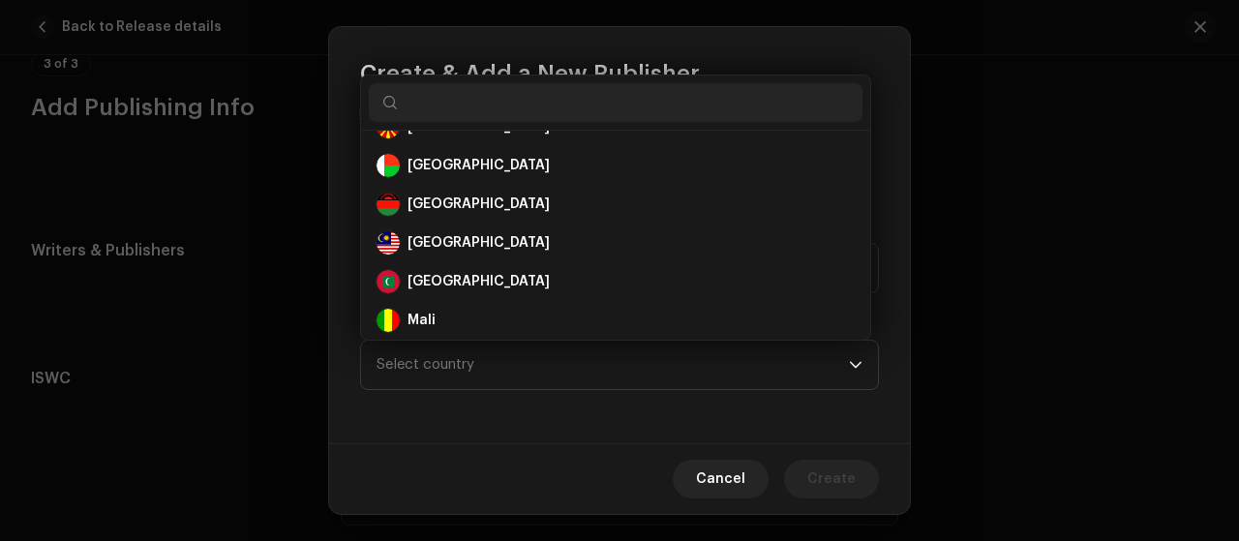
click at [503, 412] on div "We support PNG, JFIF, JPEG, or JPG images. Publisher Name ANS Music Country Sel…" at bounding box center [619, 266] width 581 height 354
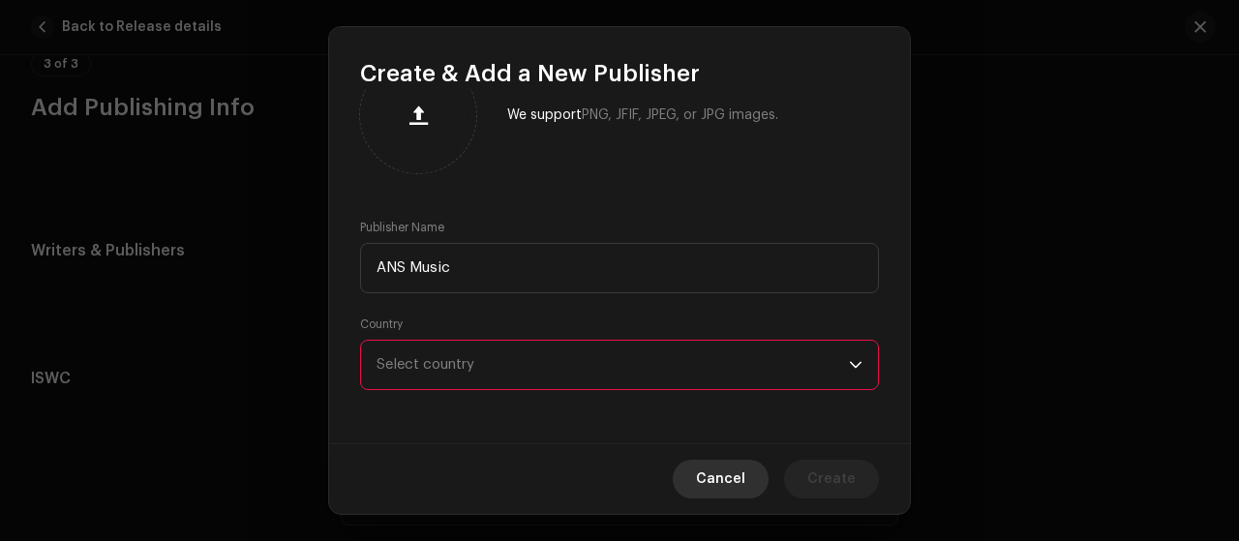
click at [751, 473] on button "Cancel" at bounding box center [721, 479] width 96 height 39
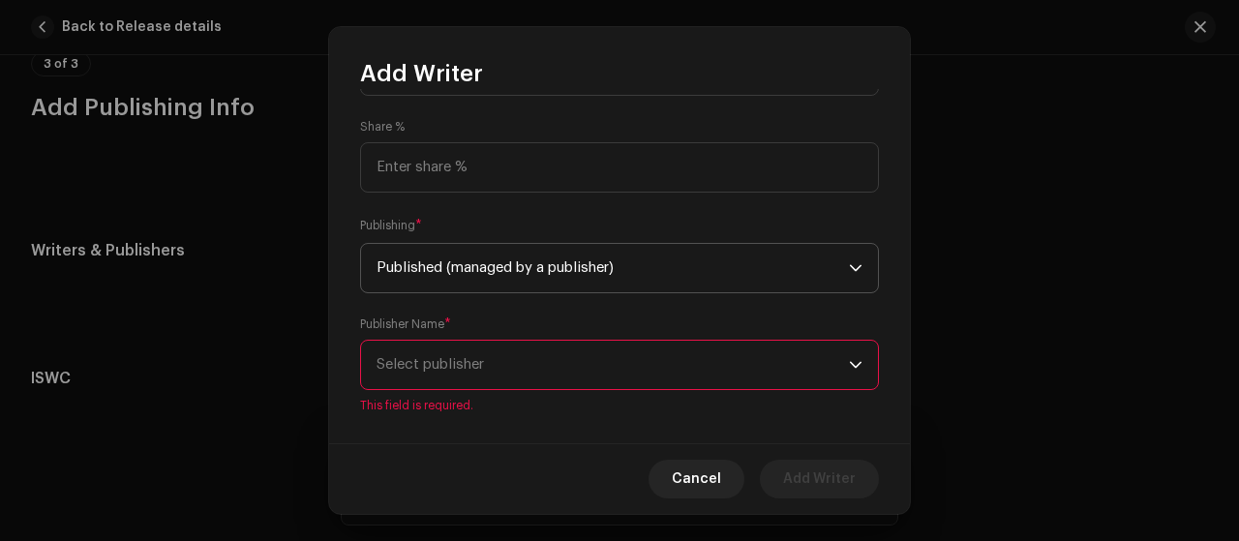
click at [694, 286] on span "Published (managed by a publisher)" at bounding box center [612, 268] width 472 height 48
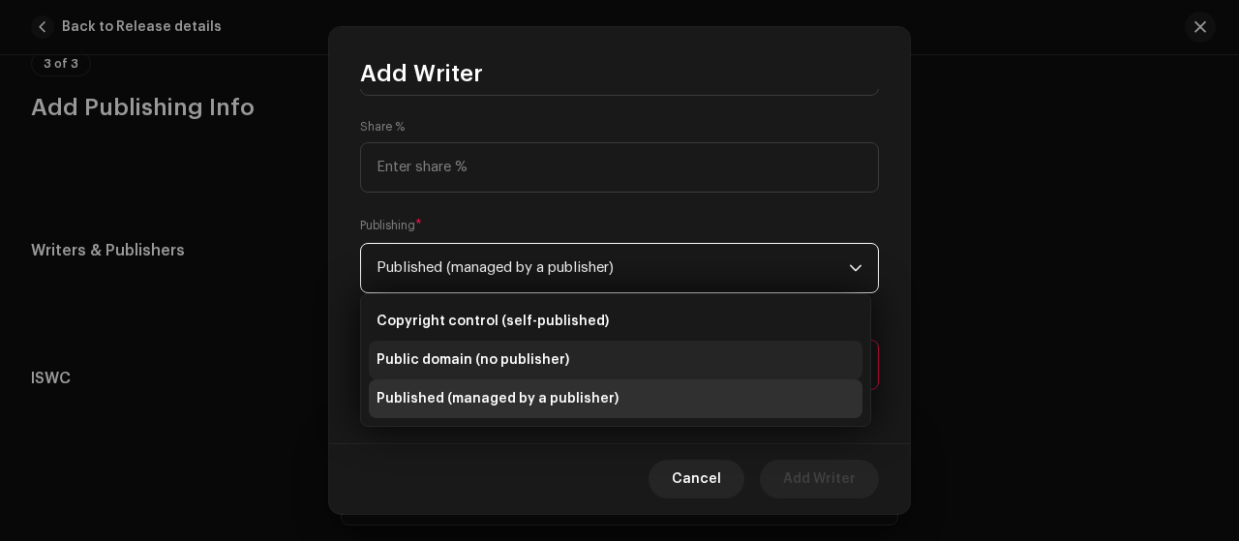
click at [604, 361] on li "Public domain (no publisher)" at bounding box center [616, 360] width 494 height 39
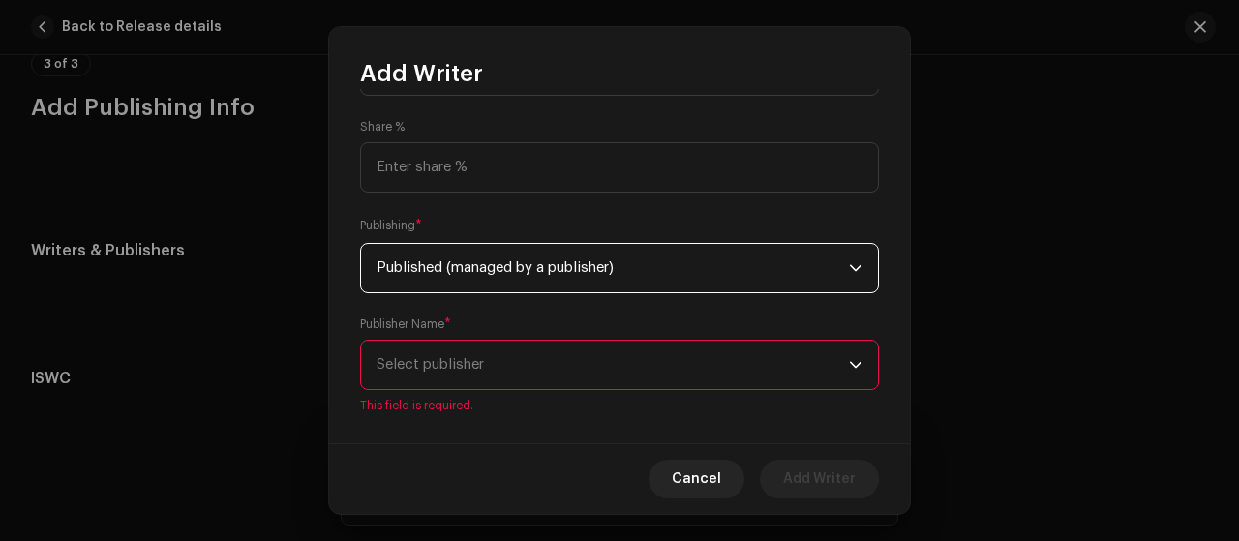
scroll to position [284, 0]
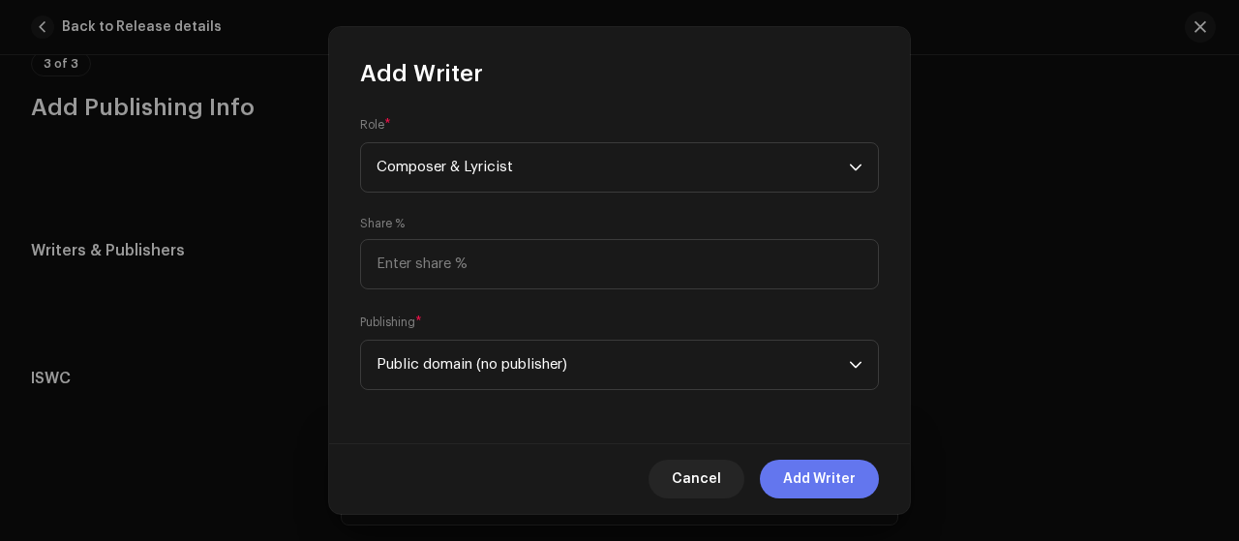
click at [818, 490] on span "Add Writer" at bounding box center [819, 479] width 73 height 39
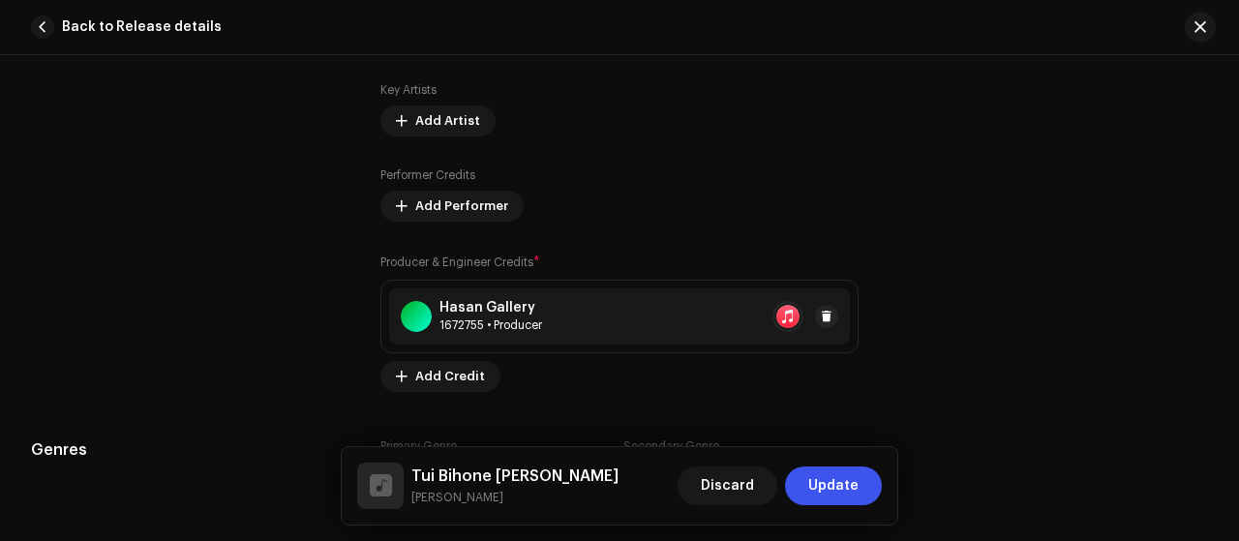
scroll to position [1256, 0]
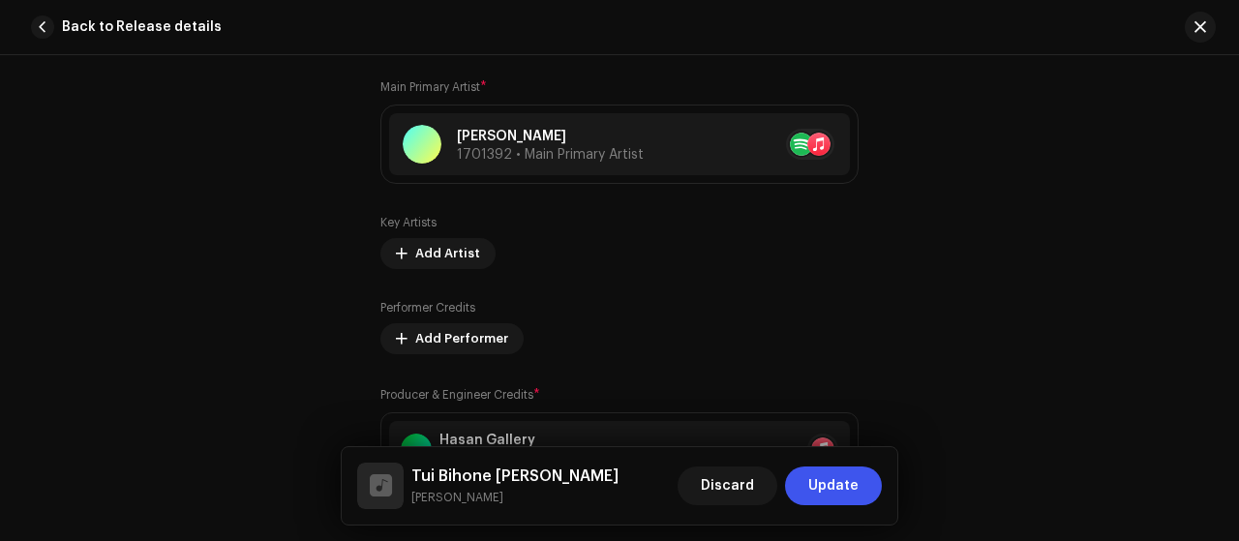
click at [859, 492] on button "Update" at bounding box center [833, 486] width 97 height 39
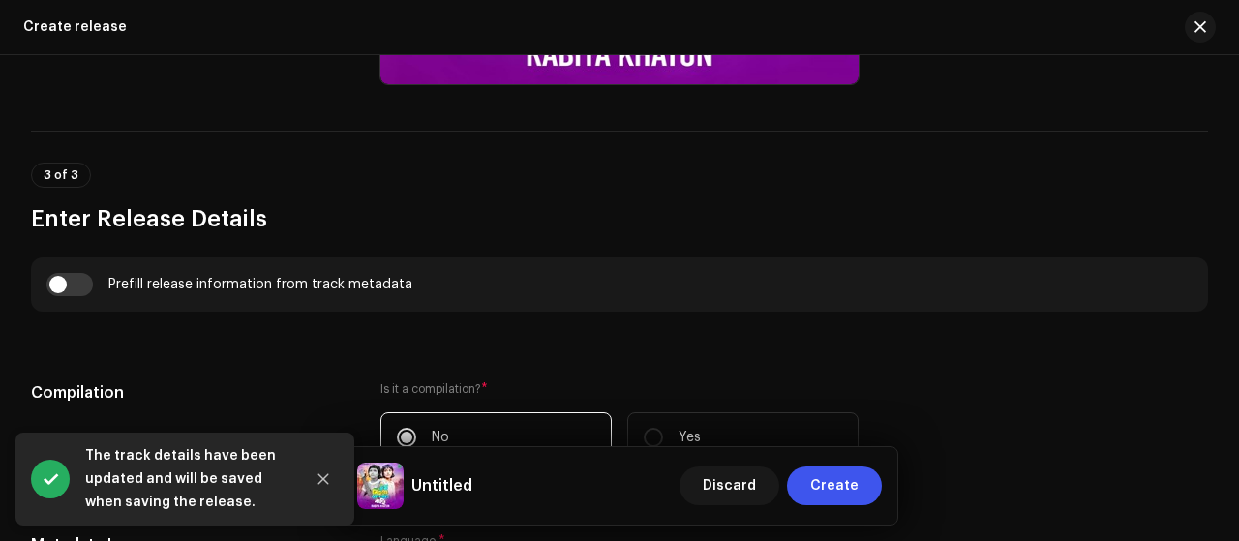
scroll to position [1340, 0]
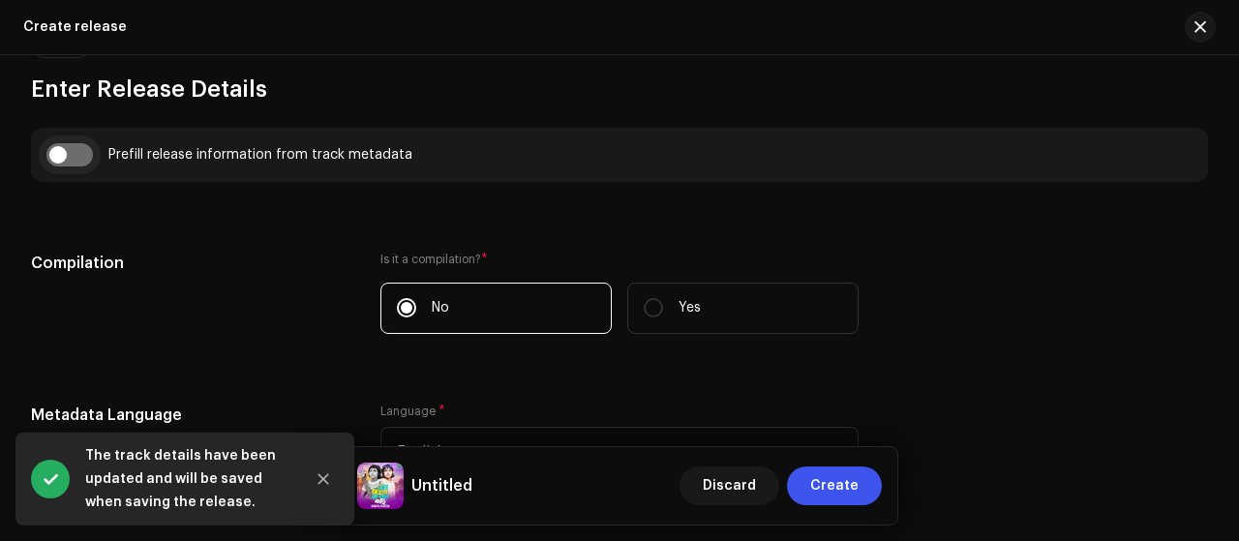
click at [70, 158] on input "checkbox" at bounding box center [69, 154] width 46 height 23
checkbox input "true"
type input "Tui Bihone [PERSON_NAME]"
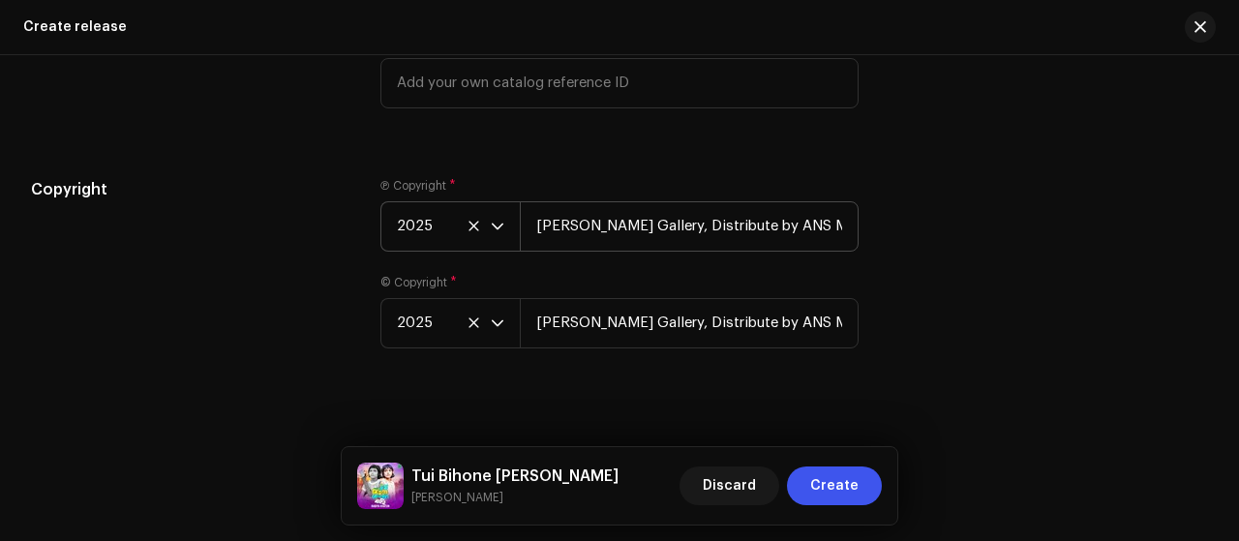
scroll to position [3484, 0]
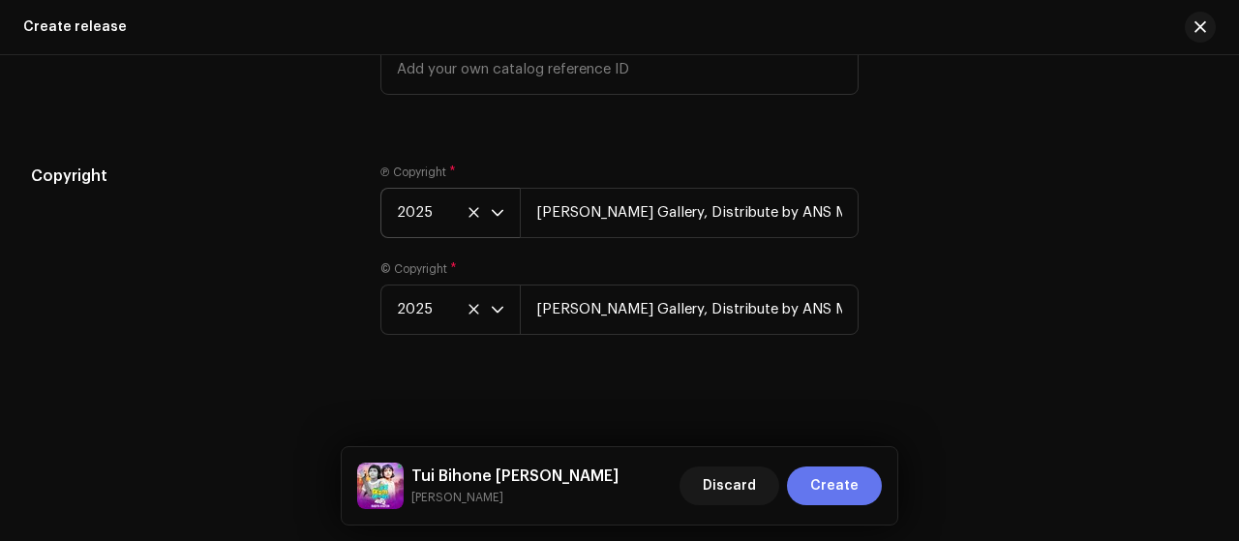
click at [858, 491] on span "Create" at bounding box center [834, 486] width 48 height 39
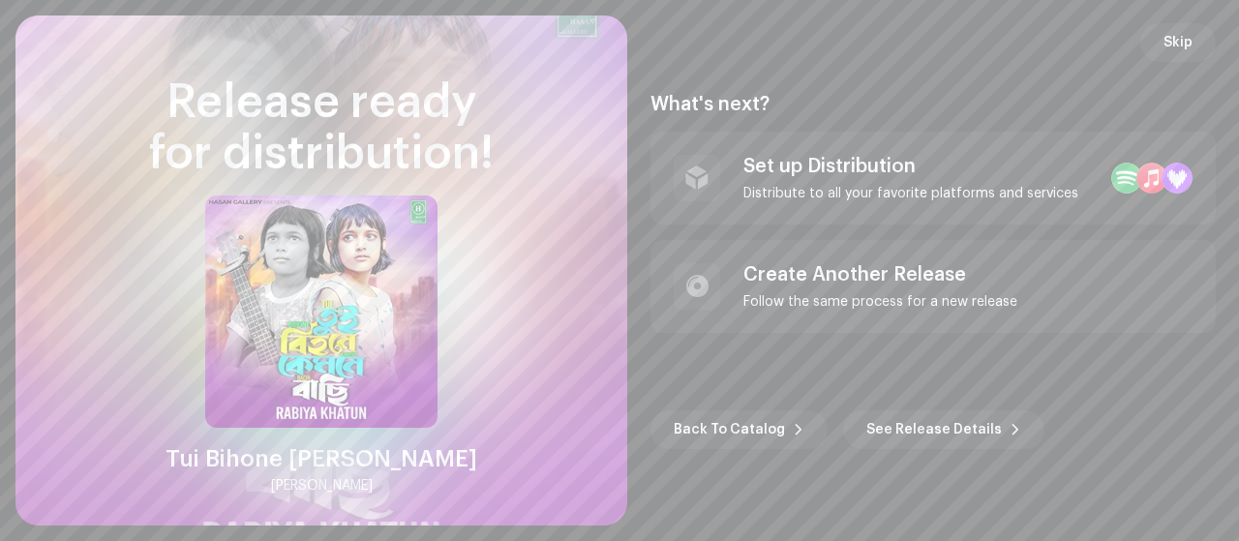
click at [1028, 156] on div "Set up Distribution Distribute to all your favorite platforms and services" at bounding box center [932, 178] width 565 height 93
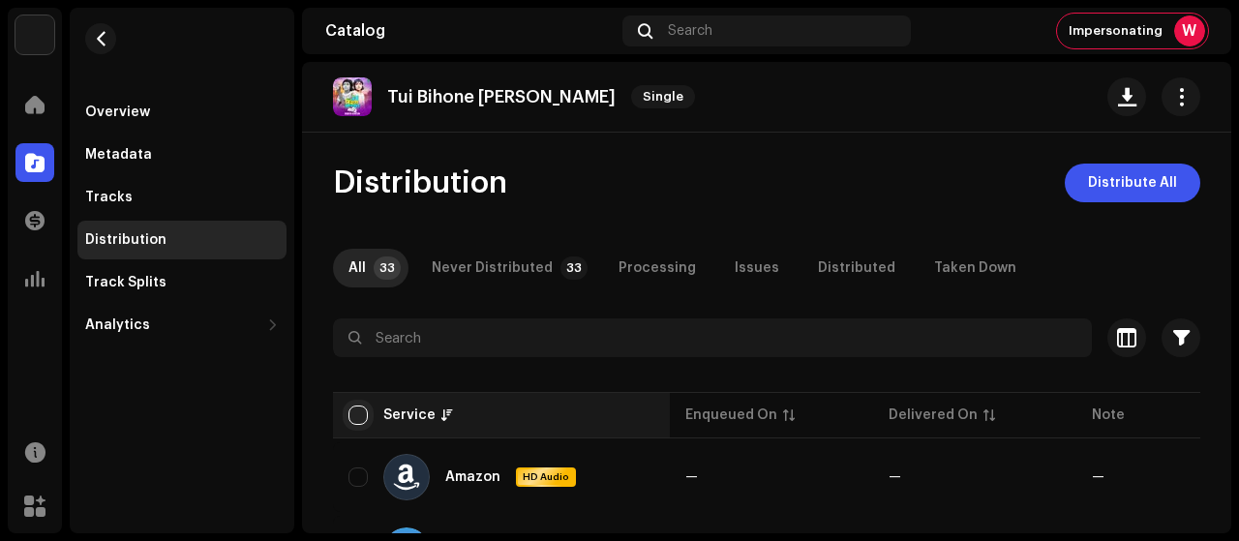
click at [348, 412] on input "checkbox" at bounding box center [357, 415] width 19 height 19
checkbox input "true"
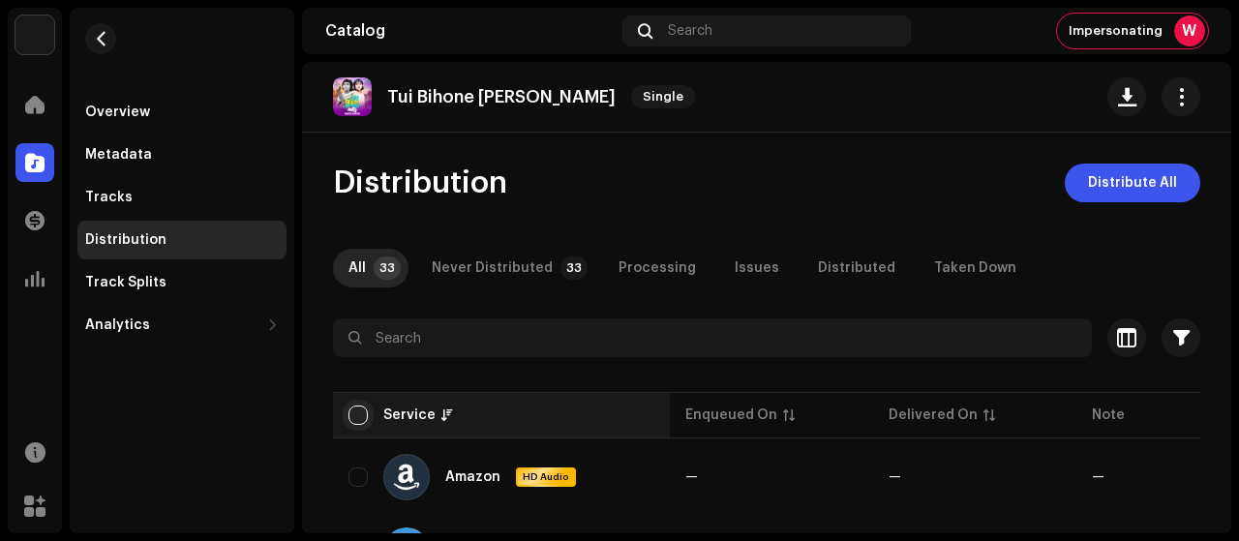
checkbox input "true"
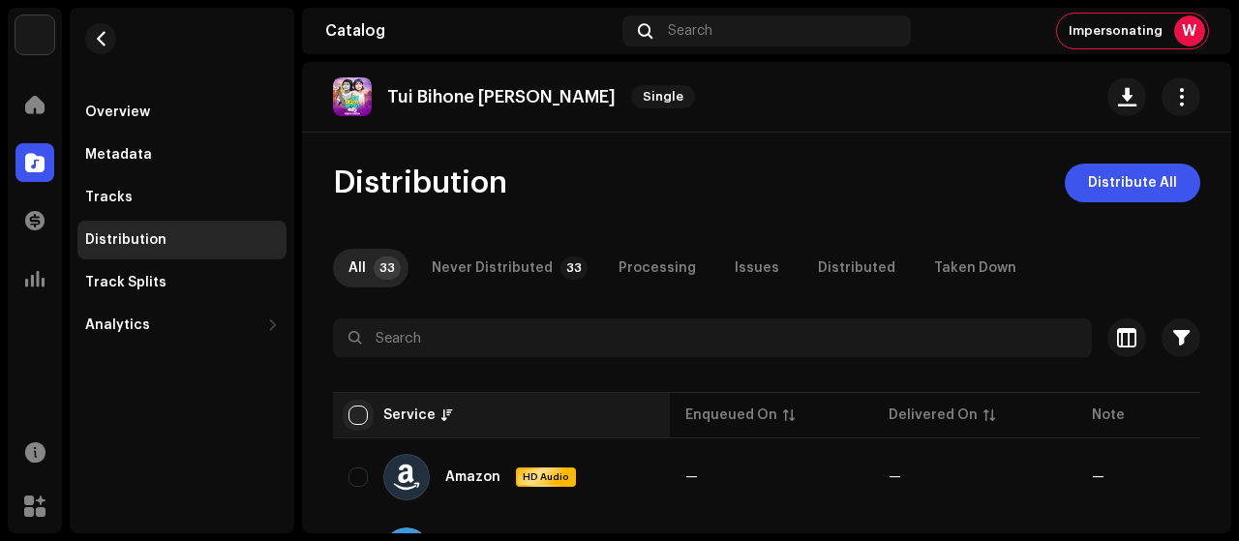
checkbox input "true"
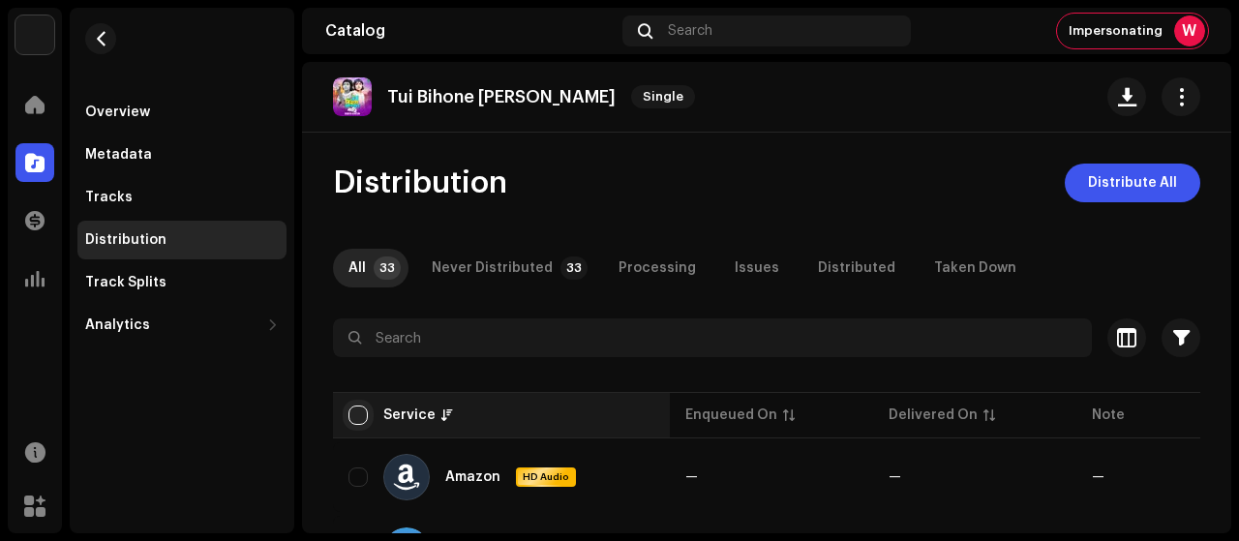
checkbox input "true"
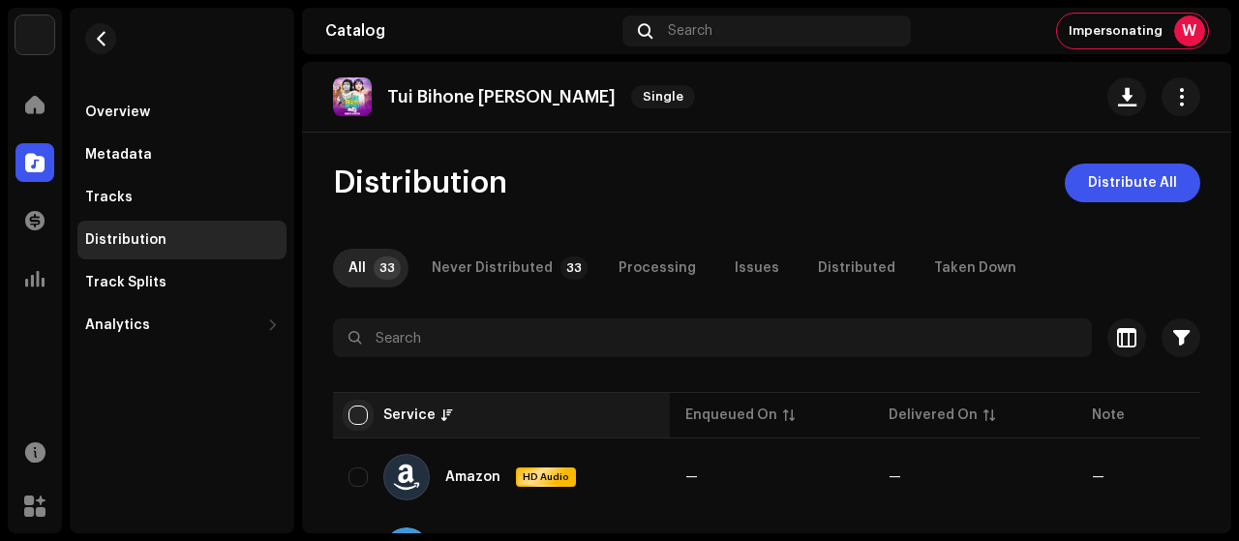
checkbox input "true"
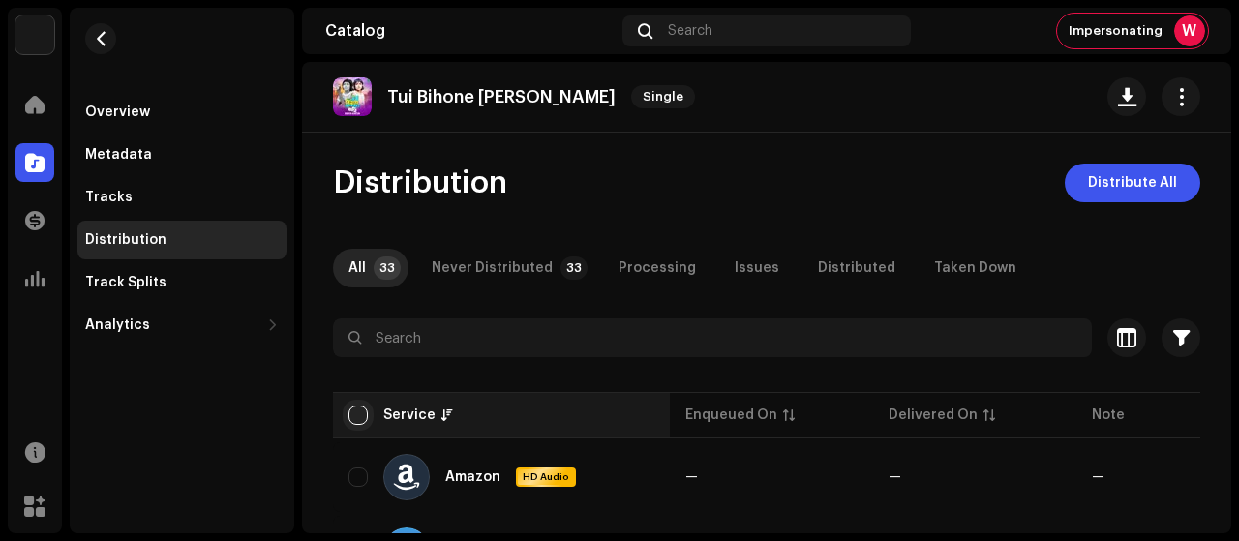
checkbox input "true"
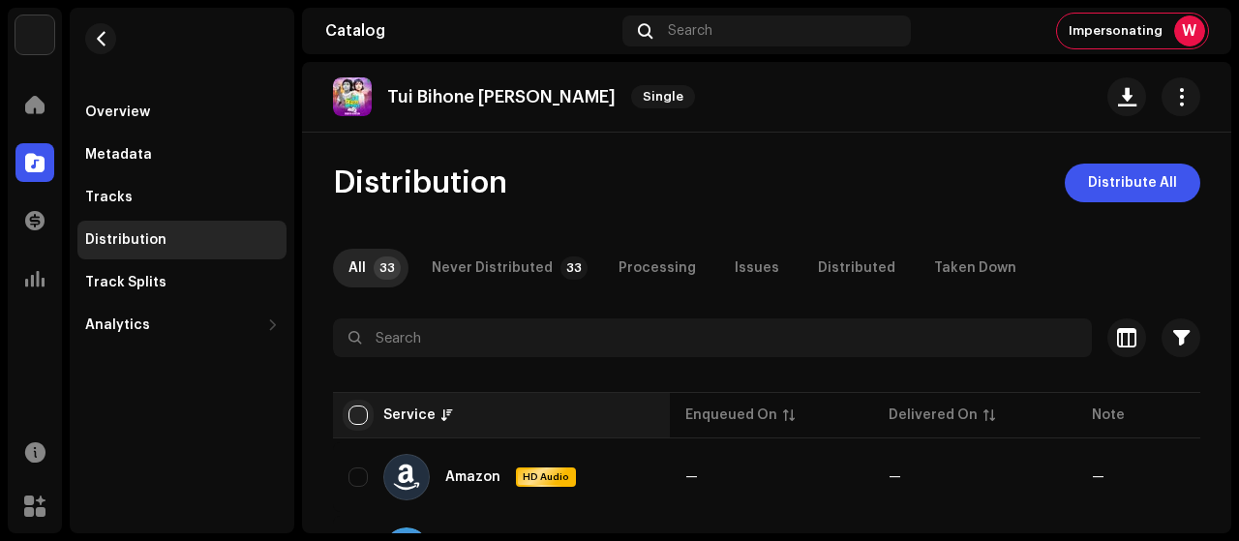
checkbox input "true"
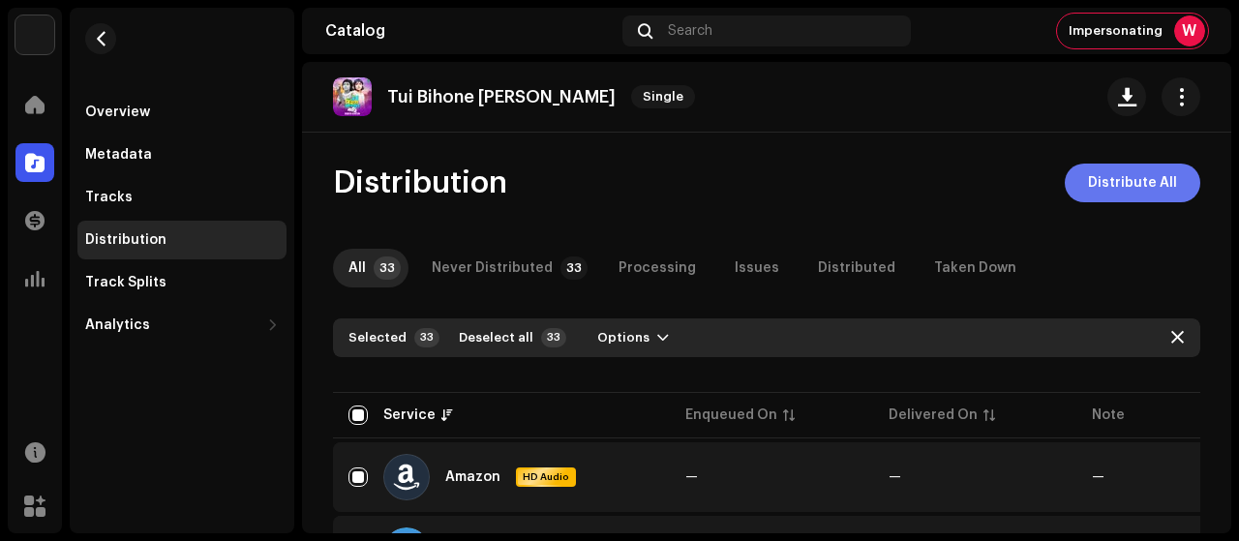
click at [1094, 183] on span "Distribute All" at bounding box center [1132, 183] width 89 height 39
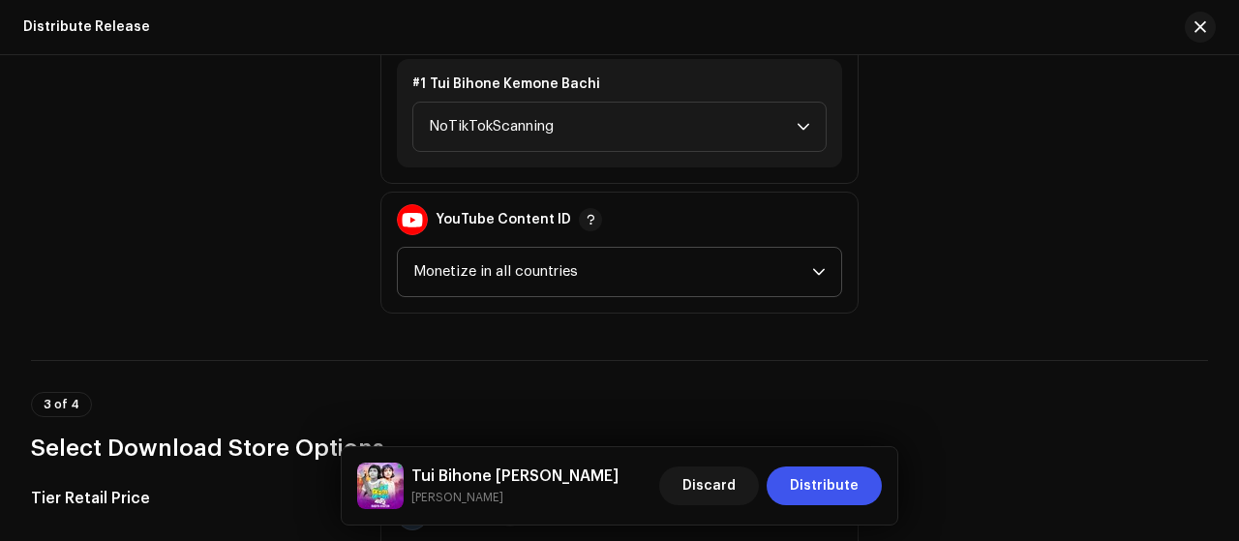
scroll to position [2580, 0]
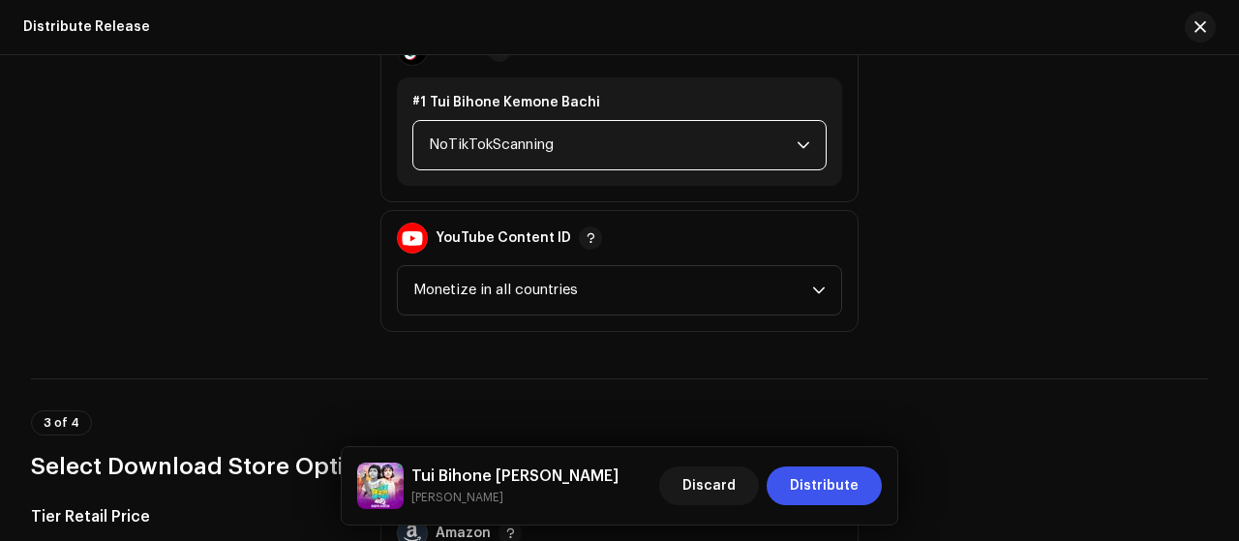
click at [702, 160] on span "NoTikTokScanning" at bounding box center [613, 145] width 368 height 48
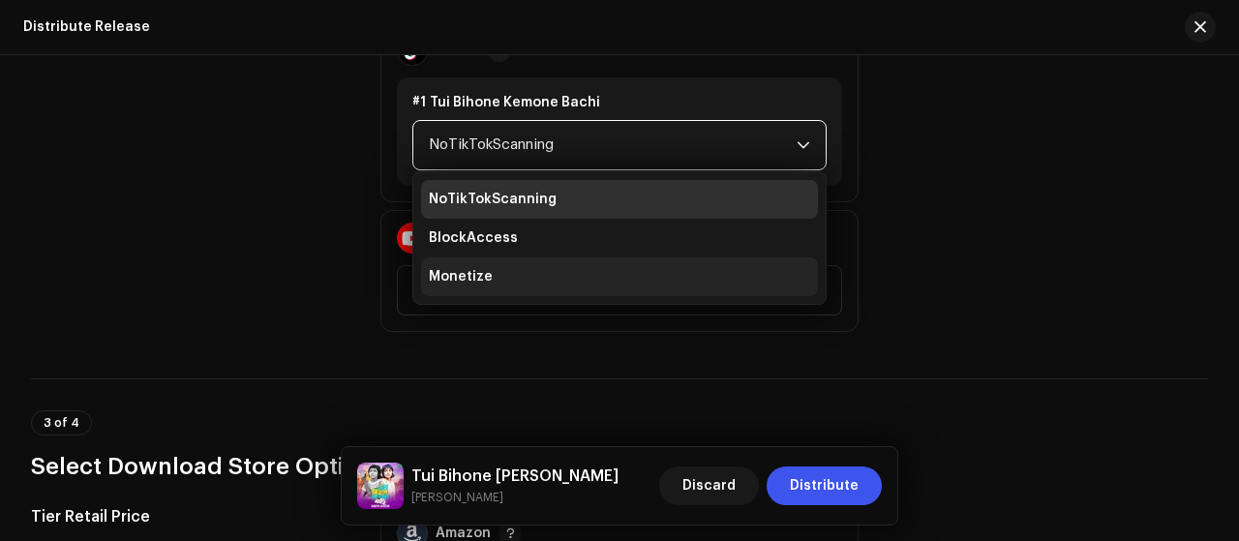
click at [617, 268] on li "Monetize" at bounding box center [619, 276] width 397 height 39
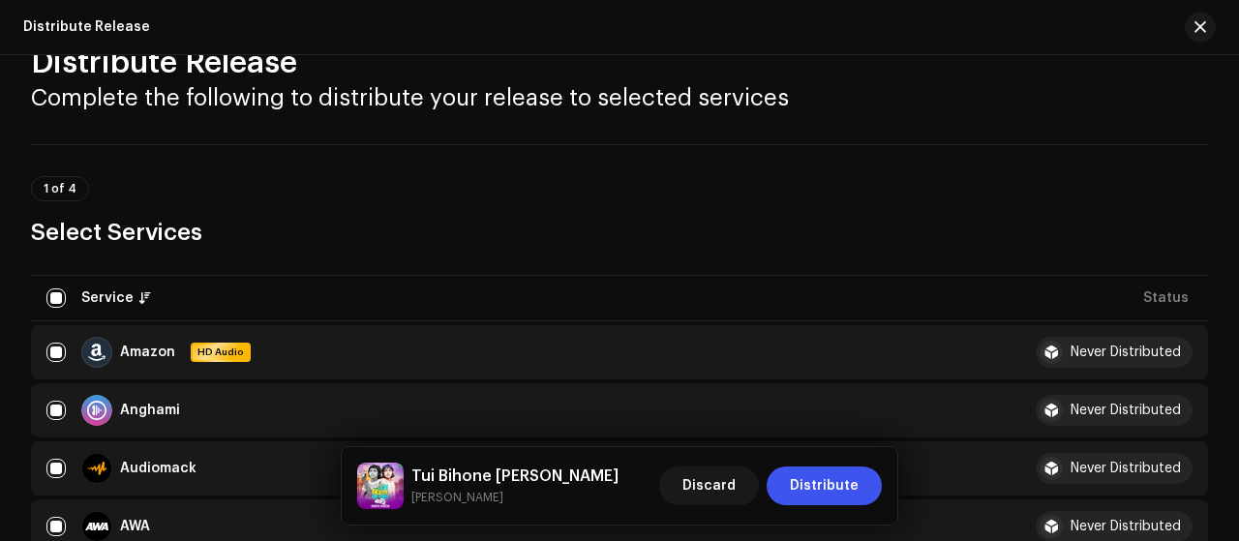
scroll to position [0, 0]
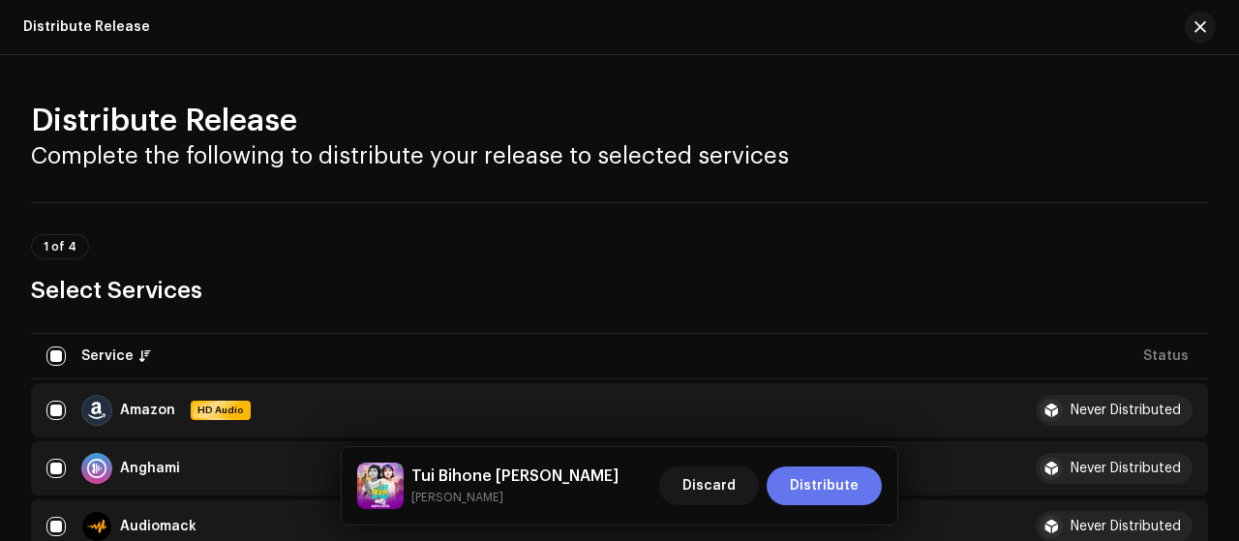
click at [839, 477] on span "Distribute" at bounding box center [824, 486] width 69 height 39
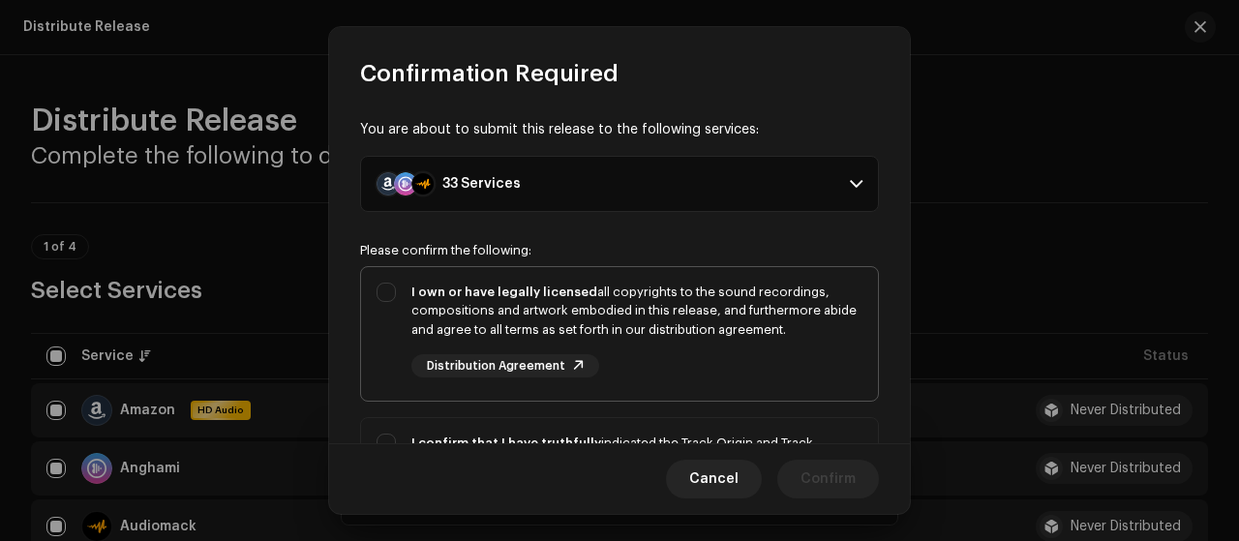
click at [407, 344] on div "I own or have legally licensed all copyrights to the sound recordings, composit…" at bounding box center [619, 330] width 517 height 127
checkbox input "true"
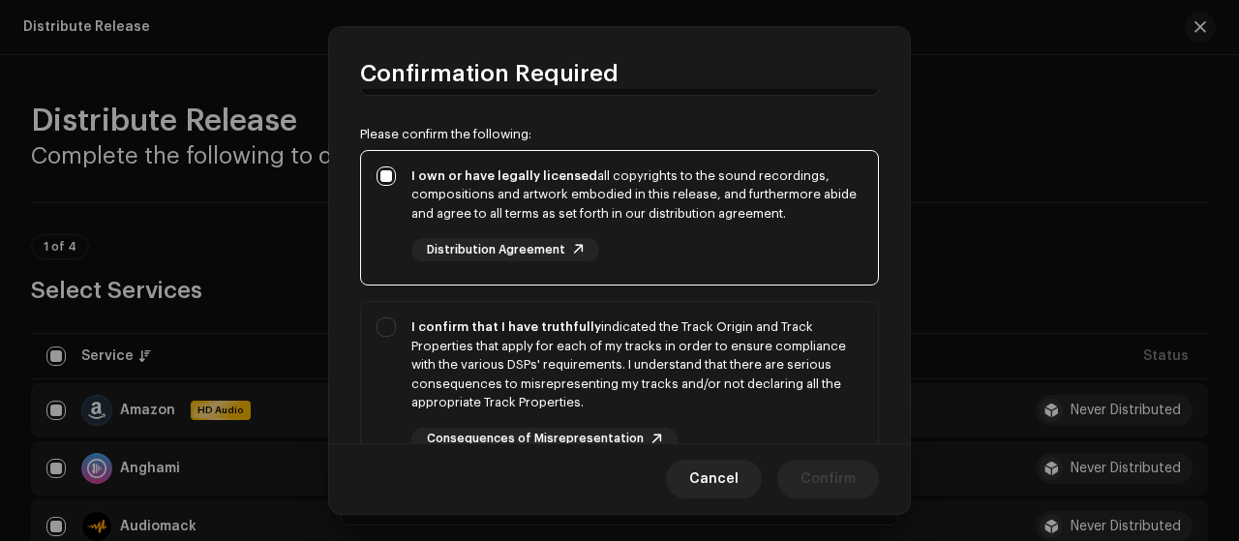
scroll to position [257, 0]
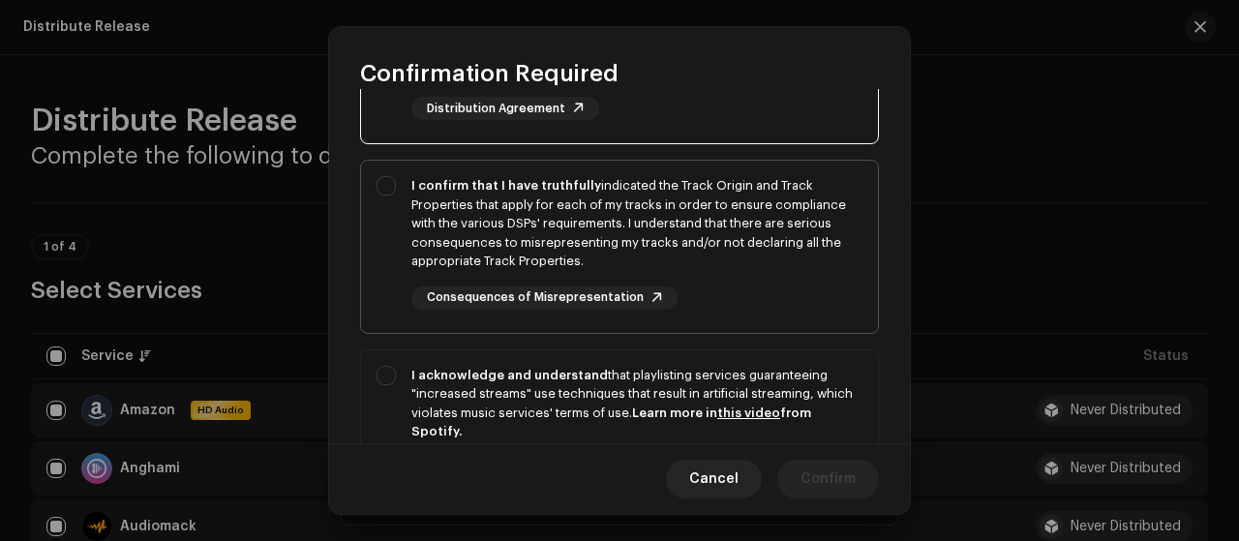
click at [384, 264] on div "I confirm that I have truthfully indicated the Track Origin and Track Propertie…" at bounding box center [619, 243] width 517 height 165
checkbox input "true"
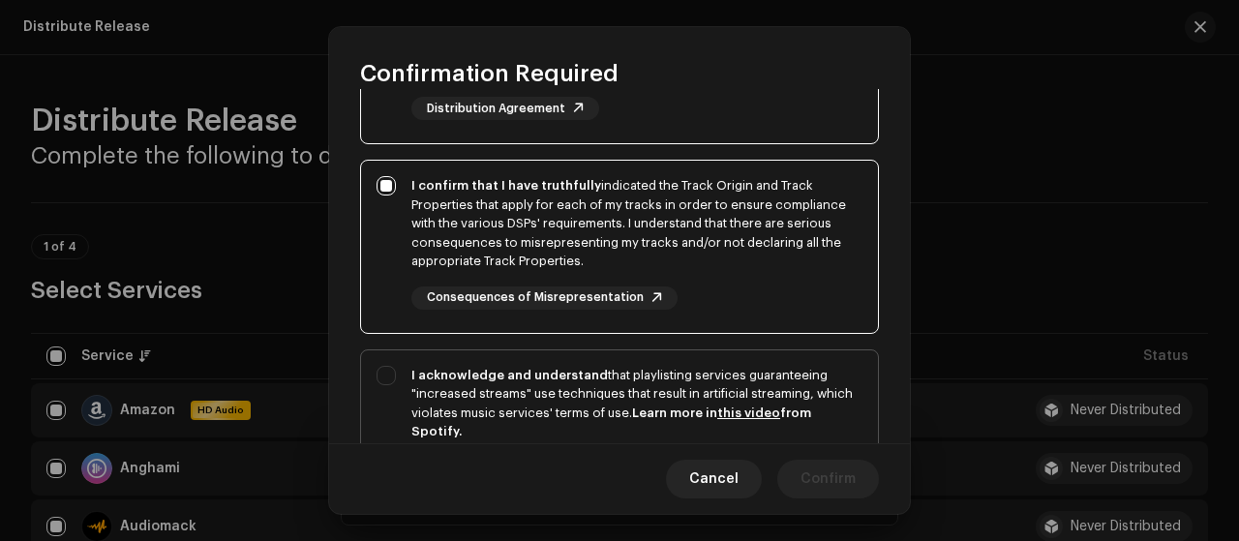
click at [390, 376] on div "I acknowledge and understand that playlisting services guaranteeing "increased …" at bounding box center [619, 438] width 517 height 176
checkbox input "true"
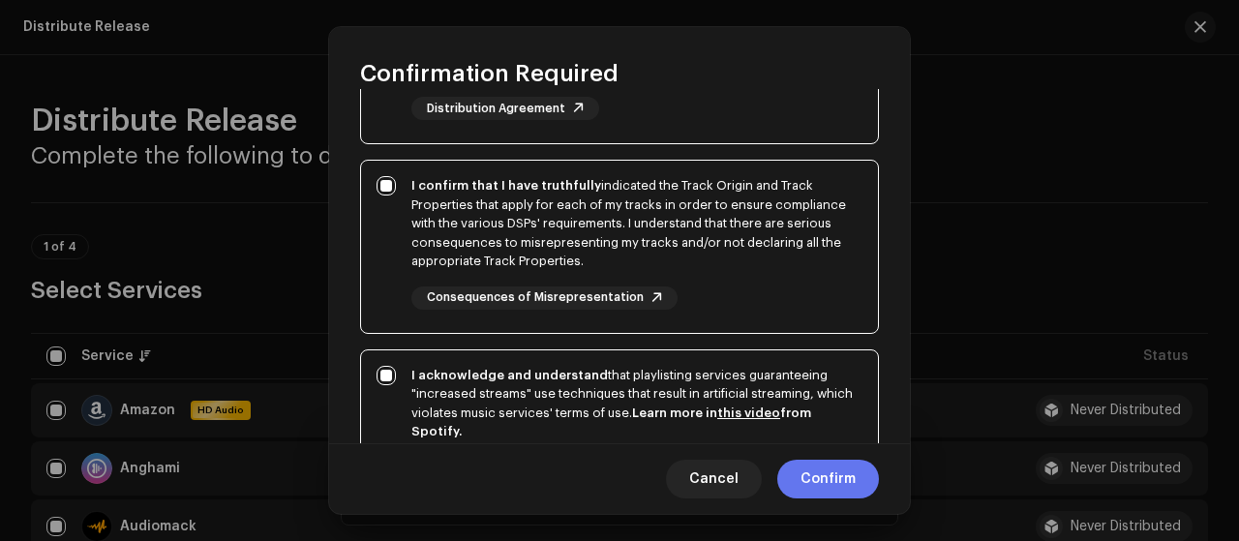
click at [823, 477] on span "Confirm" at bounding box center [827, 479] width 55 height 39
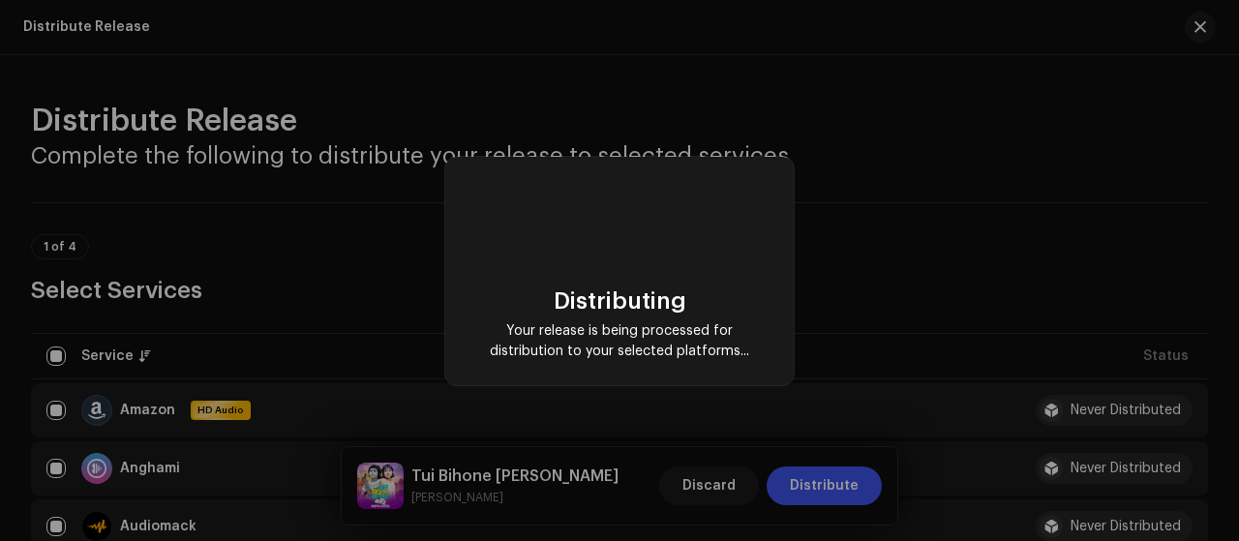
checkbox input "false"
